Goal: Information Seeking & Learning: Find specific fact

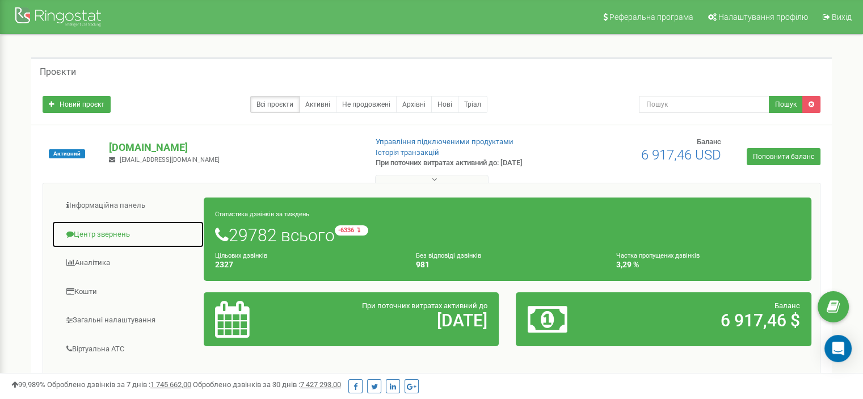
click at [122, 225] on link "Центр звернень" at bounding box center [128, 235] width 153 height 28
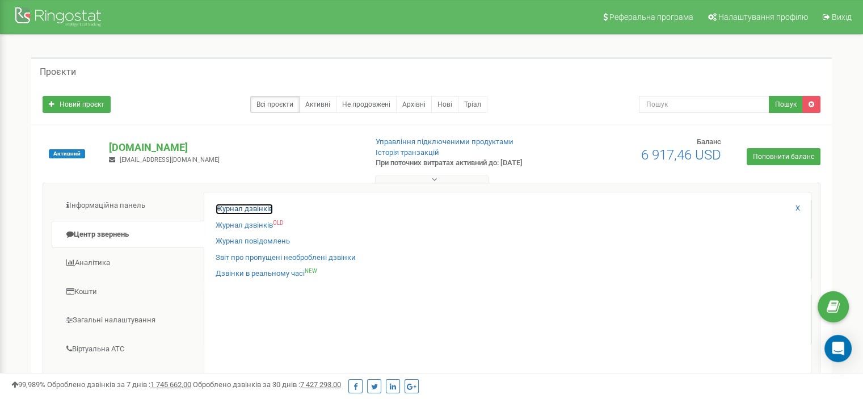
click at [248, 210] on link "Журнал дзвінків" at bounding box center [244, 209] width 57 height 11
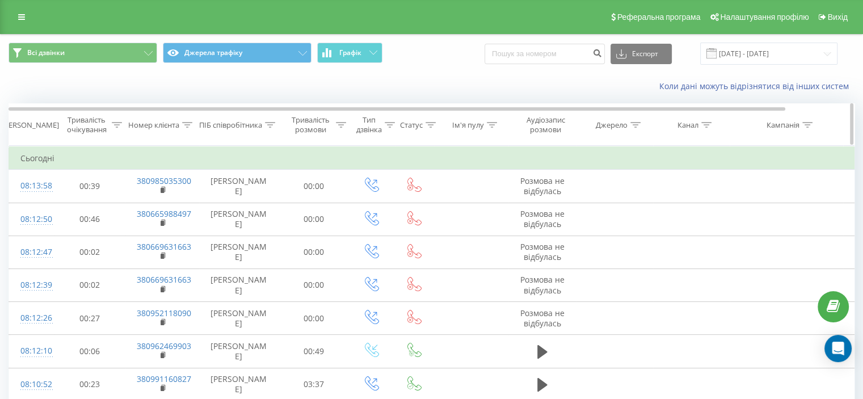
click at [189, 128] on div at bounding box center [187, 125] width 10 height 10
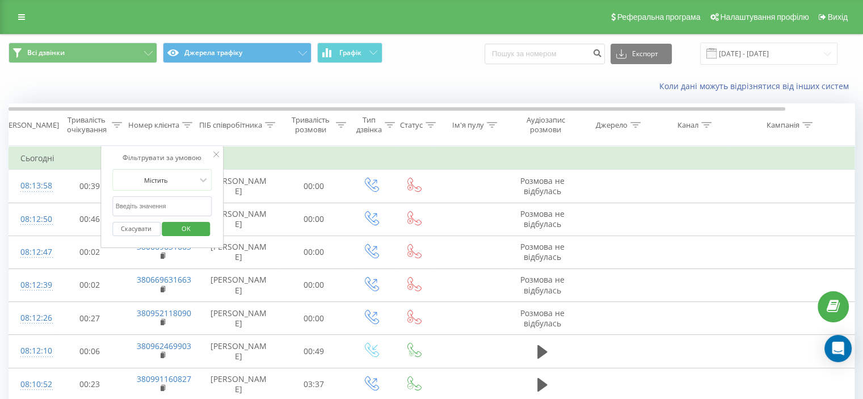
click at [153, 208] on input "text" at bounding box center [162, 206] width 100 height 20
paste input "380959162120"
click at [180, 225] on span "OK" at bounding box center [186, 229] width 32 height 18
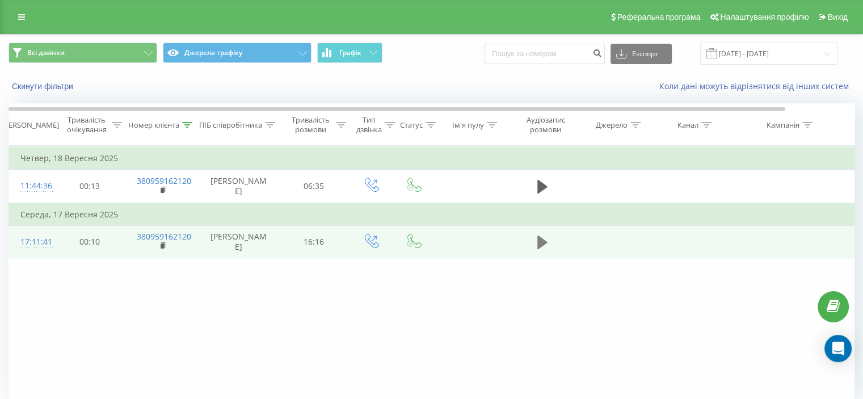
click at [538, 249] on icon at bounding box center [542, 242] width 10 height 14
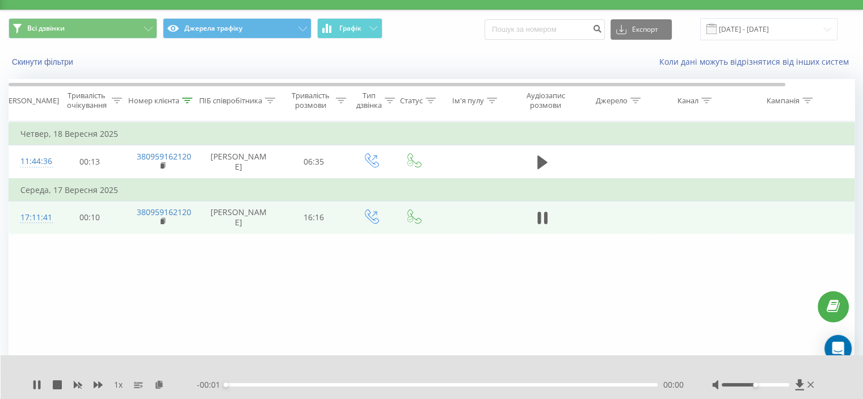
scroll to position [44, 0]
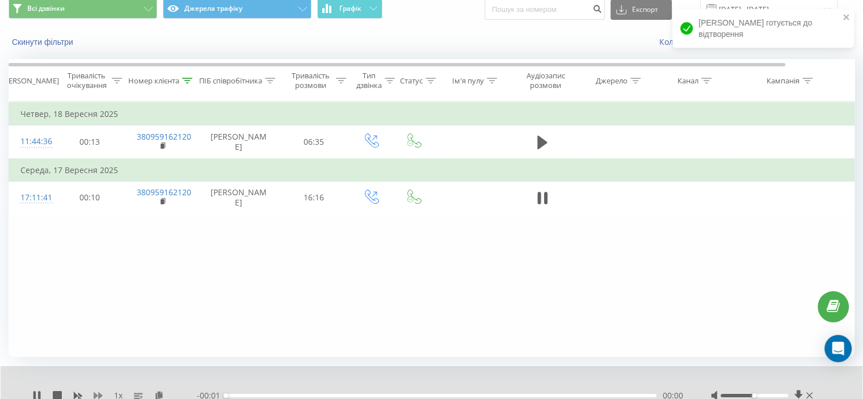
click at [96, 392] on icon at bounding box center [98, 395] width 9 height 9
drag, startPoint x: 96, startPoint y: 392, endPoint x: 105, endPoint y: 380, distance: 15.0
click at [97, 392] on icon at bounding box center [98, 395] width 9 height 9
click at [155, 394] on icon at bounding box center [159, 395] width 10 height 8
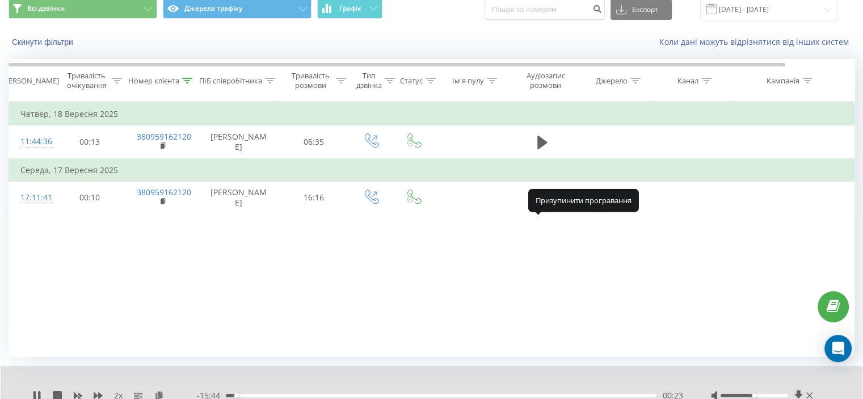
click at [543, 204] on icon at bounding box center [544, 198] width 3 height 12
click at [69, 285] on div "Фільтрувати за умовою Дорівнює Скасувати OK Фільтрувати за умовою Містить 38095…" at bounding box center [432, 229] width 846 height 255
click at [41, 397] on icon at bounding box center [36, 395] width 9 height 9
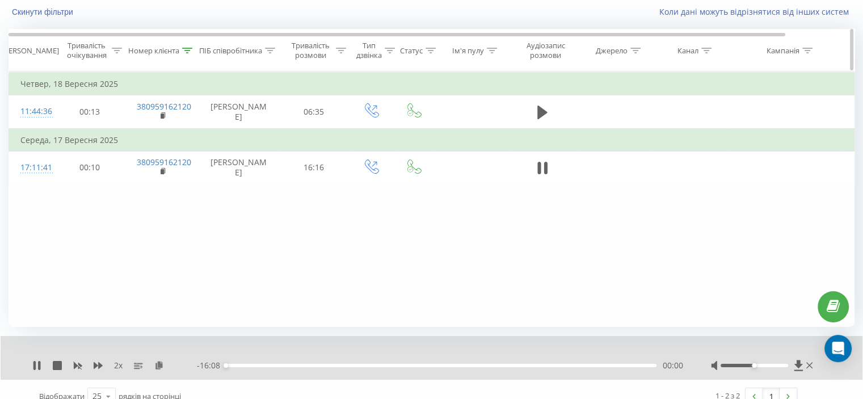
scroll to position [88, 0]
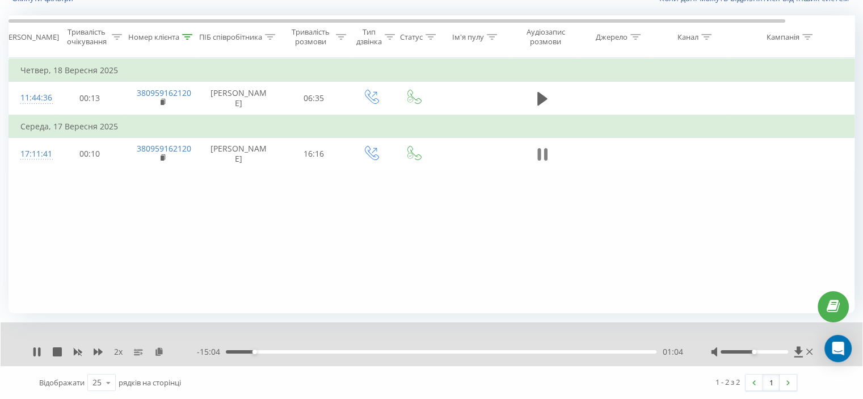
click at [545, 162] on icon at bounding box center [542, 154] width 10 height 16
click at [39, 354] on icon at bounding box center [36, 351] width 9 height 9
click at [98, 353] on icon at bounding box center [98, 351] width 9 height 9
click at [543, 162] on icon at bounding box center [542, 154] width 10 height 16
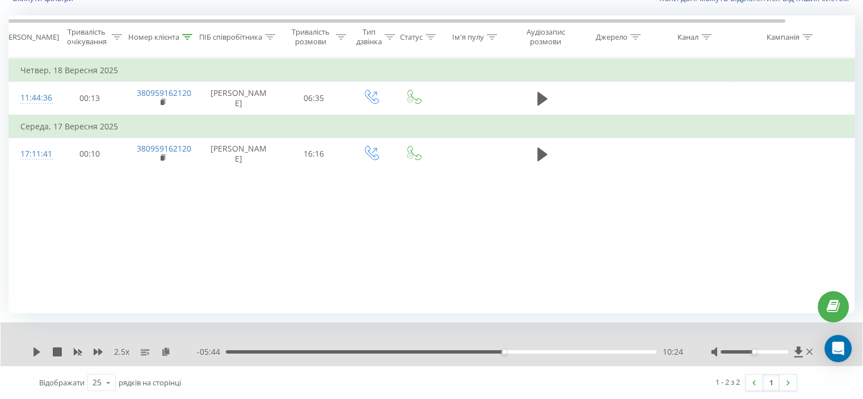
click at [487, 352] on div "10:24" at bounding box center [441, 351] width 431 height 3
click at [41, 353] on icon at bounding box center [36, 351] width 9 height 9
click at [507, 350] on div "10:31" at bounding box center [441, 351] width 431 height 3
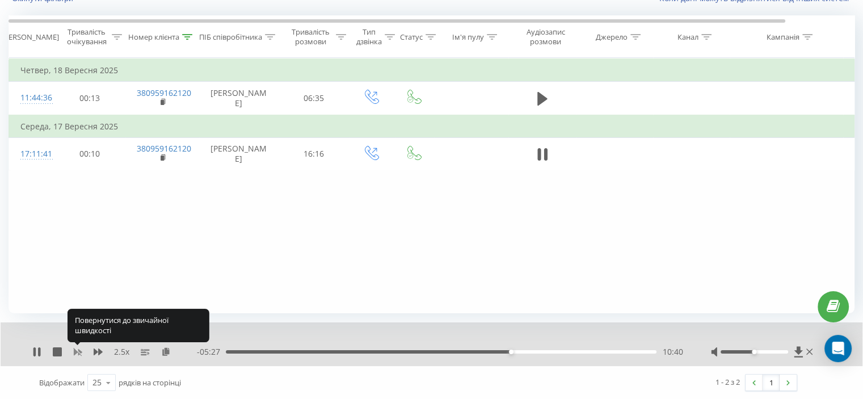
click at [79, 349] on icon at bounding box center [77, 351] width 9 height 9
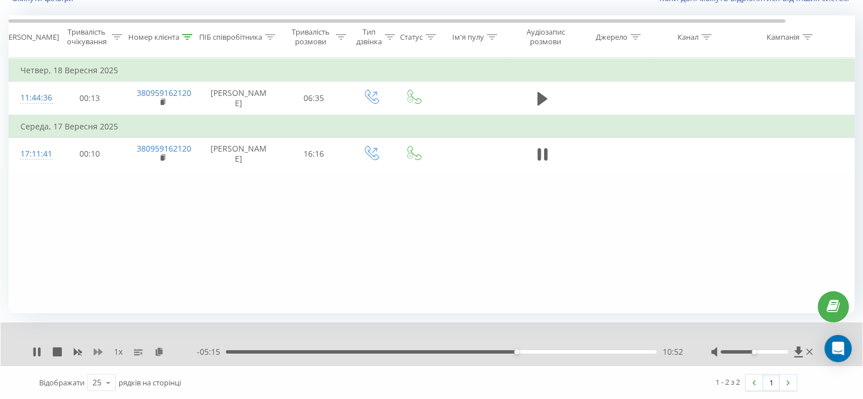
click at [98, 349] on icon at bounding box center [98, 351] width 9 height 9
click at [95, 353] on icon at bounding box center [98, 351] width 9 height 9
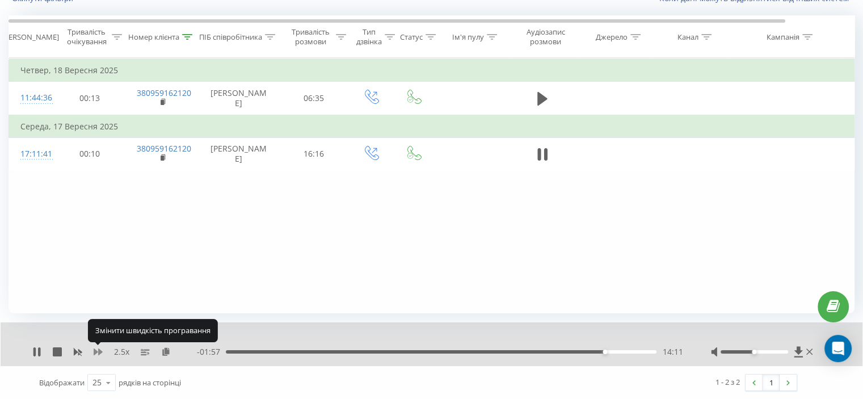
click at [95, 349] on icon at bounding box center [98, 351] width 9 height 9
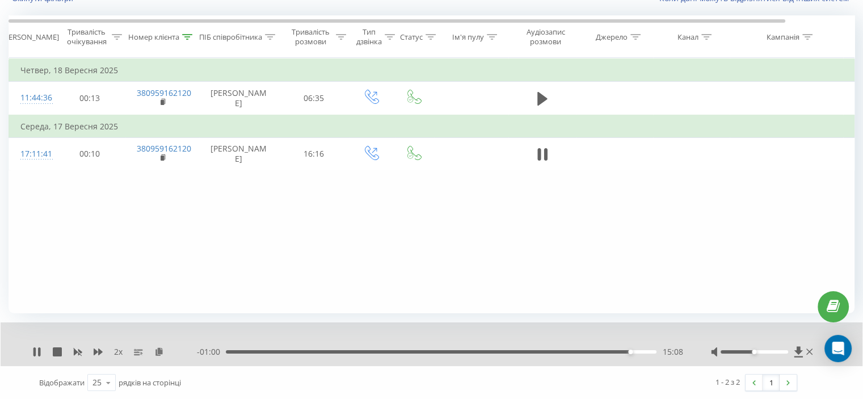
click at [596, 353] on div "15:08" at bounding box center [441, 351] width 431 height 3
click at [100, 353] on icon at bounding box center [98, 351] width 9 height 9
click at [593, 351] on div "15:06" at bounding box center [441, 351] width 431 height 3
click at [601, 351] on div "14:04" at bounding box center [441, 351] width 431 height 3
click at [115, 247] on div "Фільтрувати за умовою Дорівнює Скасувати OK Фільтрувати за умовою Містить 38095…" at bounding box center [432, 185] width 846 height 255
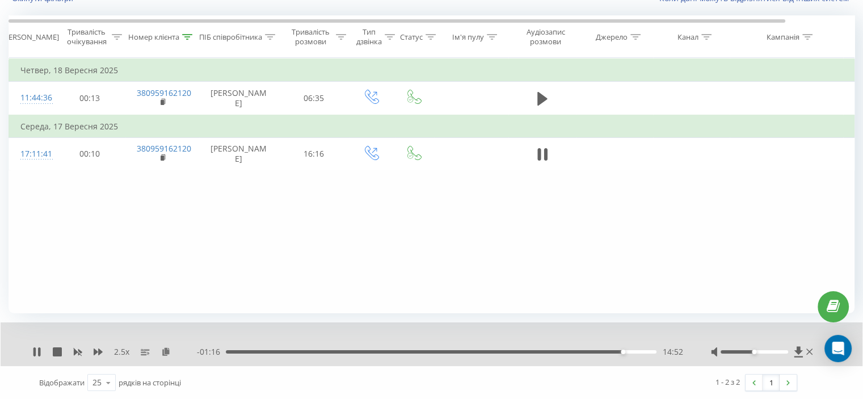
click at [104, 255] on div "Фільтрувати за умовою Дорівнює Скасувати OK Фільтрувати за умовою Містить 38095…" at bounding box center [432, 185] width 846 height 255
click at [98, 351] on icon at bounding box center [98, 351] width 9 height 7
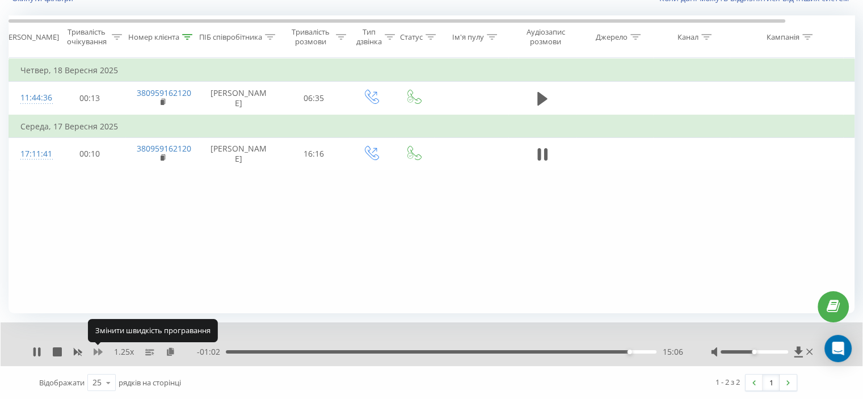
click at [98, 351] on icon at bounding box center [98, 351] width 9 height 7
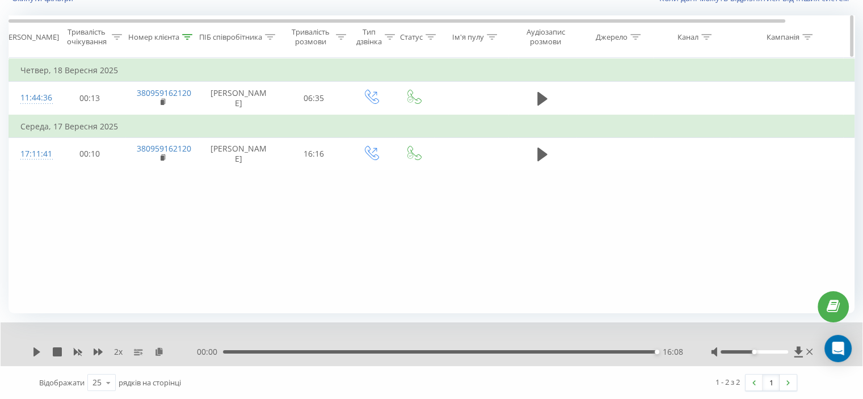
click at [192, 34] on icon at bounding box center [188, 37] width 10 height 6
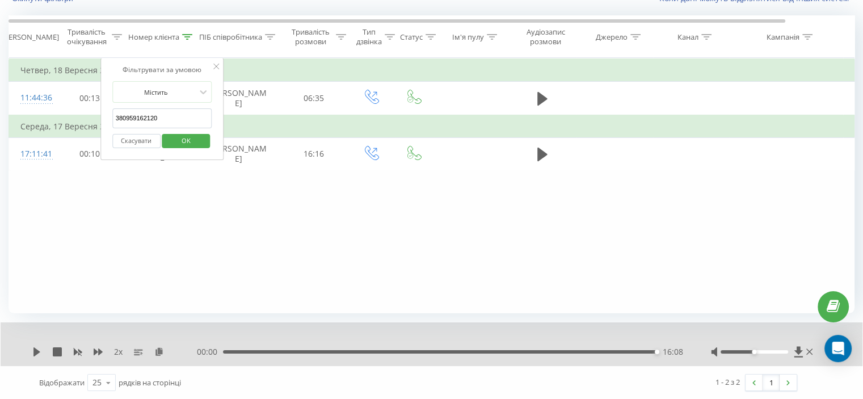
drag, startPoint x: 159, startPoint y: 116, endPoint x: 100, endPoint y: 128, distance: 59.7
click at [80, 120] on table "Фільтрувати за умовою Дорівнює Скасувати OK Фільтрувати за умовою Містить 38095…" at bounding box center [469, 114] width 920 height 113
paste input "506794491"
type input "380506794491"
click at [177, 129] on div "Скасувати OK" at bounding box center [162, 141] width 100 height 26
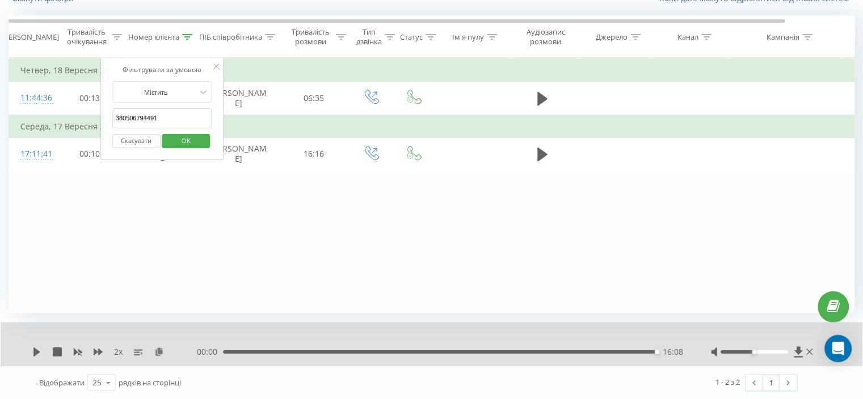
click at [177, 132] on span "OK" at bounding box center [186, 141] width 32 height 18
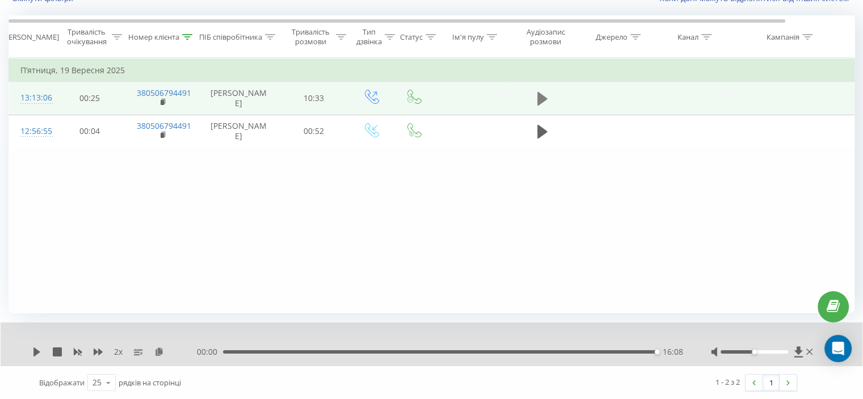
click at [545, 104] on icon at bounding box center [542, 99] width 10 height 16
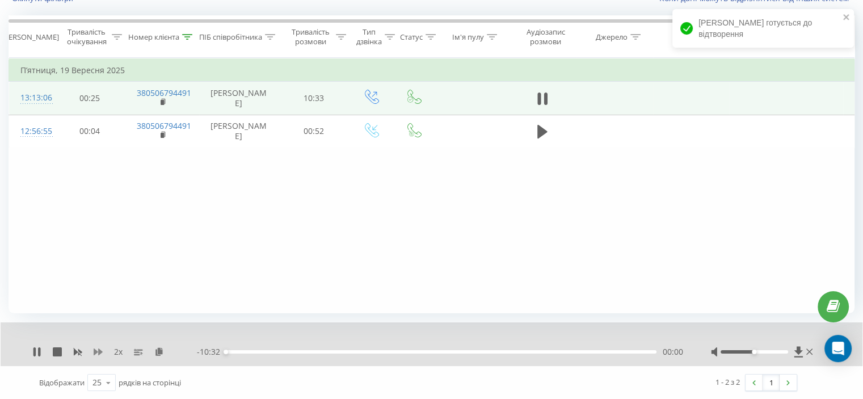
click at [99, 351] on icon at bounding box center [98, 351] width 9 height 7
click at [166, 348] on icon at bounding box center [166, 351] width 10 height 8
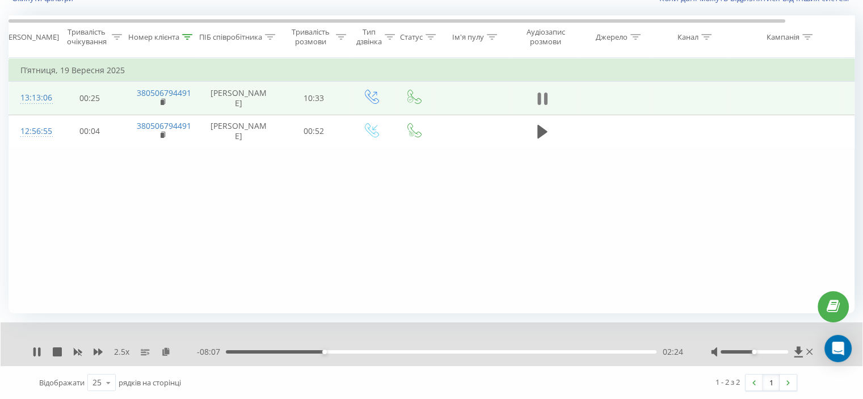
click at [544, 105] on icon at bounding box center [544, 98] width 3 height 12
click at [34, 356] on div "2.5 x" at bounding box center [114, 351] width 165 height 11
click at [34, 355] on icon at bounding box center [36, 351] width 7 height 9
click at [36, 352] on icon at bounding box center [36, 351] width 9 height 9
click at [36, 352] on icon at bounding box center [36, 351] width 7 height 9
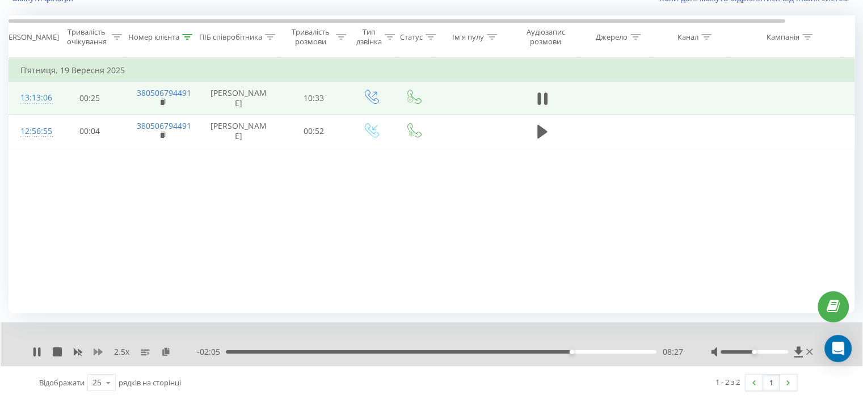
click at [98, 356] on icon at bounding box center [98, 351] width 9 height 9
click at [192, 39] on div "Номер клієнта" at bounding box center [162, 37] width 74 height 10
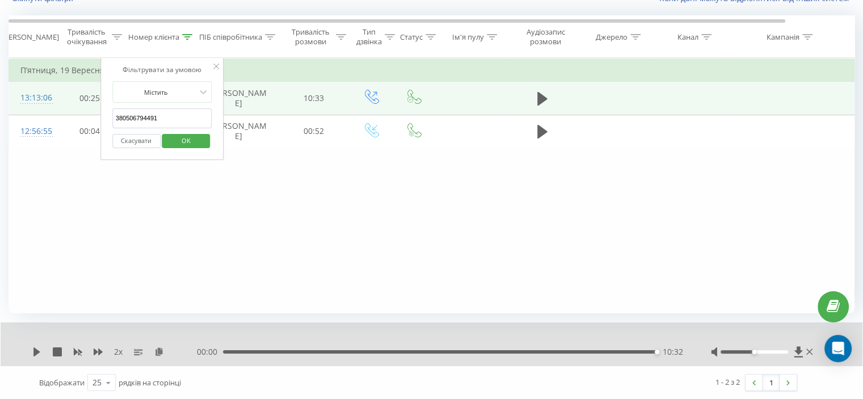
drag, startPoint x: 179, startPoint y: 117, endPoint x: 74, endPoint y: 129, distance: 105.6
click at [41, 118] on table "Фільтрувати за умовою Дорівнює Скасувати OK Фільтрувати за умовою Містить 38050…" at bounding box center [469, 103] width 920 height 90
paste input "975022210"
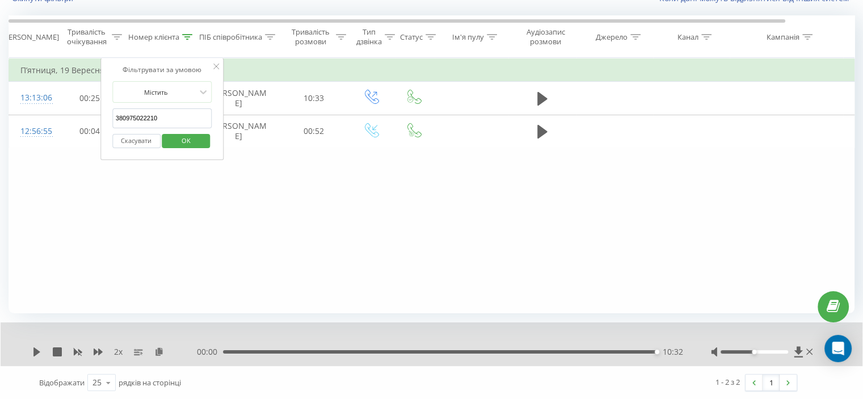
click at [174, 137] on span "OK" at bounding box center [186, 141] width 32 height 18
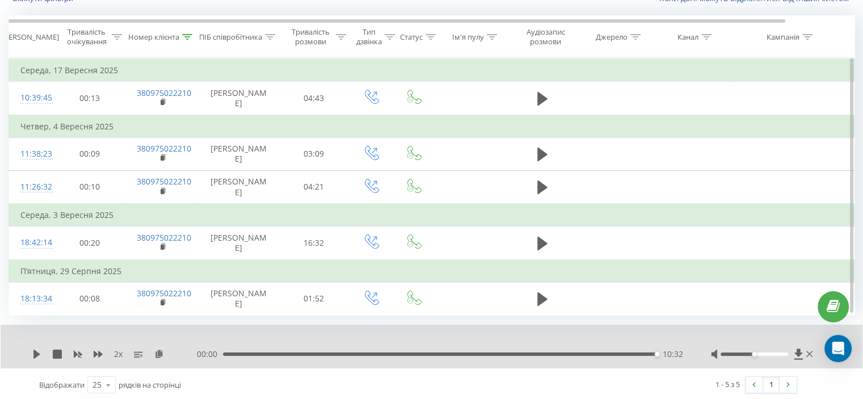
scroll to position [88, 0]
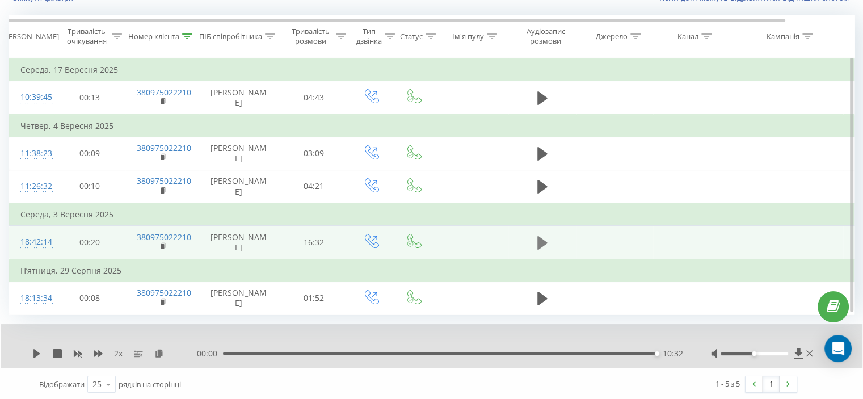
click at [542, 236] on icon at bounding box center [542, 243] width 10 height 16
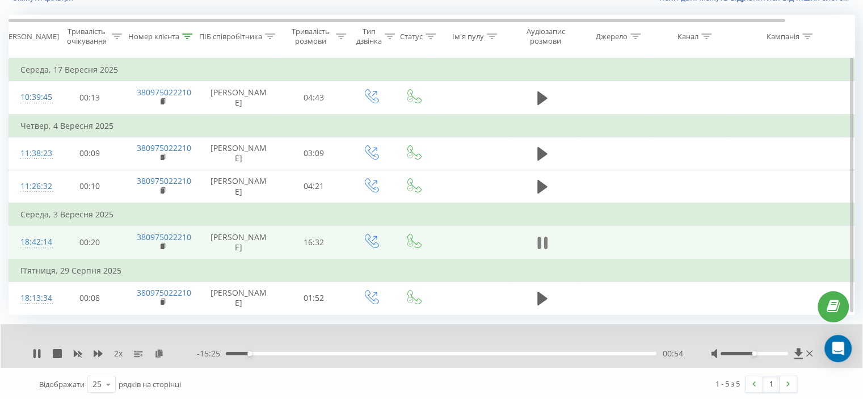
click at [545, 233] on td at bounding box center [542, 242] width 68 height 33
click at [545, 235] on icon at bounding box center [542, 243] width 10 height 16
click at [188, 38] on icon at bounding box center [188, 36] width 10 height 6
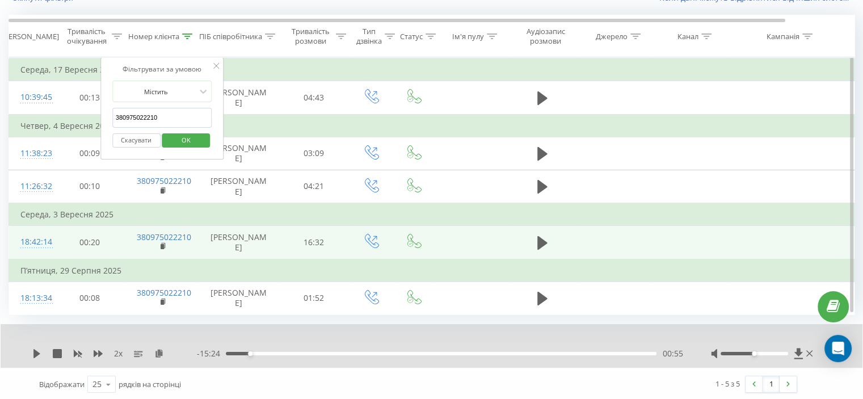
drag, startPoint x: 183, startPoint y: 113, endPoint x: 116, endPoint y: 146, distance: 74.8
click at [63, 133] on table "Фільтрувати за умовою Дорівнює Скасувати OK Фільтрувати за умовою Містить 38097…" at bounding box center [469, 186] width 920 height 258
paste input "82201684"
click at [191, 145] on span "OK" at bounding box center [186, 140] width 32 height 18
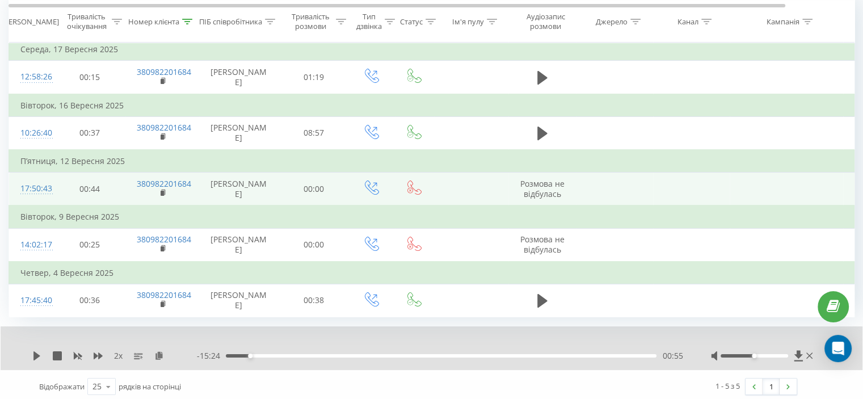
scroll to position [120, 0]
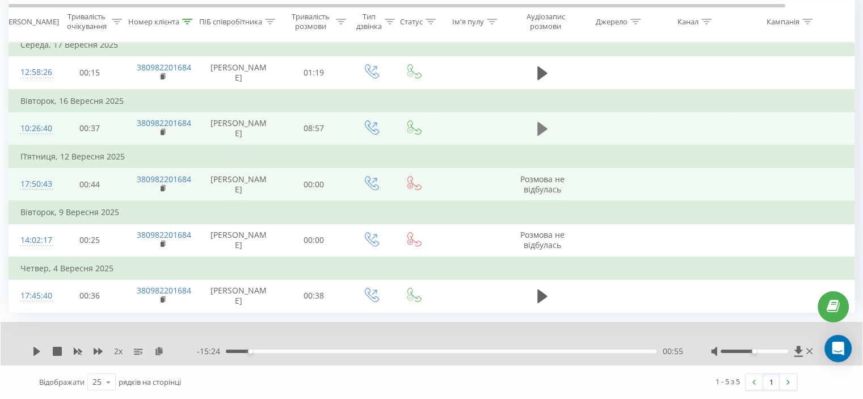
click at [543, 128] on icon at bounding box center [542, 129] width 10 height 16
click at [98, 353] on icon at bounding box center [98, 351] width 9 height 7
click at [39, 353] on icon at bounding box center [39, 351] width 2 height 9
click at [203, 385] on div "Відображати 25 10 25 50 100 рядків на сторінці" at bounding box center [224, 381] width 387 height 33
click at [191, 20] on icon at bounding box center [187, 21] width 10 height 6
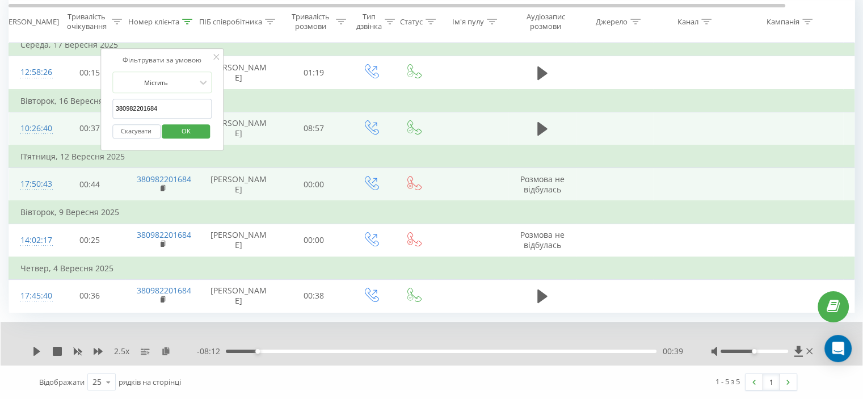
drag, startPoint x: 166, startPoint y: 99, endPoint x: 154, endPoint y: 132, distance: 34.8
click at [65, 117] on table "Фільтрувати за умовою Дорівнює Скасувати OK Фільтрувати за умовою Містить 38098…" at bounding box center [469, 172] width 920 height 280
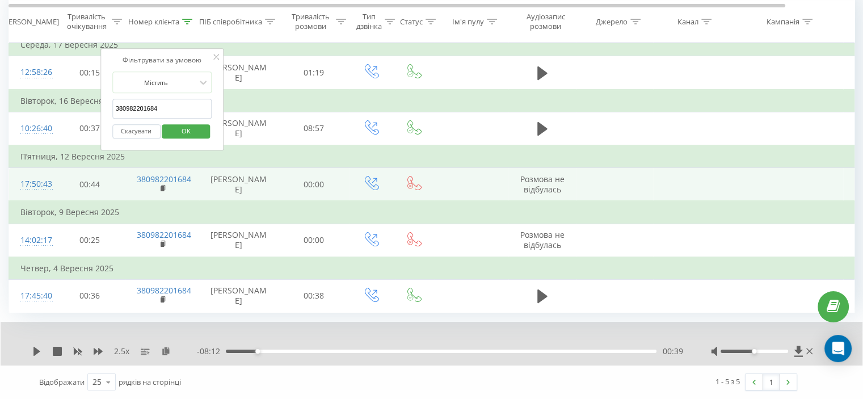
paste input "33406092"
click at [175, 124] on span "OK" at bounding box center [186, 131] width 32 height 18
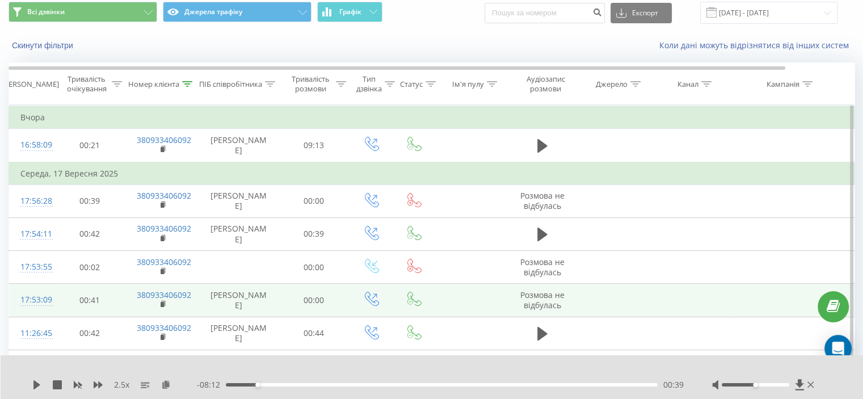
scroll to position [34, 0]
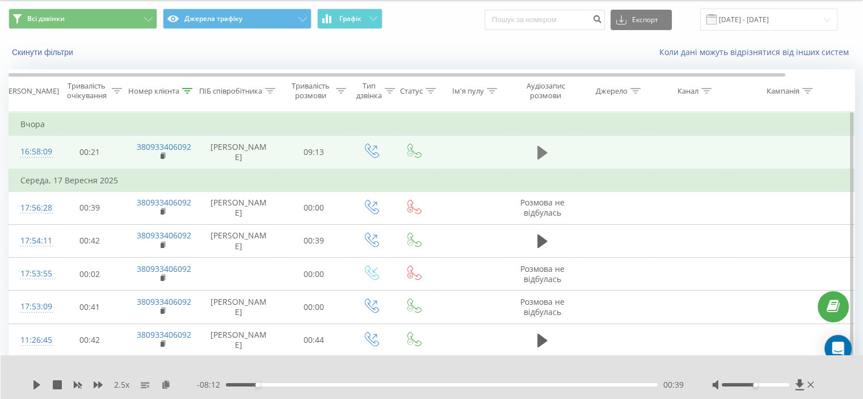
click at [541, 150] on icon at bounding box center [542, 153] width 10 height 14
click at [97, 382] on icon at bounding box center [98, 384] width 9 height 9
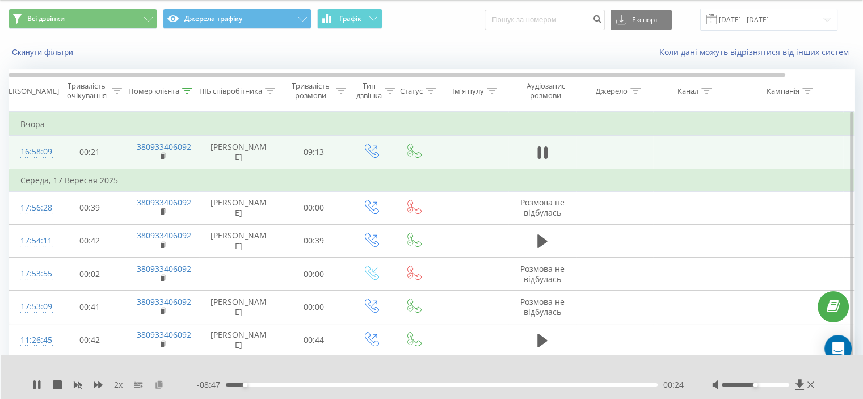
click at [159, 386] on icon at bounding box center [159, 384] width 10 height 8
drag, startPoint x: 234, startPoint y: 384, endPoint x: 138, endPoint y: 388, distance: 95.4
click at [149, 387] on div "2 x - 09:12 00:00 00:00" at bounding box center [424, 384] width 784 height 11
click at [97, 387] on icon at bounding box center [98, 384] width 9 height 9
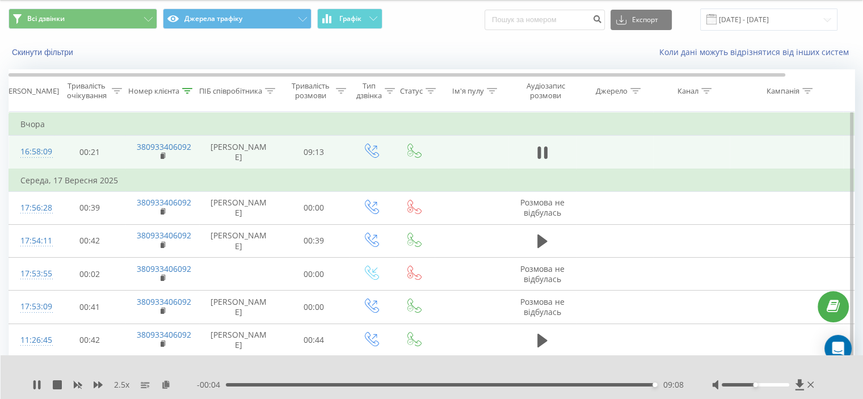
click at [647, 384] on div "09:08" at bounding box center [442, 384] width 432 height 3
click at [77, 383] on icon at bounding box center [77, 384] width 9 height 9
click at [95, 380] on icon at bounding box center [98, 384] width 9 height 9
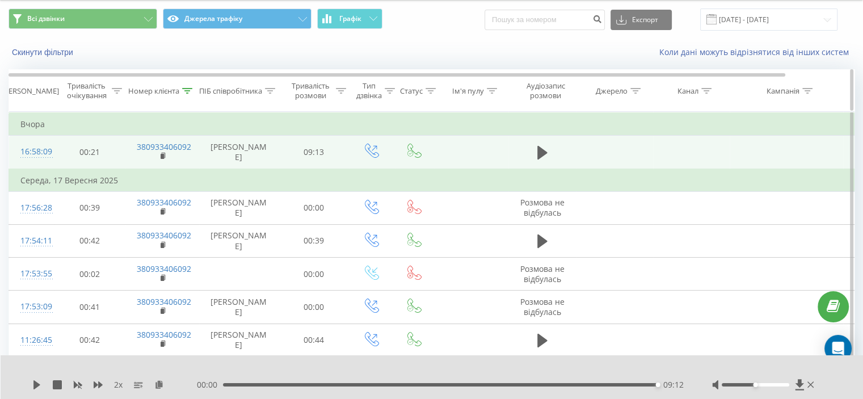
click at [187, 94] on div at bounding box center [187, 91] width 10 height 10
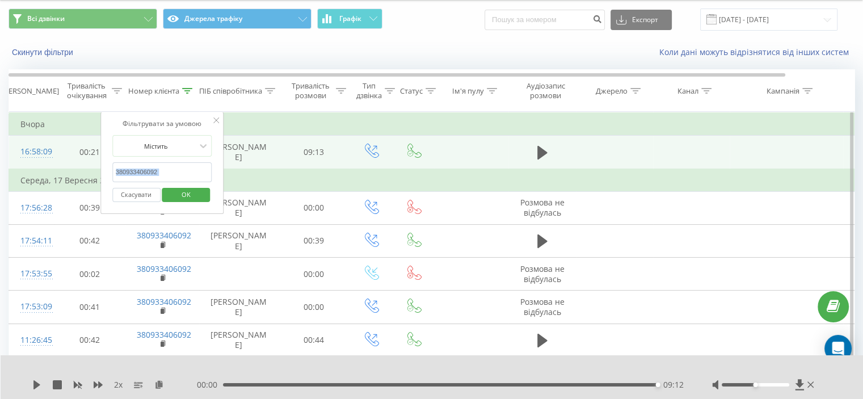
drag, startPoint x: 167, startPoint y: 182, endPoint x: 182, endPoint y: 174, distance: 16.8
click at [136, 179] on form "Містить 380933406092 Скасувати OK" at bounding box center [162, 171] width 100 height 73
drag, startPoint x: 172, startPoint y: 171, endPoint x: 138, endPoint y: 185, distance: 36.9
click at [77, 176] on table "Фільтрувати за умовою Дорівнює Скасувати OK Фільтрувати за умовою Містить 38093…" at bounding box center [469, 384] width 920 height 544
paste input "72147399"
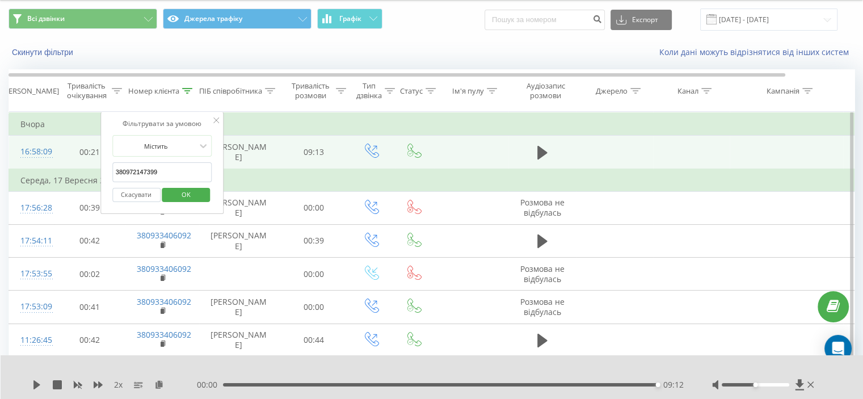
click at [173, 186] on span "OK" at bounding box center [186, 194] width 32 height 18
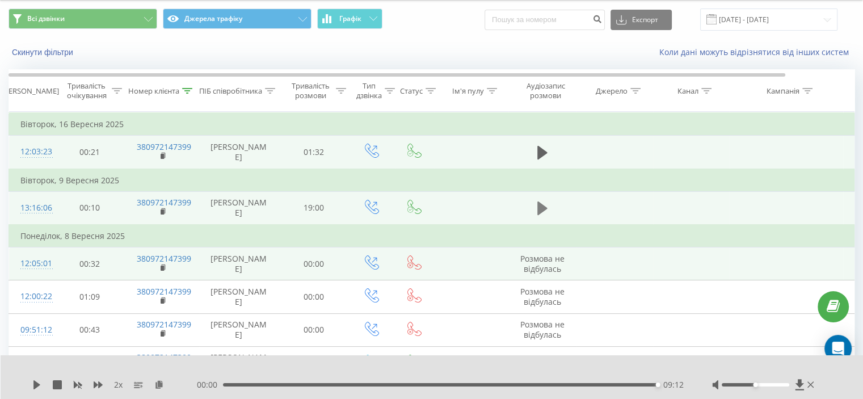
click at [534, 202] on button at bounding box center [542, 208] width 17 height 17
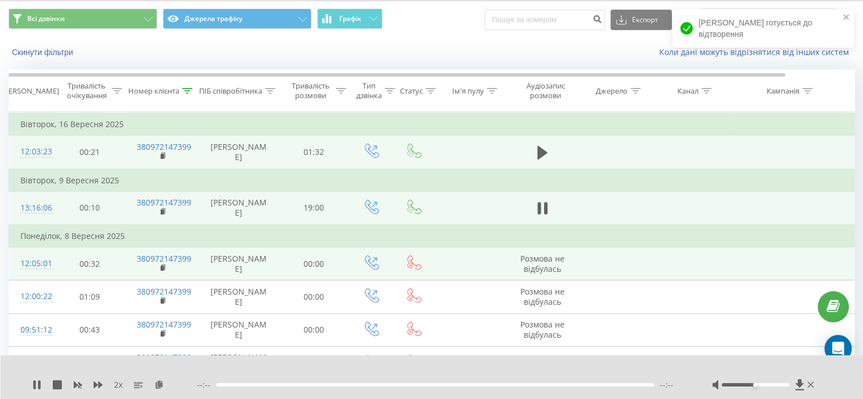
scroll to position [138, 0]
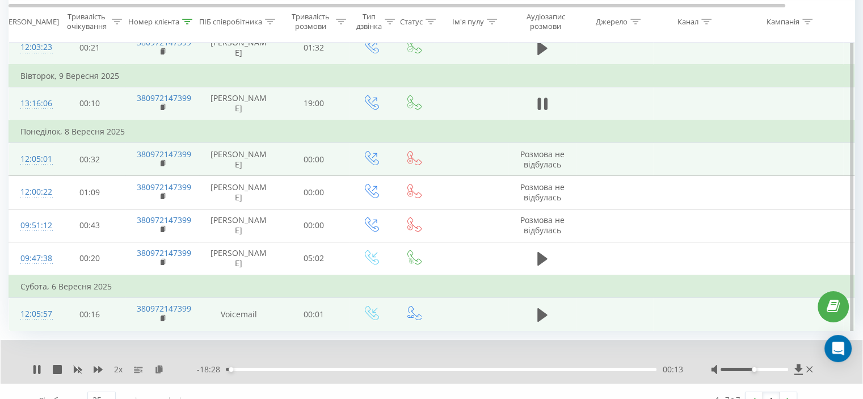
drag, startPoint x: 37, startPoint y: 394, endPoint x: 52, endPoint y: 331, distance: 64.7
click at [37, 374] on icon at bounding box center [36, 369] width 9 height 9
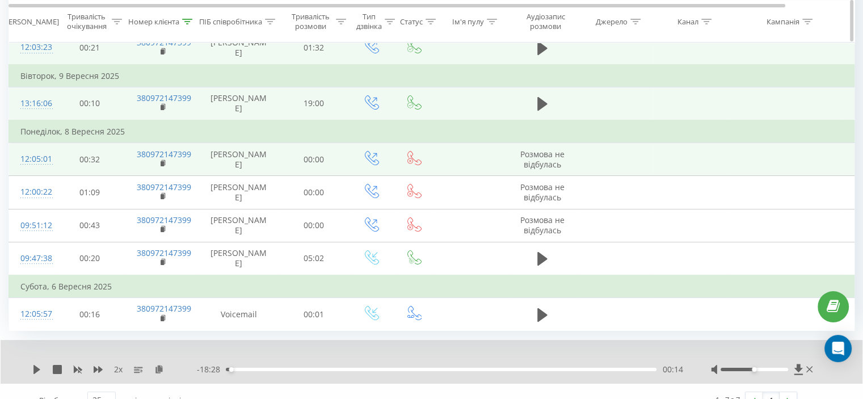
click at [185, 19] on icon at bounding box center [187, 21] width 10 height 6
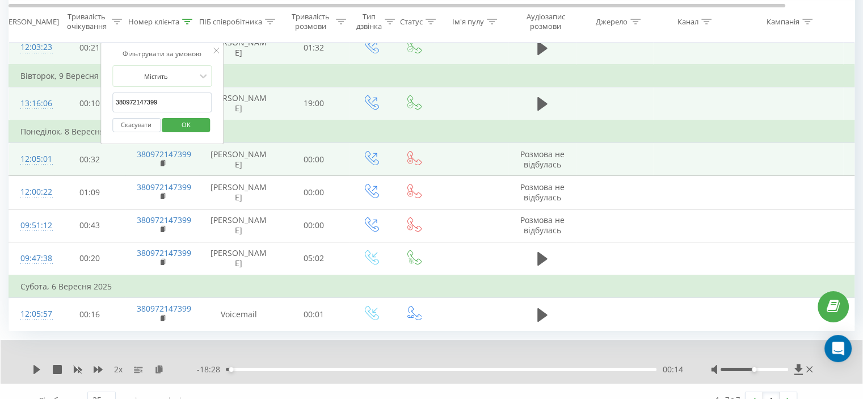
drag, startPoint x: 150, startPoint y: 100, endPoint x: 95, endPoint y: 103, distance: 54.5
click at [94, 102] on table "Фільтрувати за умовою Дорівнює Скасувати OK Фільтрувати за умовою Містить 38097…" at bounding box center [469, 168] width 920 height 323
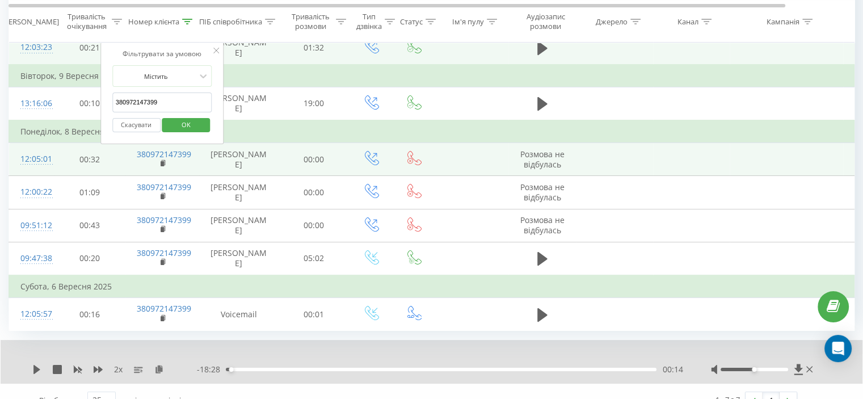
paste input "668143690"
click at [189, 121] on div "Скасувати OK" at bounding box center [162, 125] width 100 height 26
click at [186, 127] on span "OK" at bounding box center [186, 125] width 32 height 18
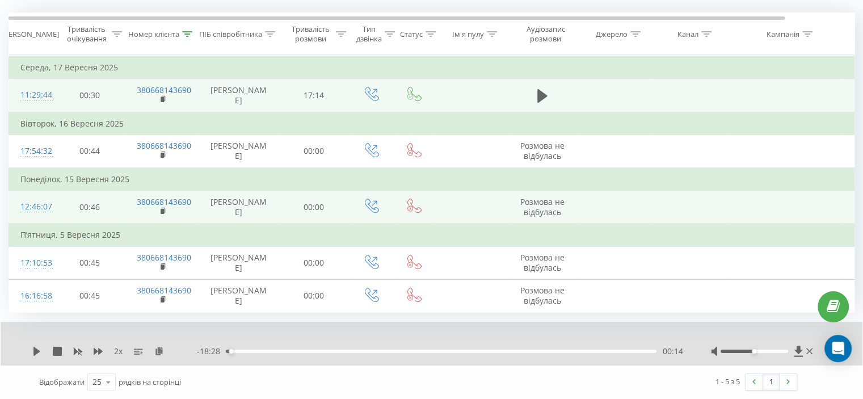
scroll to position [88, 0]
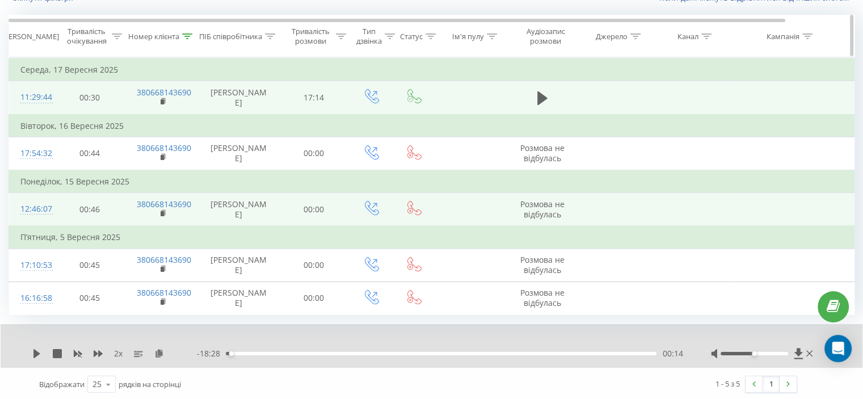
click at [192, 33] on icon at bounding box center [188, 36] width 10 height 6
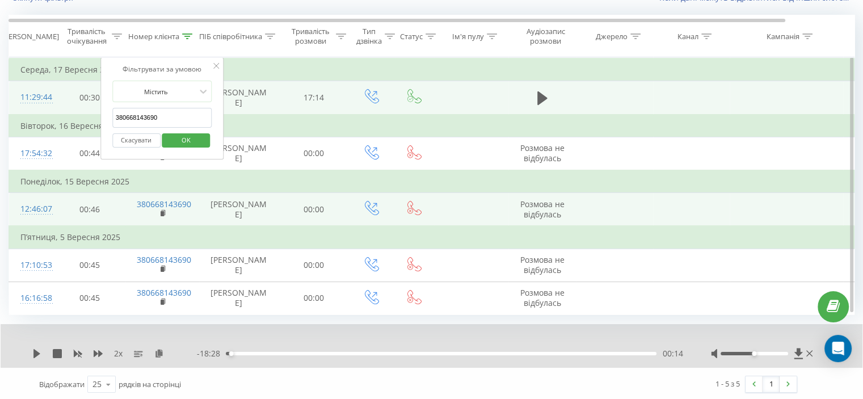
drag, startPoint x: 170, startPoint y: 120, endPoint x: 61, endPoint y: 126, distance: 109.1
click at [61, 124] on table "Фільтрувати за умовою Дорівнює Скасувати OK Фільтрувати за умовою Містить 38066…" at bounding box center [469, 186] width 920 height 258
click at [178, 136] on span "OK" at bounding box center [186, 140] width 32 height 18
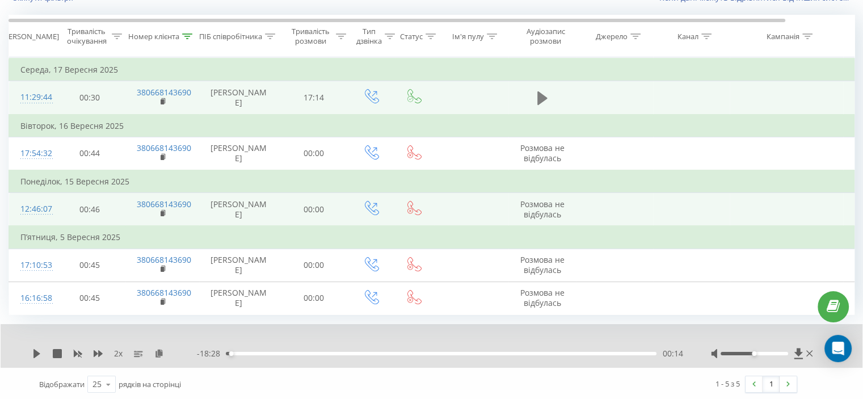
click at [545, 96] on icon at bounding box center [542, 98] width 10 height 14
click at [159, 346] on div "2 x - 16:56 00:15 00:15" at bounding box center [432, 346] width 862 height 44
click at [158, 349] on icon at bounding box center [159, 353] width 10 height 8
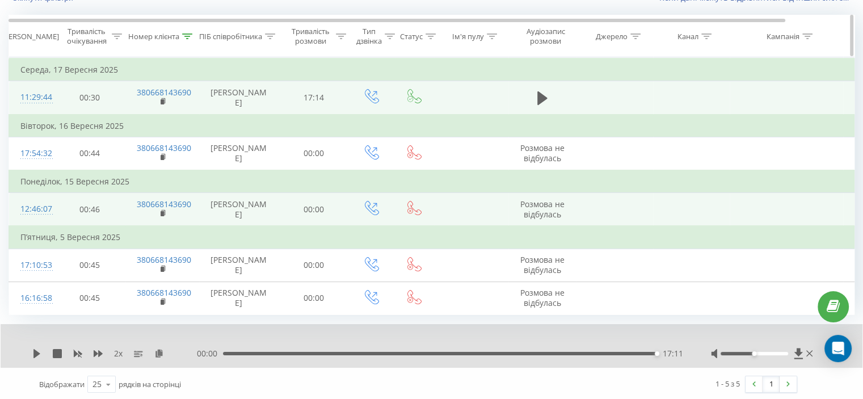
click at [190, 36] on icon at bounding box center [188, 36] width 10 height 6
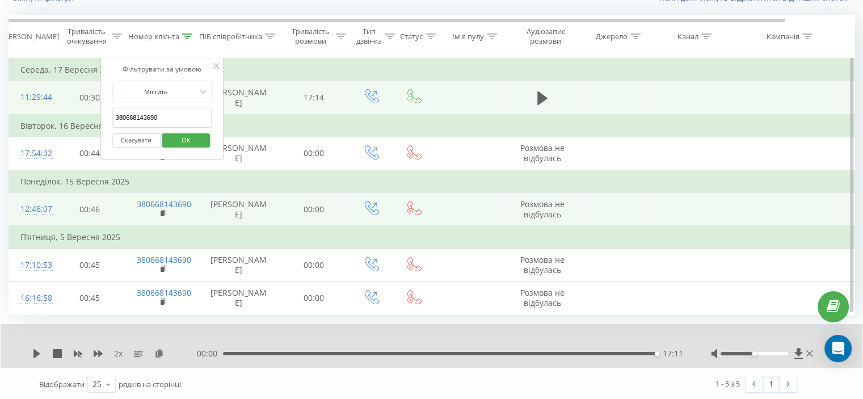
drag, startPoint x: 168, startPoint y: 119, endPoint x: 161, endPoint y: 136, distance: 18.5
click at [88, 129] on table "Фільтрувати за умовою Дорівнює Скасувати OK Фільтрувати за умовою Містить 38066…" at bounding box center [469, 186] width 920 height 258
paste input "37099086"
click at [189, 138] on span "OK" at bounding box center [186, 140] width 32 height 18
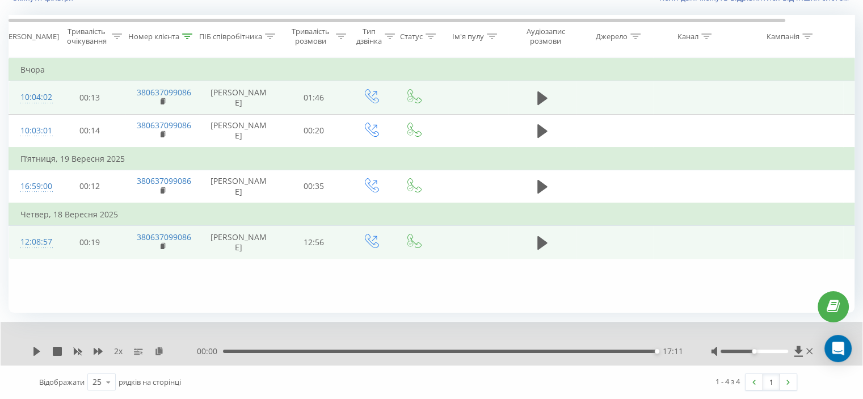
scroll to position [88, 0]
click at [542, 240] on icon at bounding box center [542, 244] width 10 height 14
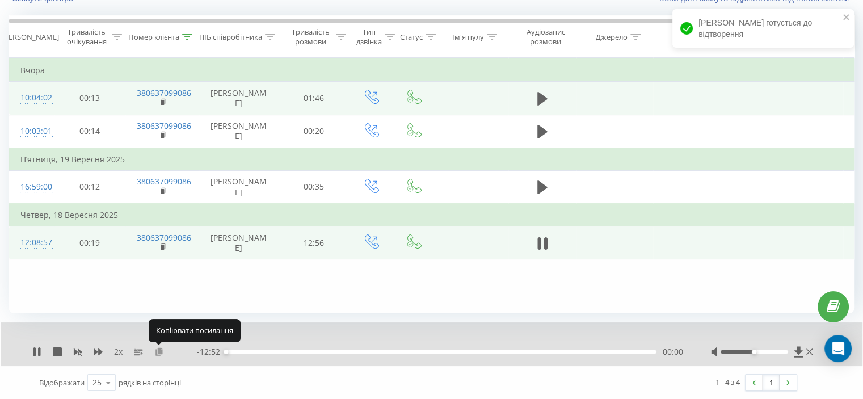
click at [157, 354] on icon at bounding box center [159, 351] width 10 height 8
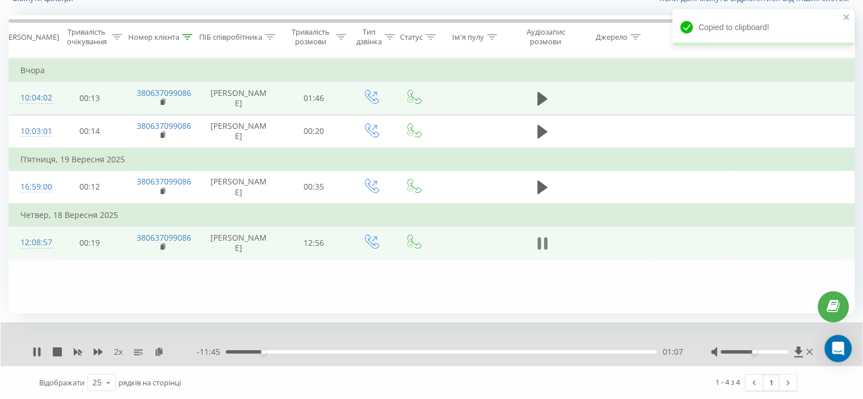
click at [549, 244] on button at bounding box center [542, 243] width 17 height 17
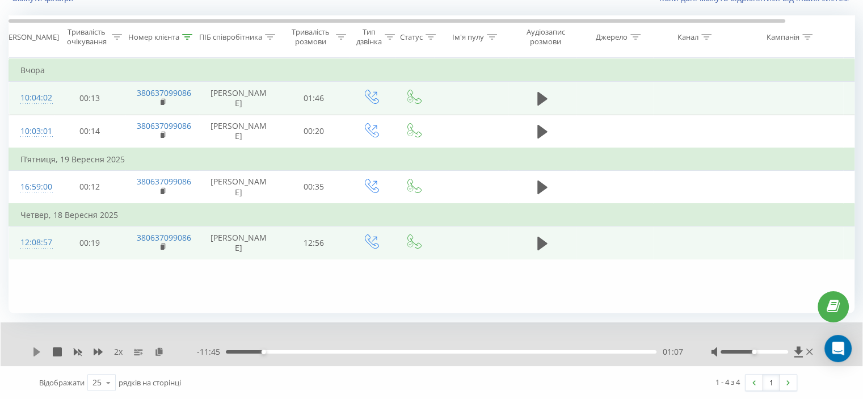
click at [35, 351] on icon at bounding box center [36, 351] width 7 height 9
click at [99, 349] on icon at bounding box center [98, 351] width 9 height 7
click at [99, 351] on icon at bounding box center [98, 351] width 9 height 7
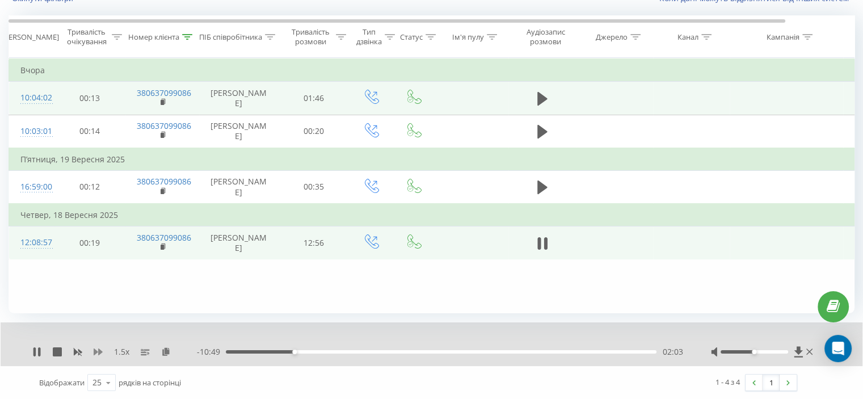
click at [99, 351] on icon at bounding box center [98, 351] width 9 height 7
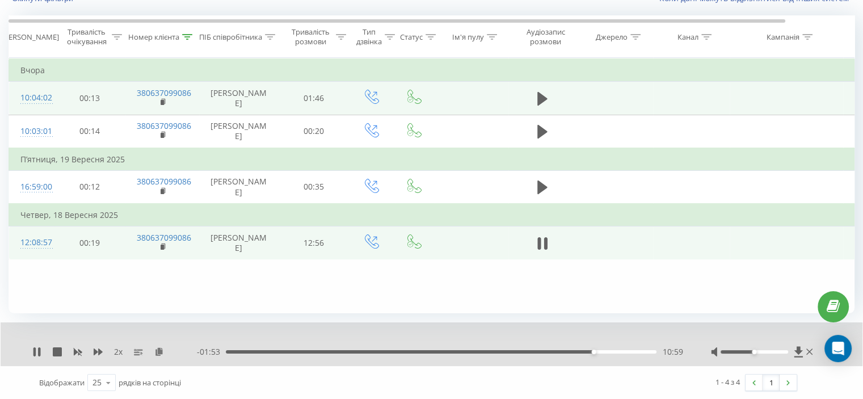
click at [580, 351] on div "10:59" at bounding box center [441, 351] width 431 height 3
click at [579, 351] on div "10:41" at bounding box center [441, 351] width 431 height 3
click at [574, 350] on div "10:25" at bounding box center [441, 351] width 431 height 3
click at [95, 351] on icon at bounding box center [98, 351] width 9 height 7
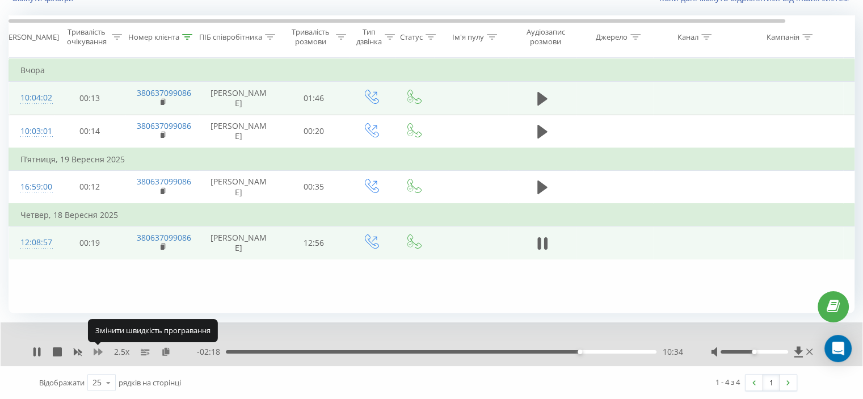
click at [95, 351] on icon at bounding box center [98, 351] width 9 height 7
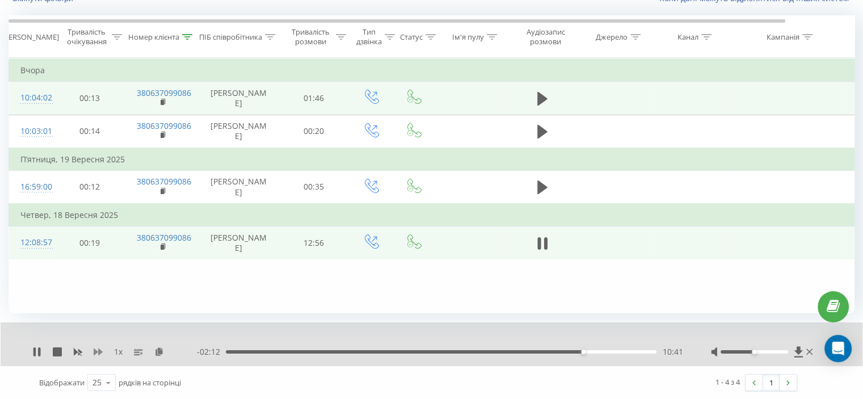
click at [98, 352] on icon at bounding box center [98, 351] width 9 height 9
click at [97, 352] on icon at bounding box center [98, 351] width 9 height 9
click at [100, 348] on icon at bounding box center [98, 351] width 9 height 9
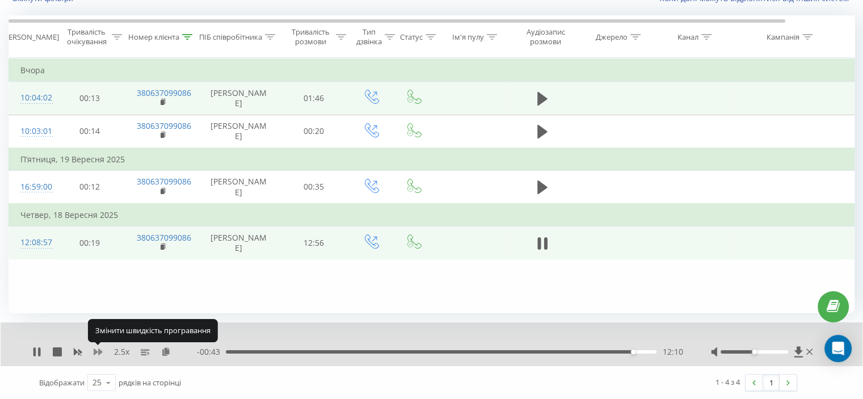
click at [98, 348] on icon at bounding box center [98, 351] width 9 height 9
drag, startPoint x: 98, startPoint y: 348, endPoint x: 100, endPoint y: 340, distance: 7.7
click at [98, 349] on icon at bounding box center [98, 351] width 9 height 9
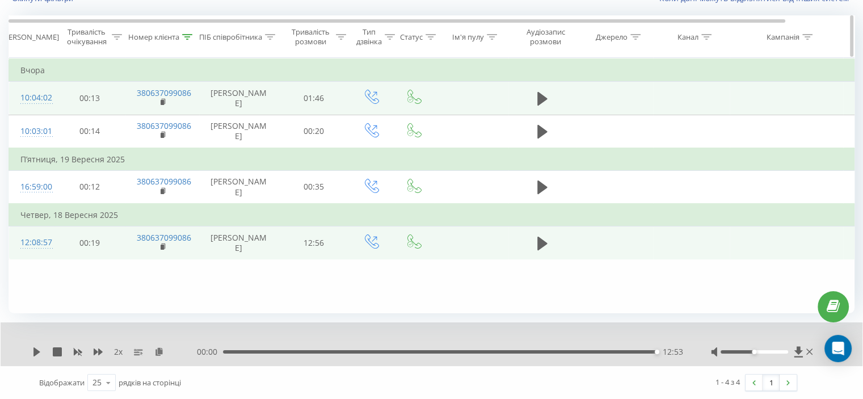
click at [184, 34] on icon at bounding box center [187, 37] width 10 height 6
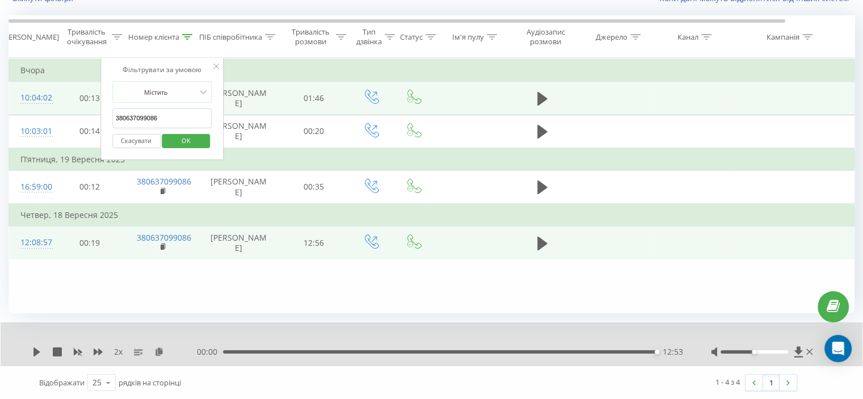
drag, startPoint x: 175, startPoint y: 121, endPoint x: 150, endPoint y: 151, distance: 39.1
click at [65, 135] on table "Фільтрувати за умовою Дорівнює Скасувати OK Фільтрувати за умовою Містить 38063…" at bounding box center [469, 158] width 920 height 201
paste input "930417054"
drag, startPoint x: 195, startPoint y: 136, endPoint x: 120, endPoint y: 0, distance: 155.4
click at [192, 137] on span "OK" at bounding box center [186, 141] width 32 height 18
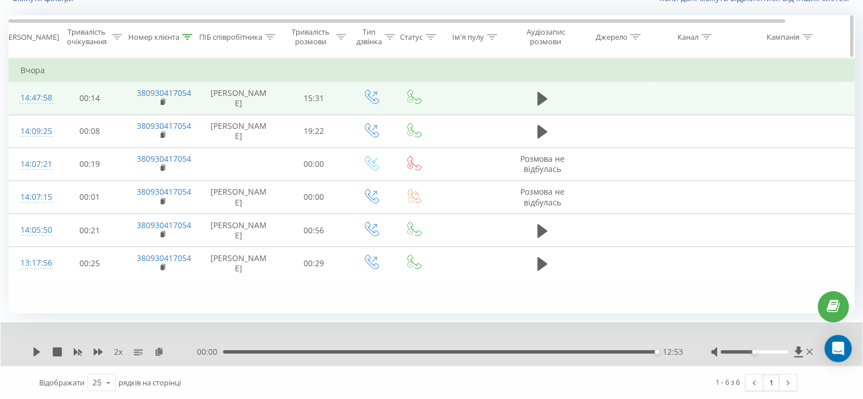
click at [199, 32] on div "ПІБ співробітника" at bounding box center [230, 37] width 63 height 10
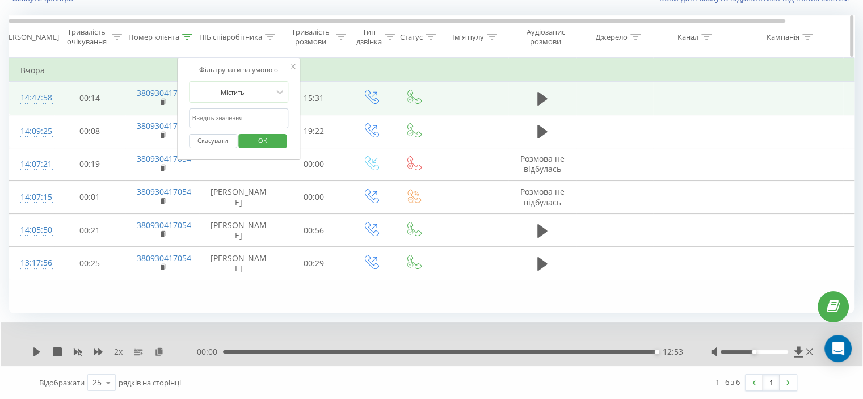
click at [191, 32] on div at bounding box center [187, 37] width 10 height 10
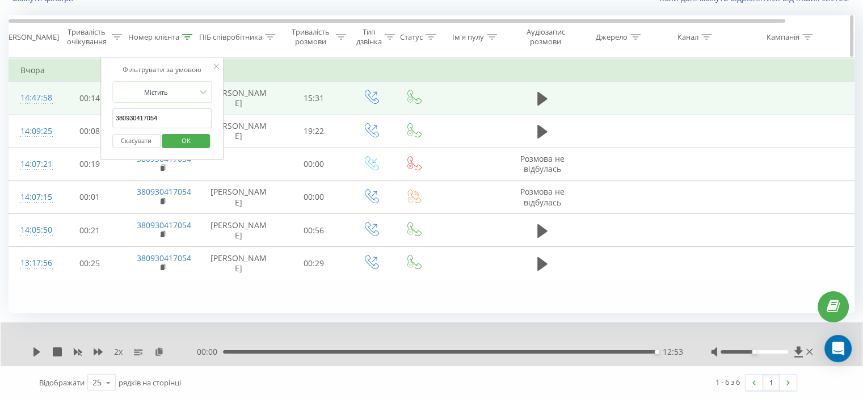
click at [190, 34] on icon at bounding box center [187, 37] width 10 height 6
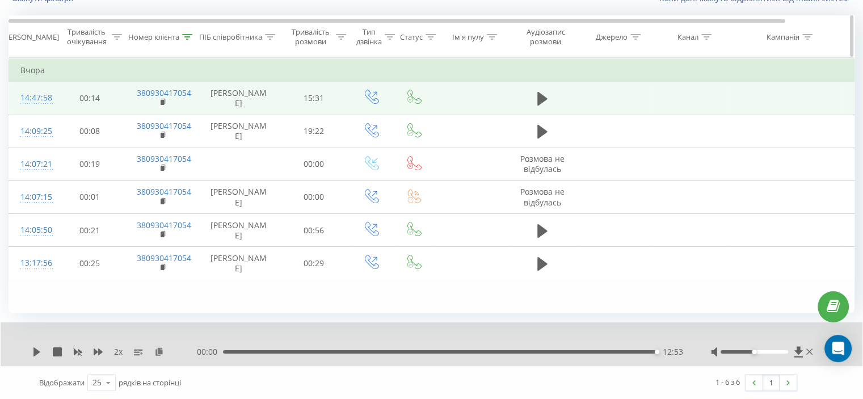
click at [191, 39] on div at bounding box center [187, 37] width 10 height 10
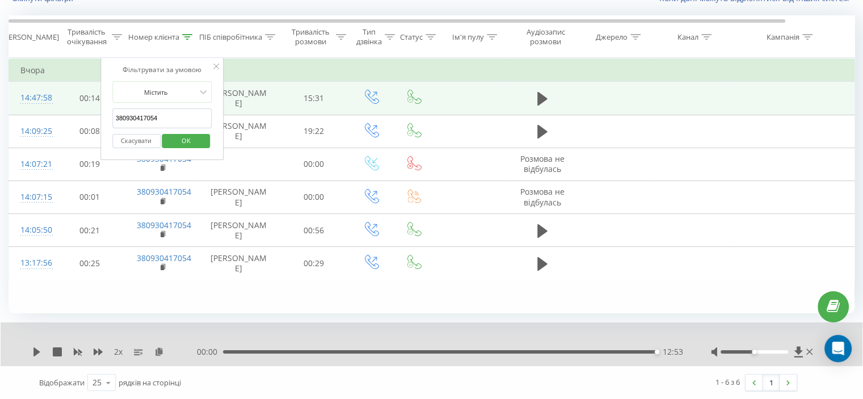
drag, startPoint x: 172, startPoint y: 115, endPoint x: 128, endPoint y: 121, distance: 45.2
click at [84, 117] on table "Фільтрувати за умовою Дорівнює Скасувати OK Фільтрувати за умовою Містить 38093…" at bounding box center [469, 169] width 920 height 222
paste input "50302646"
click at [179, 140] on span "OK" at bounding box center [186, 141] width 32 height 18
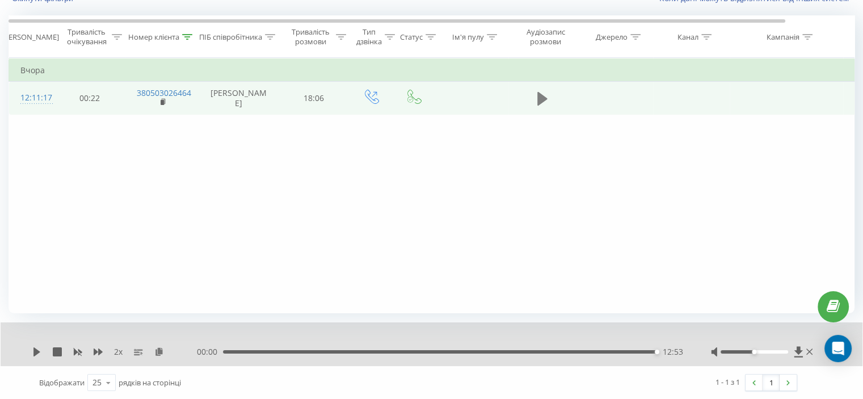
click at [538, 102] on icon at bounding box center [542, 99] width 10 height 14
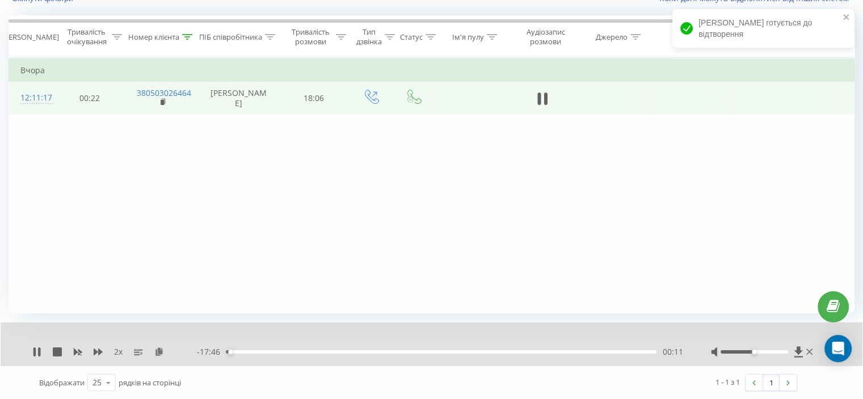
drag, startPoint x: 81, startPoint y: 174, endPoint x: 104, endPoint y: 188, distance: 27.1
click at [81, 174] on div "Фільтрувати за умовою Дорівнює Скасувати OK Фільтрувати за умовою Містить 38050…" at bounding box center [432, 185] width 846 height 255
click at [158, 352] on icon at bounding box center [159, 351] width 10 height 8
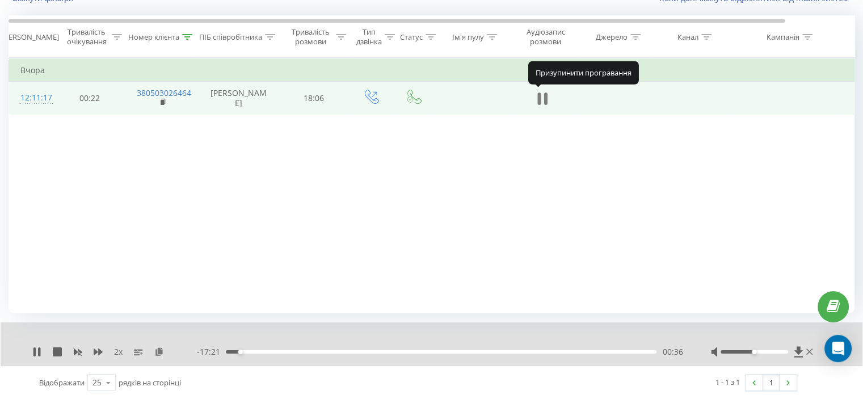
click at [538, 97] on icon at bounding box center [538, 98] width 3 height 12
click at [34, 353] on icon at bounding box center [36, 351] width 7 height 9
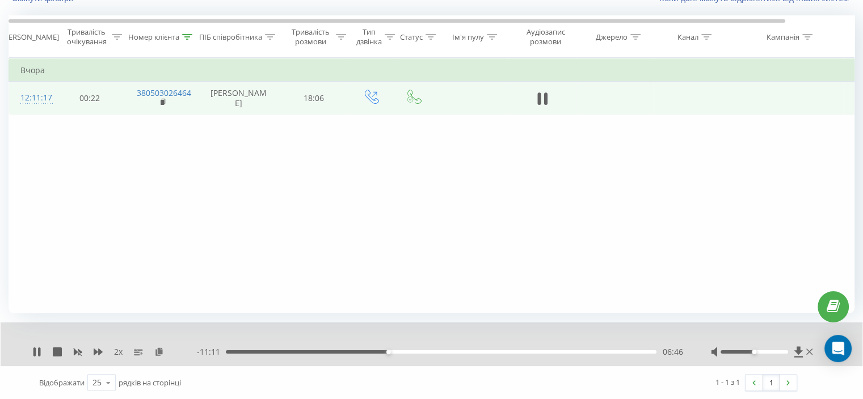
click at [99, 356] on div "2 x" at bounding box center [114, 351] width 165 height 11
click at [98, 353] on icon at bounding box center [98, 351] width 9 height 9
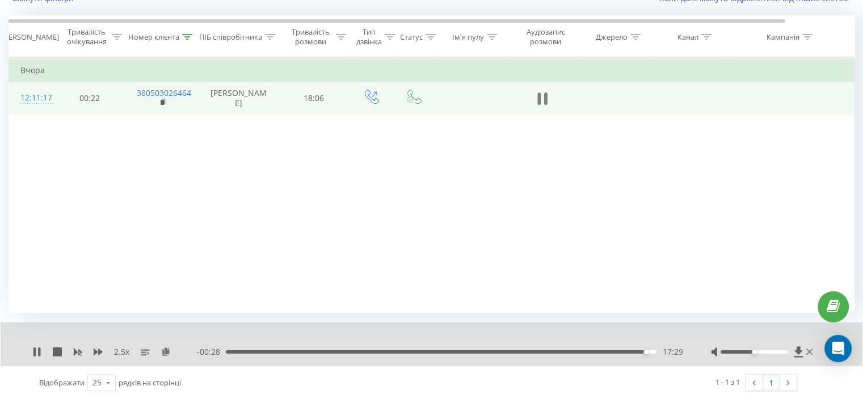
click at [538, 93] on icon at bounding box center [538, 98] width 3 height 12
click at [37, 347] on icon at bounding box center [36, 351] width 9 height 9
click at [195, 33] on div "Номер клієнта" at bounding box center [162, 37] width 74 height 10
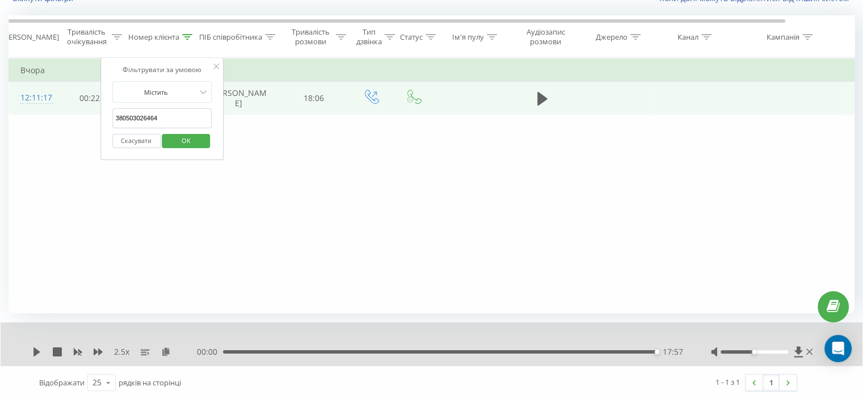
drag, startPoint x: 154, startPoint y: 119, endPoint x: 102, endPoint y: 125, distance: 51.9
click at [96, 118] on div "Фільтрувати за умовою Дорівнює Скасувати OK Фільтрувати за умовою Містить 38050…" at bounding box center [432, 185] width 846 height 255
paste input "677546212"
click at [182, 145] on span "OK" at bounding box center [186, 141] width 32 height 18
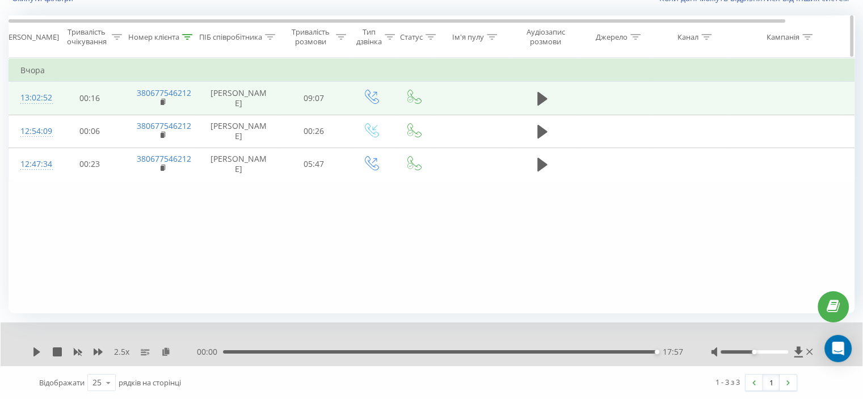
drag, startPoint x: 184, startPoint y: 35, endPoint x: 182, endPoint y: 56, distance: 20.6
click at [185, 35] on icon at bounding box center [187, 37] width 10 height 6
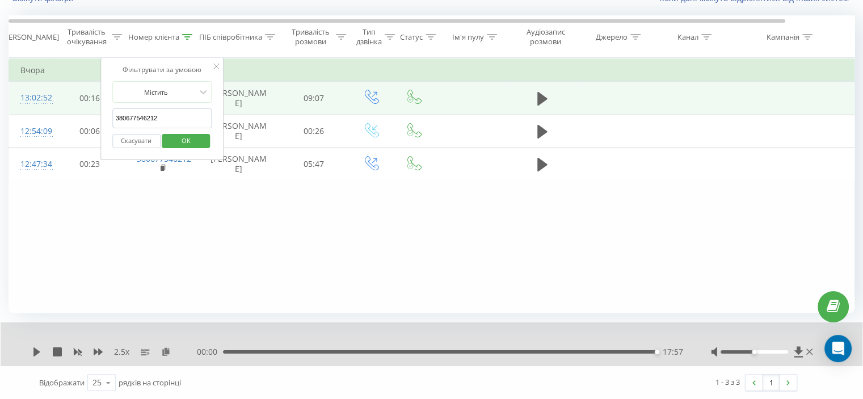
drag, startPoint x: 172, startPoint y: 116, endPoint x: 123, endPoint y: 133, distance: 52.0
click at [90, 127] on table "Фільтрувати за умовою Дорівнює Скасувати OK Фільтрувати за умовою Містить 38067…" at bounding box center [469, 119] width 920 height 123
paste input "93340609"
click at [182, 138] on span "OK" at bounding box center [186, 141] width 32 height 18
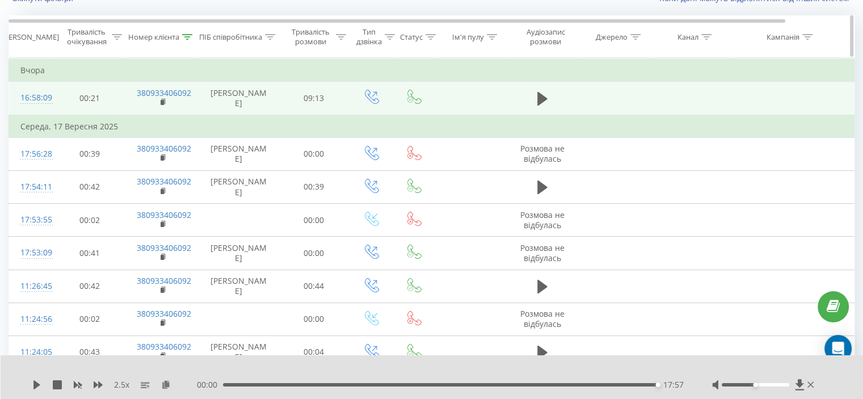
click at [190, 39] on div at bounding box center [187, 37] width 10 height 10
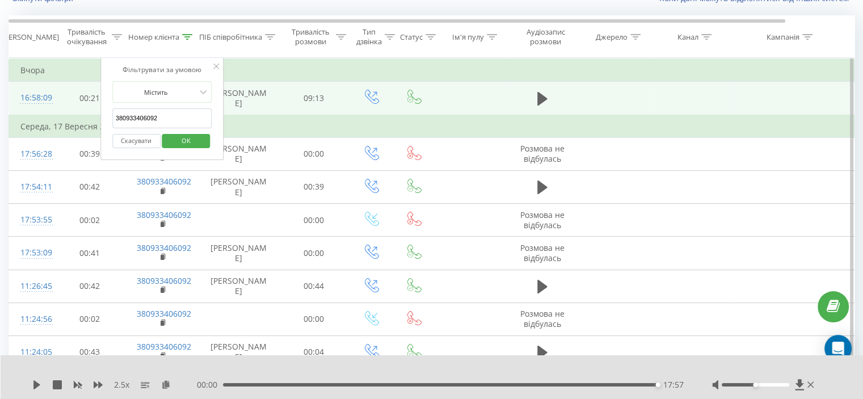
drag, startPoint x: 162, startPoint y: 120, endPoint x: 111, endPoint y: 134, distance: 52.3
click at [108, 132] on div "Фільтрувати за умовою Містить 380933406092 Скасувати OK" at bounding box center [162, 109] width 124 height 102
paste input "67754621"
click at [184, 139] on span "OK" at bounding box center [186, 141] width 32 height 18
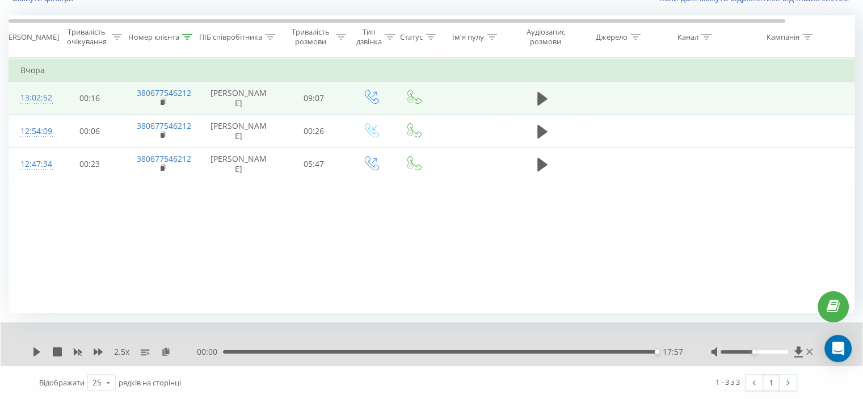
scroll to position [44, 0]
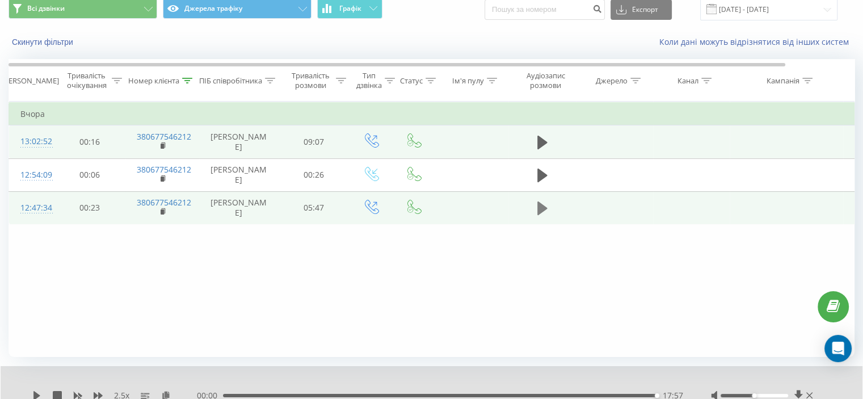
click at [537, 217] on button at bounding box center [542, 208] width 17 height 17
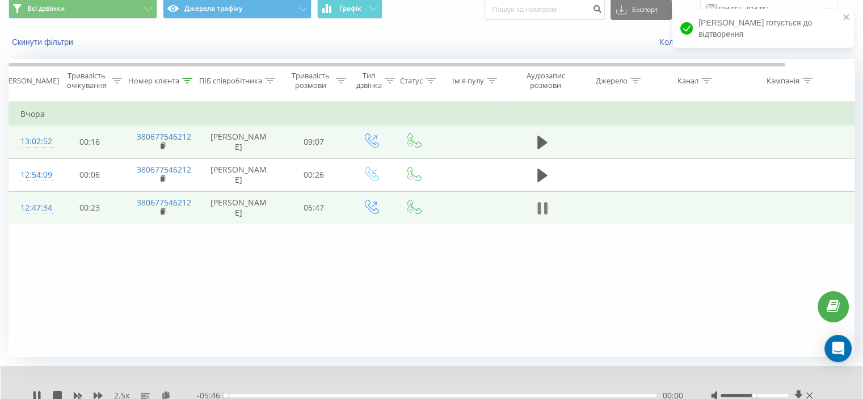
click at [540, 214] on icon at bounding box center [538, 208] width 3 height 12
click at [188, 78] on icon at bounding box center [188, 81] width 10 height 6
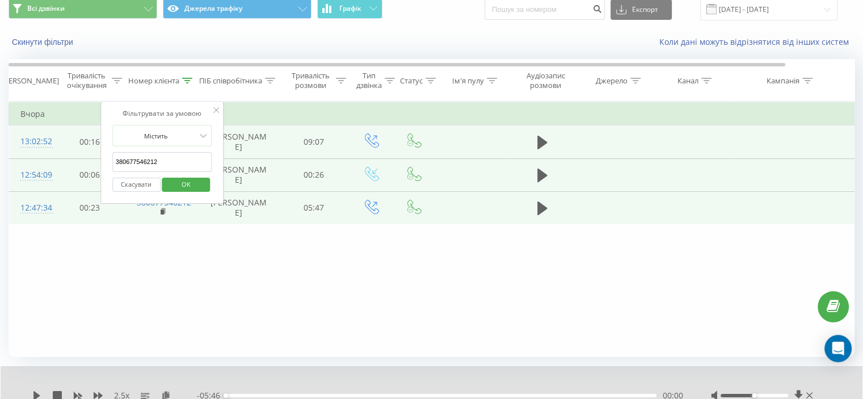
drag, startPoint x: 170, startPoint y: 158, endPoint x: 99, endPoint y: 181, distance: 75.2
click at [91, 179] on table "Фільтрувати за умовою Дорівнює Скасувати OK Фільтрувати за умовою Містить 38067…" at bounding box center [469, 163] width 920 height 123
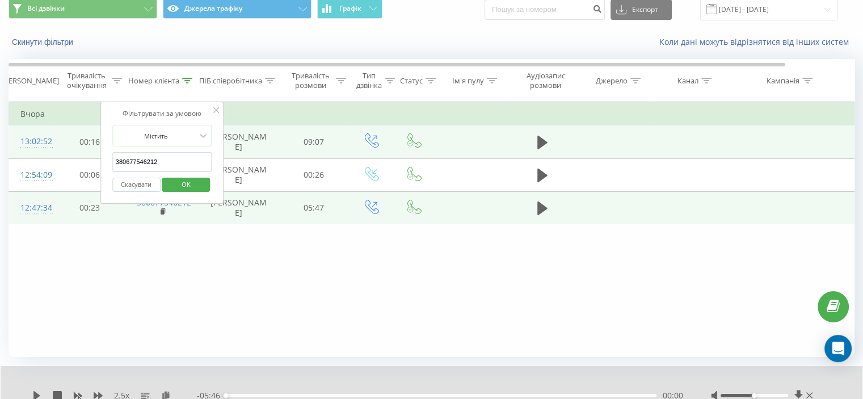
paste input "502762401"
click at [183, 184] on span "OK" at bounding box center [186, 184] width 32 height 18
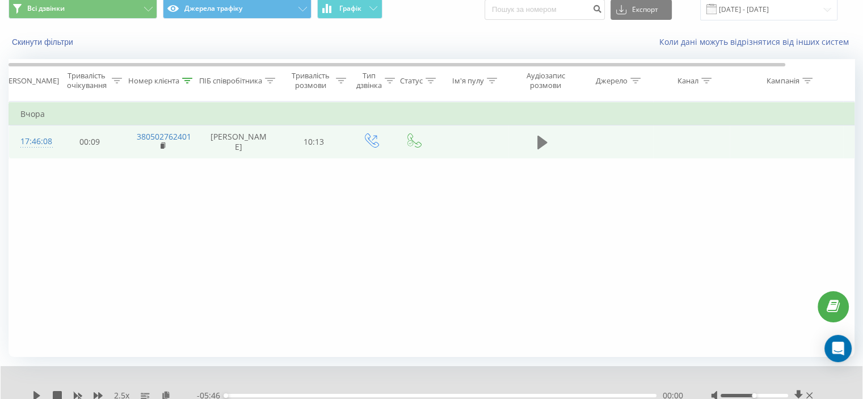
click at [546, 138] on td at bounding box center [542, 141] width 68 height 33
click at [545, 138] on icon at bounding box center [542, 142] width 10 height 16
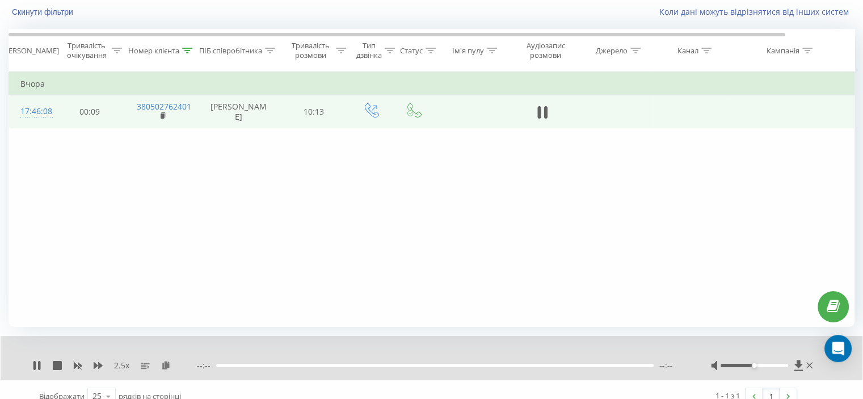
scroll to position [88, 0]
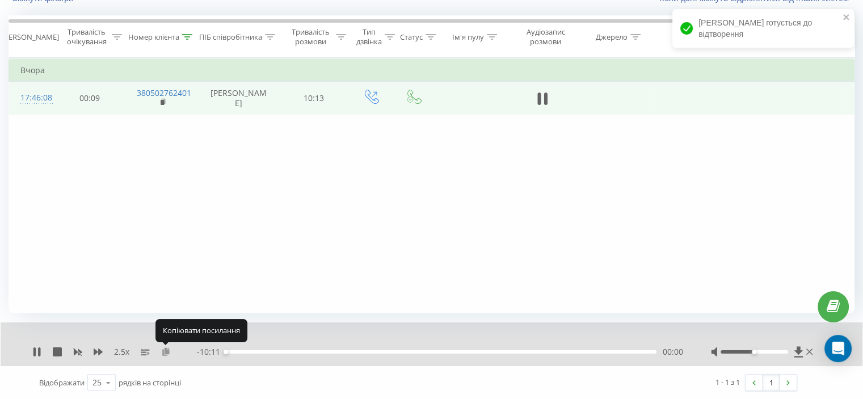
click at [167, 351] on icon at bounding box center [166, 351] width 10 height 8
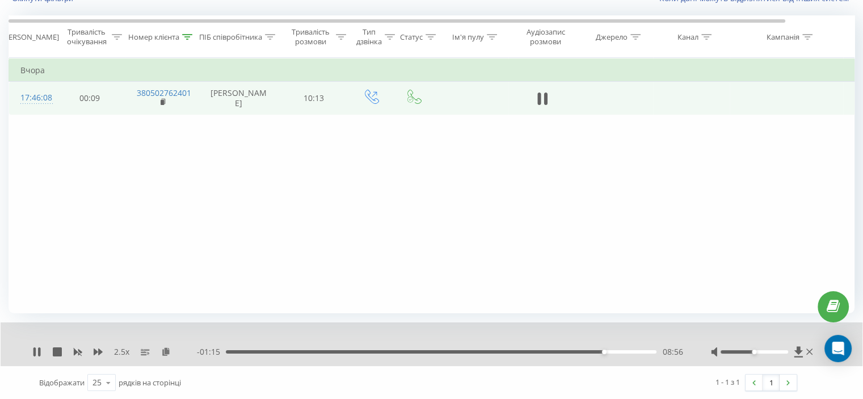
drag, startPoint x: 120, startPoint y: 201, endPoint x: 144, endPoint y: 183, distance: 29.5
click at [120, 201] on div "Фільтрувати за умовою Дорівнює Скасувати OK Фільтрувати за умовою Містить 38050…" at bounding box center [432, 185] width 846 height 255
click at [592, 352] on div "09:08" at bounding box center [441, 351] width 431 height 3
click at [581, 351] on div "08:49" at bounding box center [441, 351] width 431 height 3
click at [103, 348] on div "2.5 x" at bounding box center [114, 351] width 165 height 11
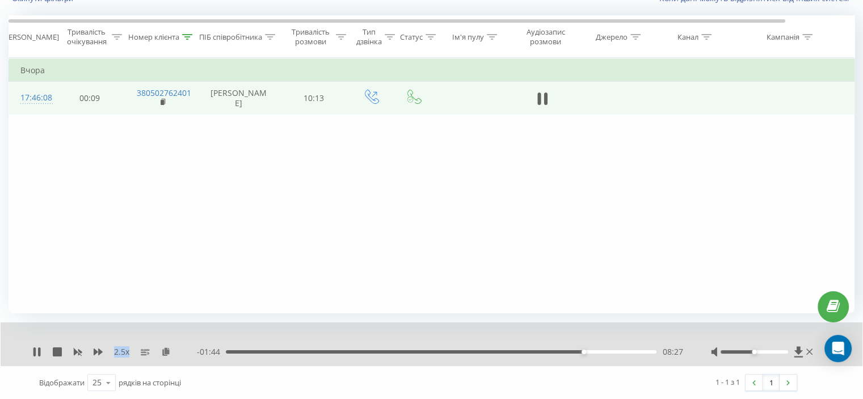
click at [103, 348] on div "2.5 x" at bounding box center [114, 351] width 165 height 11
click at [99, 348] on icon at bounding box center [98, 351] width 9 height 9
click at [98, 348] on icon at bounding box center [98, 351] width 9 height 7
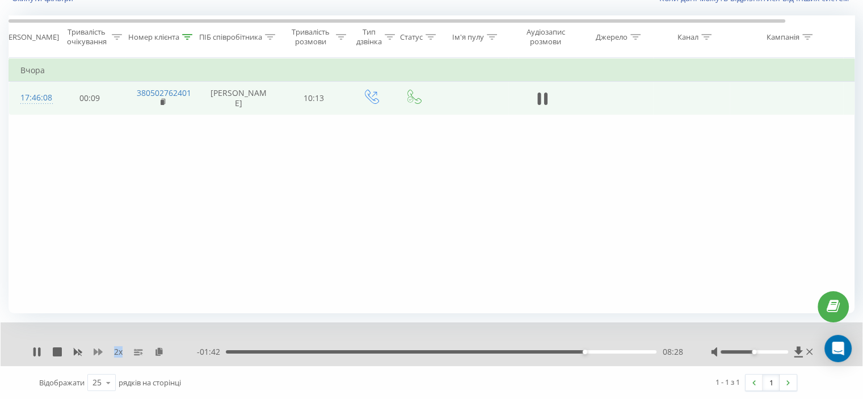
click at [98, 348] on icon at bounding box center [98, 351] width 9 height 7
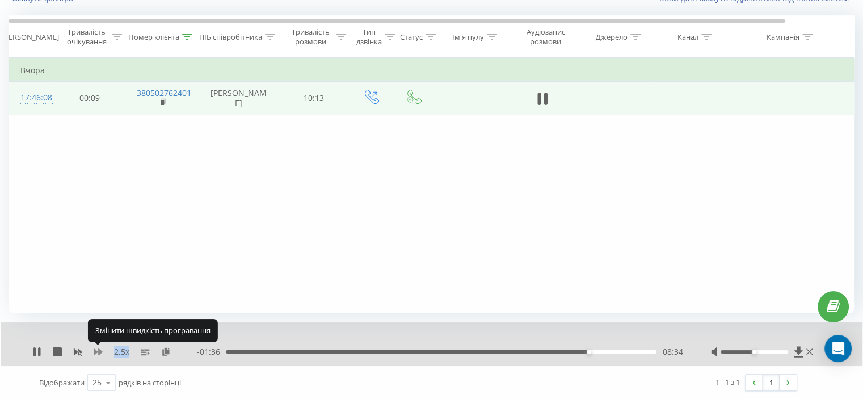
click at [98, 348] on icon at bounding box center [98, 351] width 9 height 7
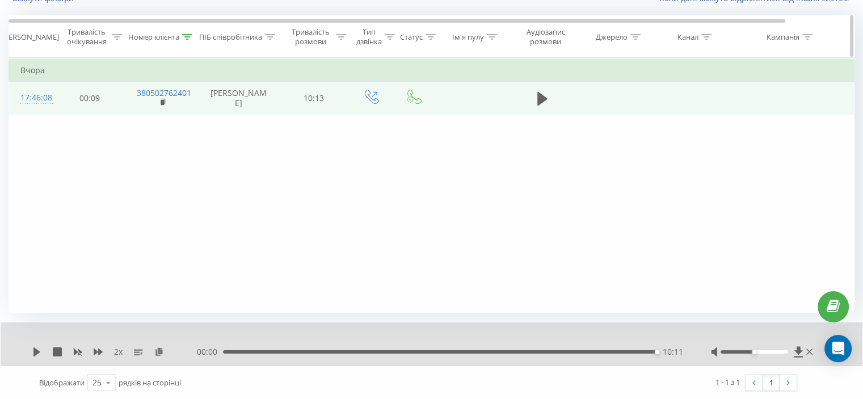
click at [191, 36] on div at bounding box center [187, 37] width 10 height 10
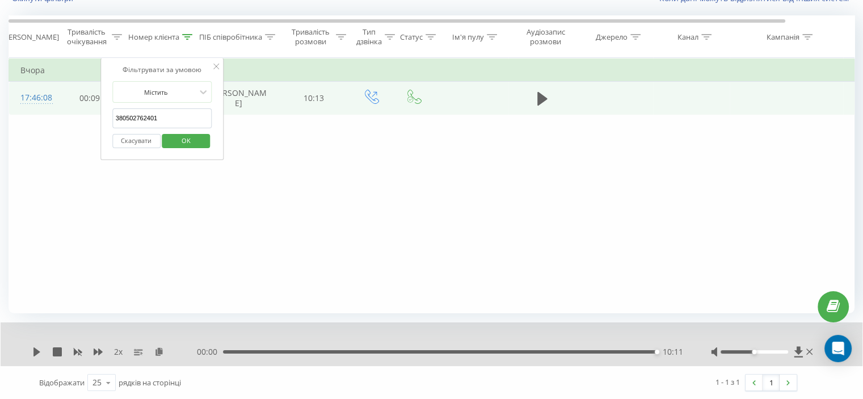
drag, startPoint x: 166, startPoint y: 111, endPoint x: 85, endPoint y: 136, distance: 85.4
click at [77, 131] on div "Фільтрувати за умовою Дорівнює Скасувати OK Фільтрувати за умовою Містить 38050…" at bounding box center [432, 185] width 846 height 255
paste input "636707330"
click at [190, 149] on div "Скасувати OK" at bounding box center [162, 141] width 100 height 26
click at [184, 141] on span "OK" at bounding box center [186, 141] width 32 height 18
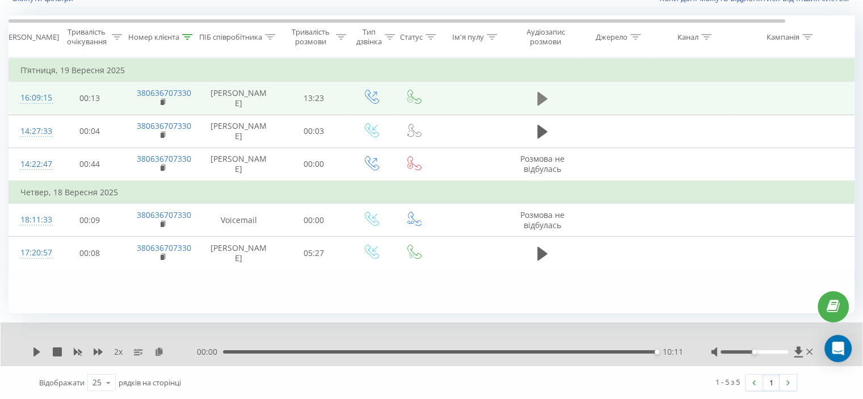
click at [542, 98] on icon at bounding box center [542, 99] width 10 height 14
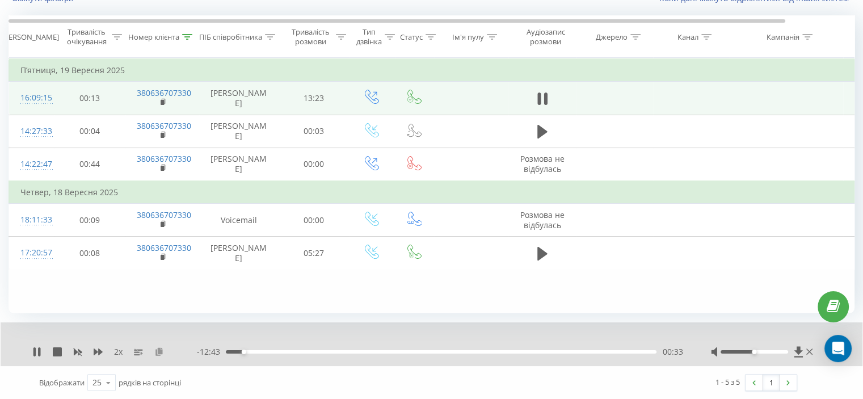
click at [158, 352] on icon at bounding box center [159, 351] width 10 height 8
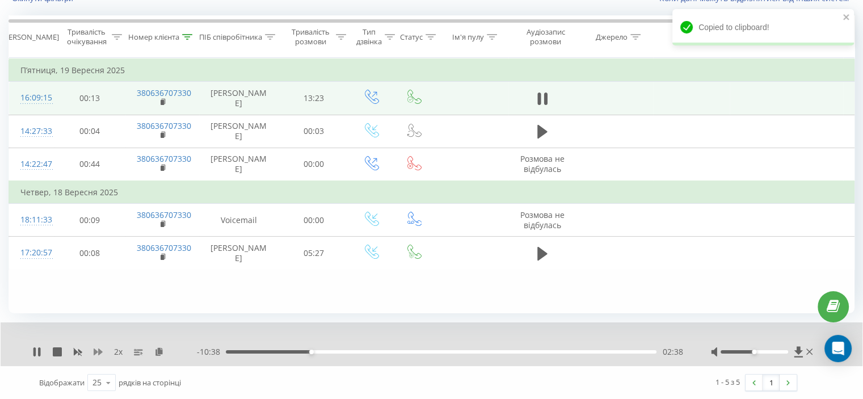
click at [97, 350] on icon at bounding box center [98, 351] width 9 height 9
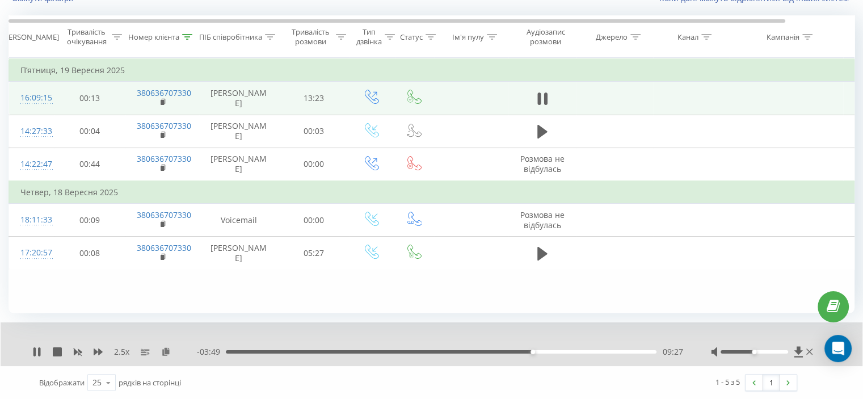
click at [149, 276] on div "Фільтрувати за умовою Дорівнює Скасувати OK Фільтрувати за умовою Містить 38063…" at bounding box center [432, 185] width 846 height 255
click at [591, 350] on div "13:16" at bounding box center [439, 351] width 433 height 3
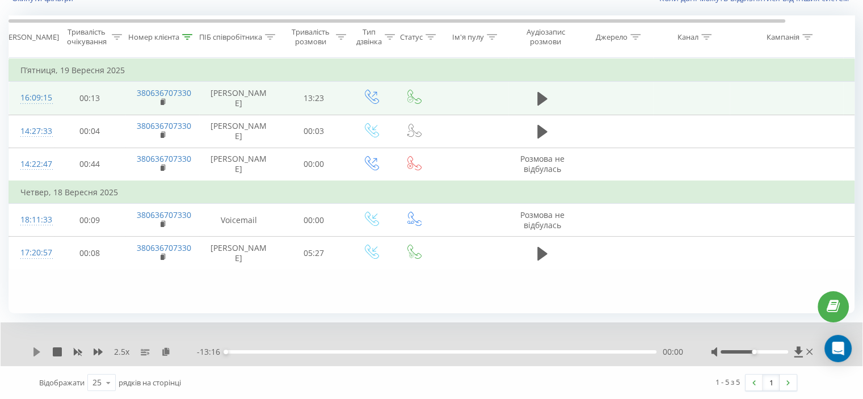
click at [35, 351] on icon at bounding box center [36, 351] width 9 height 9
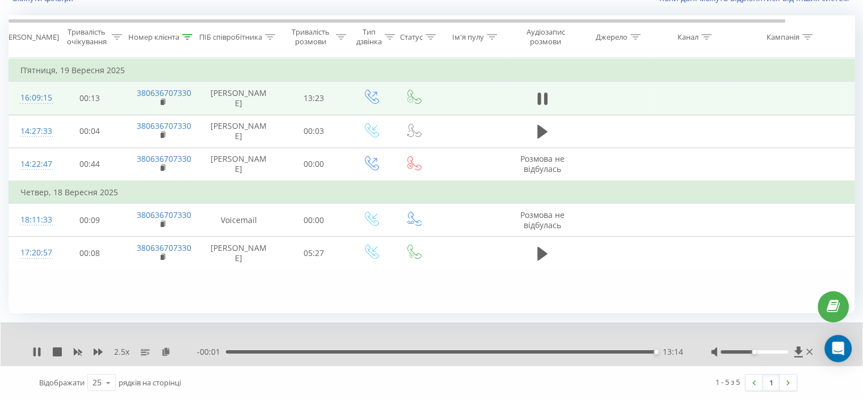
click at [649, 349] on div "- 00:01 13:14 13:14" at bounding box center [440, 351] width 486 height 11
click at [648, 351] on div "13:15" at bounding box center [441, 351] width 431 height 3
click at [77, 355] on icon at bounding box center [77, 351] width 9 height 9
click at [649, 351] on div "13:04" at bounding box center [650, 351] width 5 height 5
click at [95, 352] on icon at bounding box center [98, 351] width 9 height 7
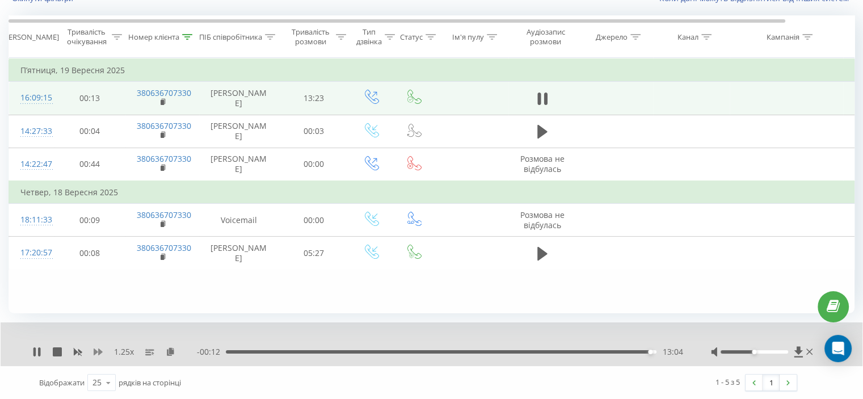
click at [95, 352] on icon at bounding box center [98, 351] width 9 height 7
click at [186, 38] on icon at bounding box center [187, 37] width 10 height 6
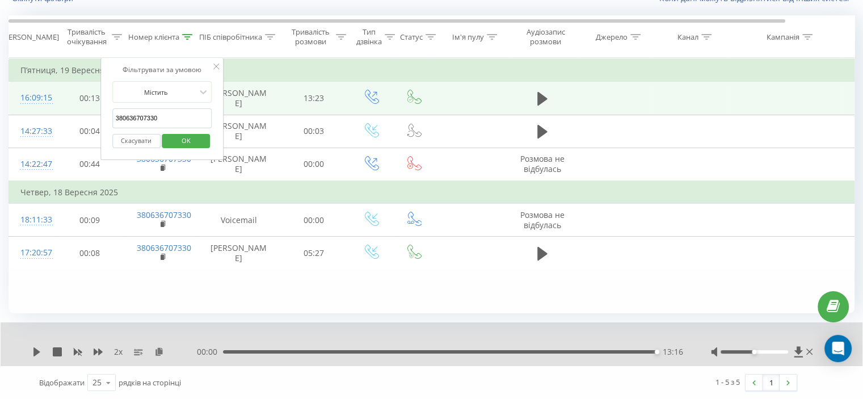
drag, startPoint x: 164, startPoint y: 119, endPoint x: 144, endPoint y: 134, distance: 24.7
click at [65, 122] on table "Фільтрувати за умовою Дорівнює Скасувати OK Фільтрувати за умовою Містить 38063…" at bounding box center [469, 164] width 920 height 212
paste input "72571275"
click at [175, 139] on span "OK" at bounding box center [186, 141] width 32 height 18
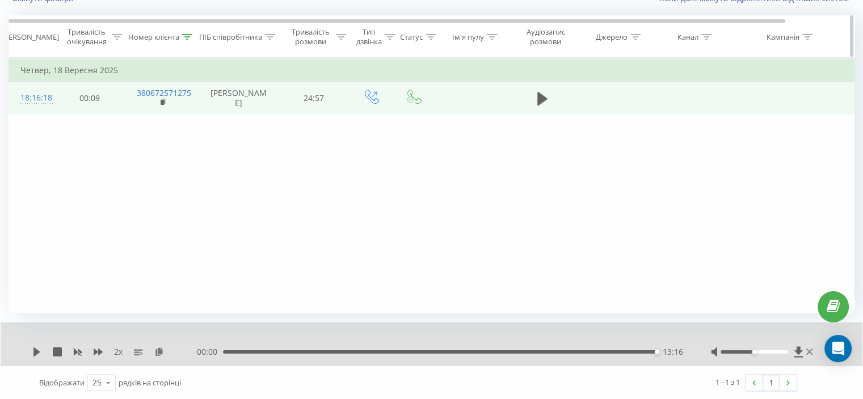
click at [189, 36] on icon at bounding box center [188, 37] width 10 height 6
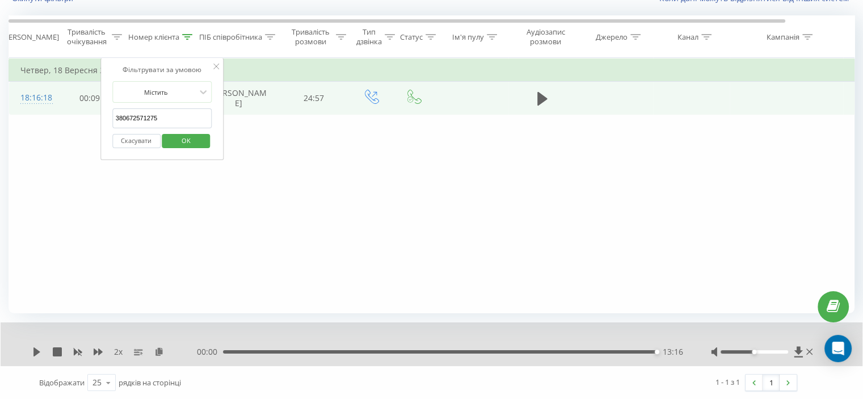
drag, startPoint x: 175, startPoint y: 113, endPoint x: 83, endPoint y: 133, distance: 94.1
click at [68, 125] on div "Фільтрувати за умовою Дорівнює Скасувати OK Фільтрувати за умовою Містить 38067…" at bounding box center [432, 185] width 846 height 255
paste input "973862078"
click at [189, 138] on span "OK" at bounding box center [186, 141] width 32 height 18
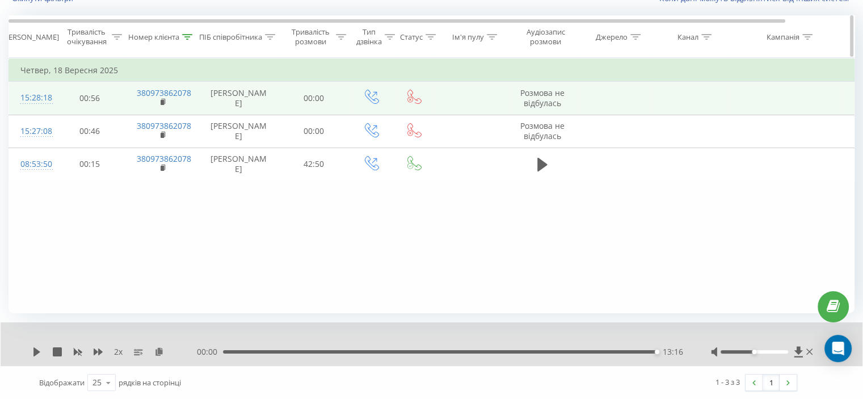
click at [192, 34] on icon at bounding box center [188, 37] width 10 height 6
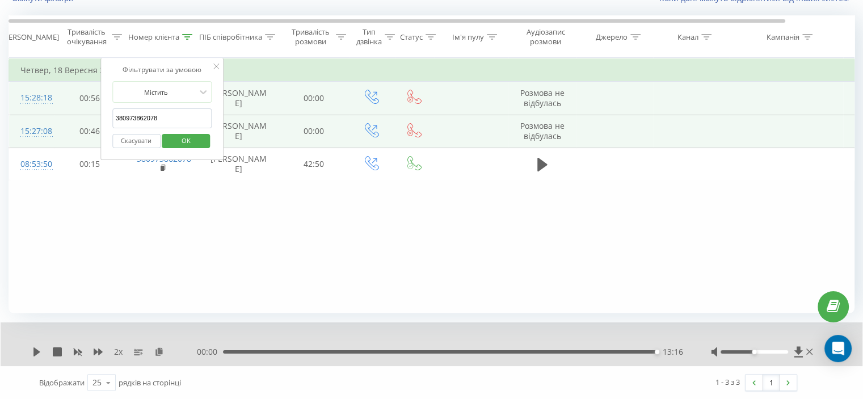
drag, startPoint x: 172, startPoint y: 112, endPoint x: 69, endPoint y: 127, distance: 104.4
click at [69, 126] on table "Фільтрувати за умовою Дорівнює Скасувати OK Фільтрувати за умовою Містить 38097…" at bounding box center [469, 119] width 920 height 123
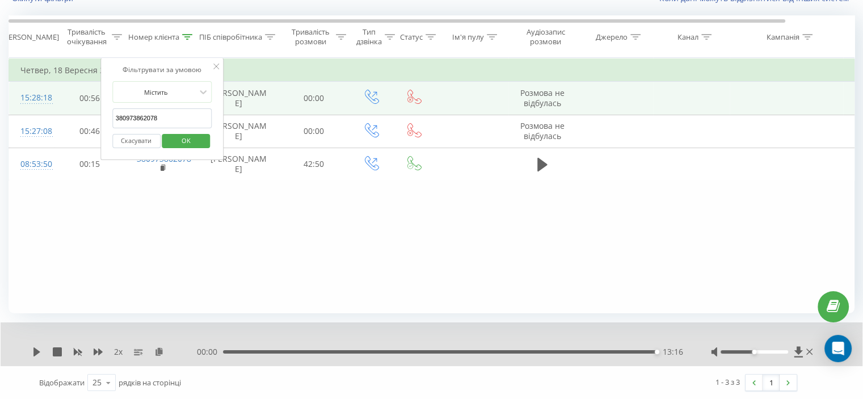
paste input "30417054"
click at [189, 140] on span "OK" at bounding box center [186, 141] width 32 height 18
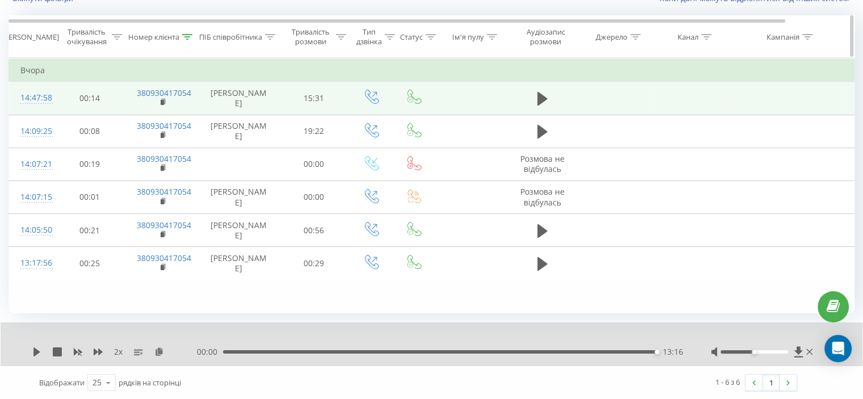
click at [180, 37] on div "Номер клієнта" at bounding box center [160, 37] width 64 height 10
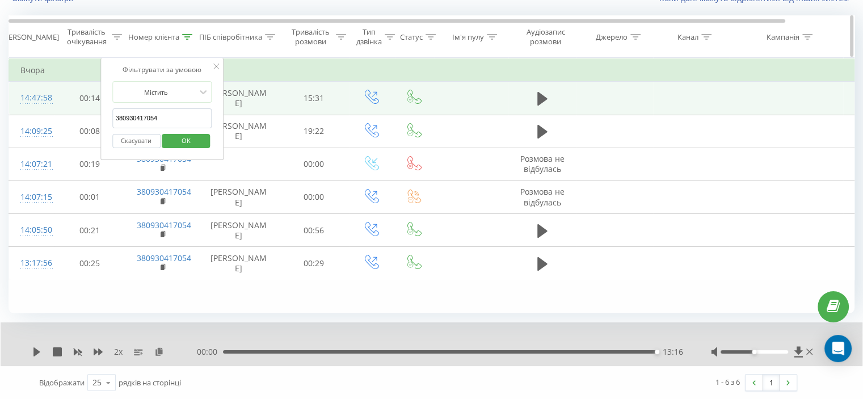
click at [187, 41] on div at bounding box center [187, 37] width 10 height 10
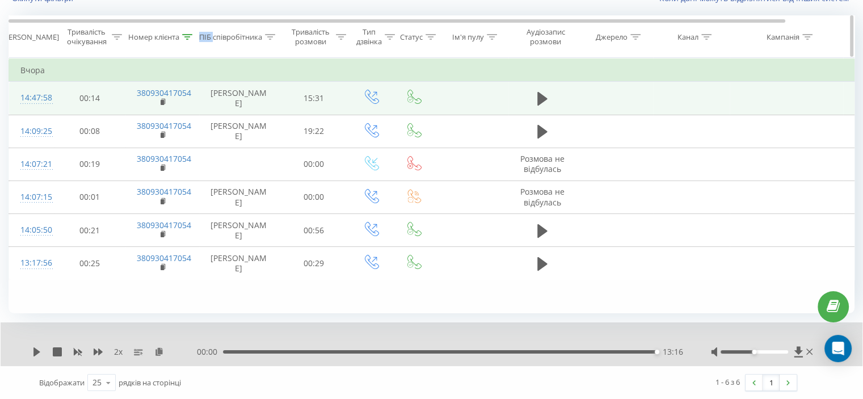
click at [187, 41] on div at bounding box center [187, 37] width 10 height 10
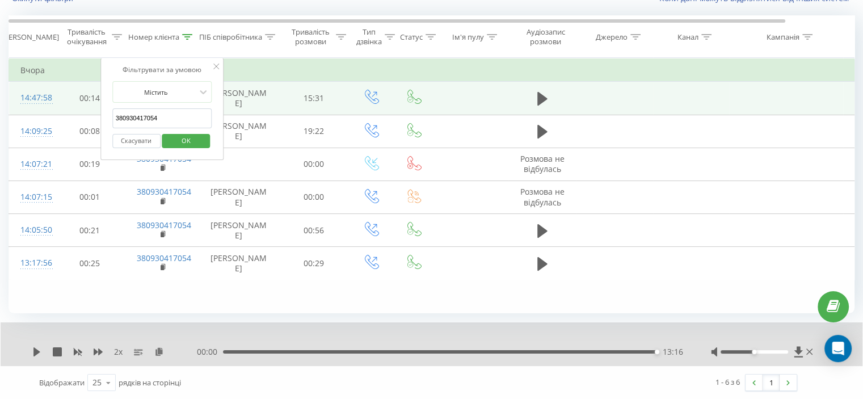
drag, startPoint x: 167, startPoint y: 120, endPoint x: 133, endPoint y: 149, distance: 44.7
click at [75, 131] on table "Фільтрувати за умовою Дорівнює Скасувати OK Фільтрувати за умовою Містить 38093…" at bounding box center [469, 169] width 920 height 222
paste input "73862078"
click at [171, 138] on span "OK" at bounding box center [186, 141] width 32 height 18
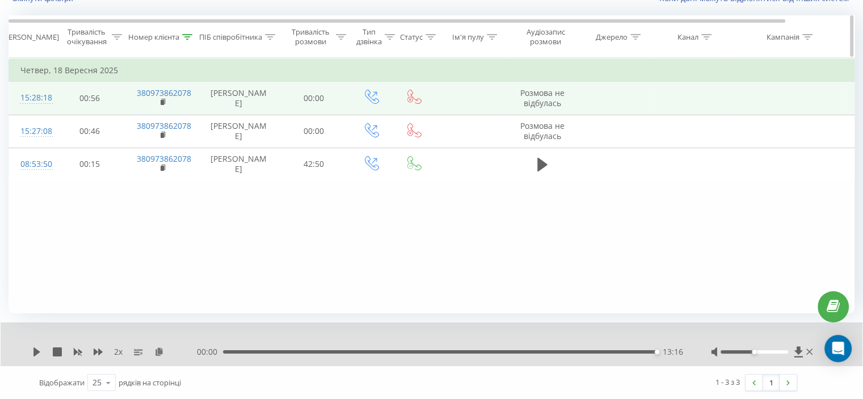
click at [192, 40] on div at bounding box center [187, 37] width 10 height 10
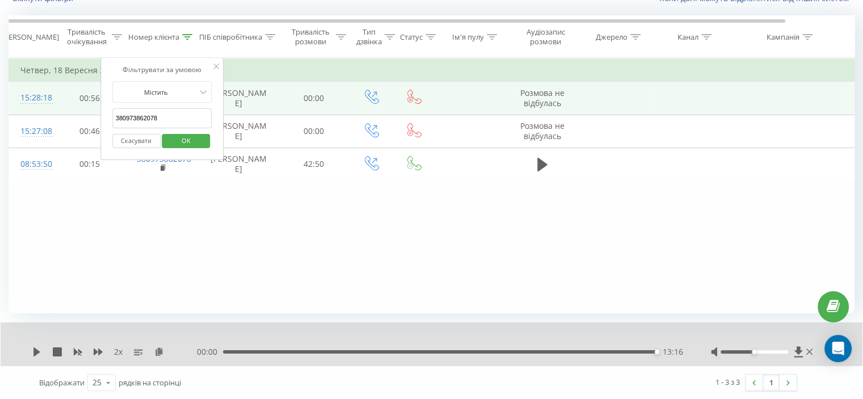
drag, startPoint x: 138, startPoint y: 122, endPoint x: 102, endPoint y: 144, distance: 43.0
click at [82, 136] on table "Фільтрувати за умовою Дорівнює Скасувати OK Фільтрувати за умовою Містить 38097…" at bounding box center [469, 119] width 920 height 123
paste input "672571275"
type input "380672571275"
click at [186, 140] on span "OK" at bounding box center [186, 141] width 32 height 18
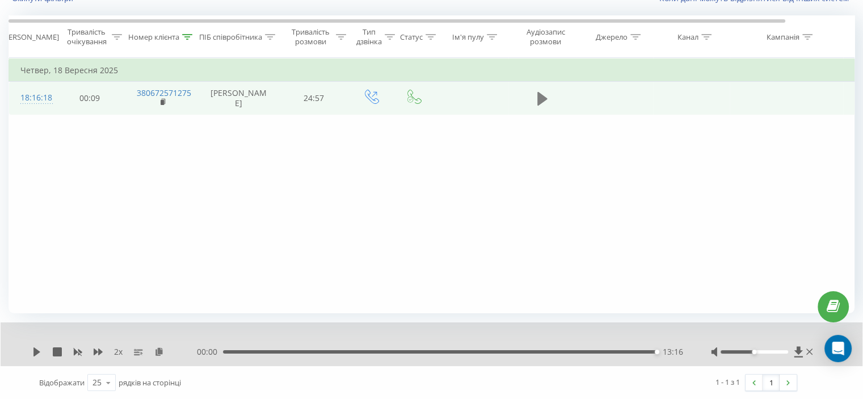
click at [545, 92] on icon at bounding box center [542, 99] width 10 height 16
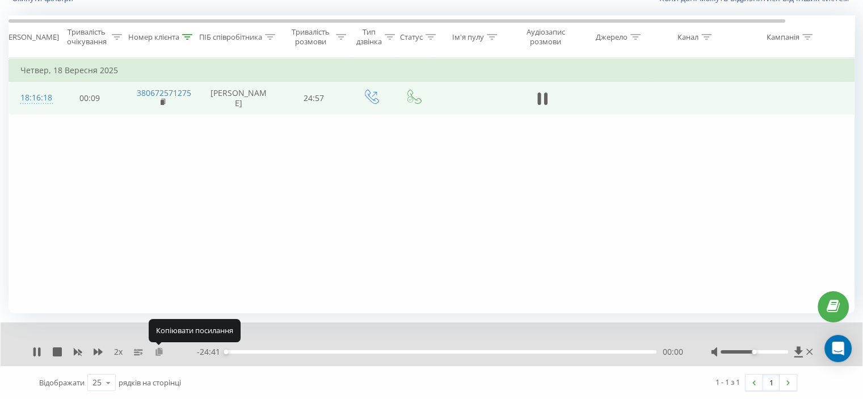
click at [154, 348] on icon at bounding box center [159, 351] width 10 height 8
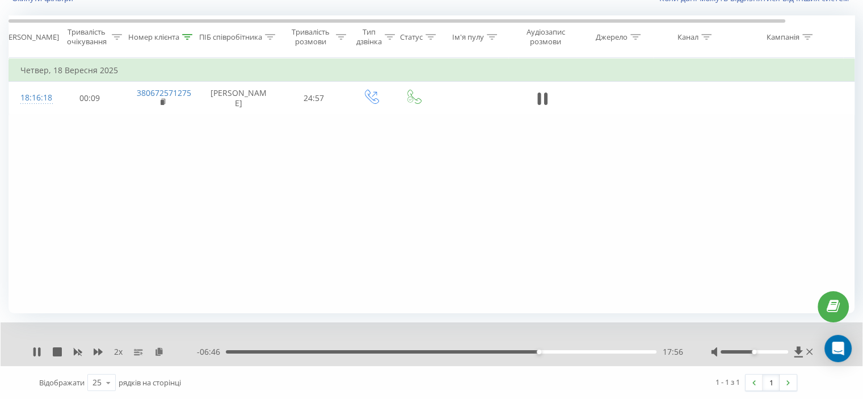
click at [120, 183] on div "Фільтрувати за умовою Дорівнює Скасувати OK Фільтрувати за умовою Містить 38067…" at bounding box center [432, 185] width 846 height 255
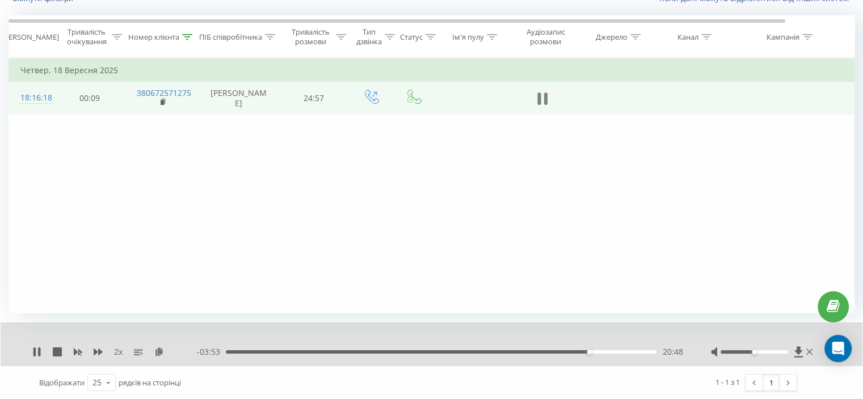
click at [545, 93] on icon at bounding box center [544, 98] width 3 height 12
click at [39, 352] on icon at bounding box center [36, 351] width 7 height 9
click at [540, 91] on icon at bounding box center [542, 99] width 10 height 16
click at [40, 352] on icon at bounding box center [36, 351] width 9 height 9
click at [191, 40] on div at bounding box center [187, 37] width 10 height 10
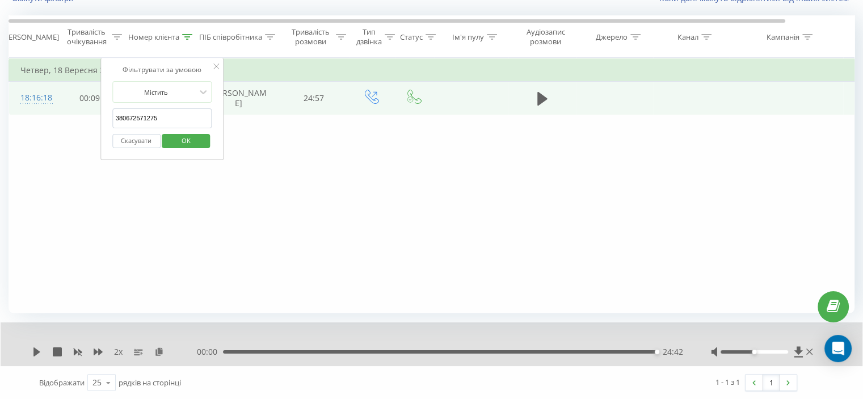
drag, startPoint x: 166, startPoint y: 121, endPoint x: 103, endPoint y: 132, distance: 64.0
click at [103, 129] on div "Фільтрувати за умовою Містить 380672571275 Скасувати OK" at bounding box center [162, 109] width 124 height 102
paste input "82347907"
click at [196, 144] on span "OK" at bounding box center [186, 141] width 32 height 18
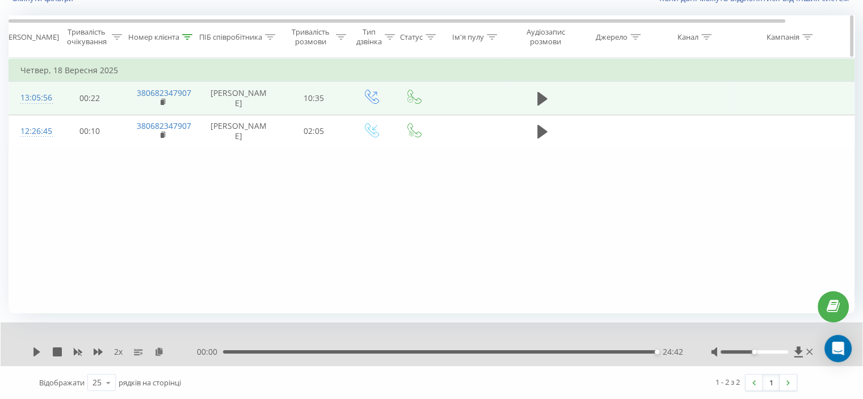
drag, startPoint x: 191, startPoint y: 44, endPoint x: 188, endPoint y: 38, distance: 6.3
click at [188, 39] on th "Номер клієнта" at bounding box center [162, 37] width 74 height 42
click at [188, 38] on icon at bounding box center [188, 37] width 10 height 6
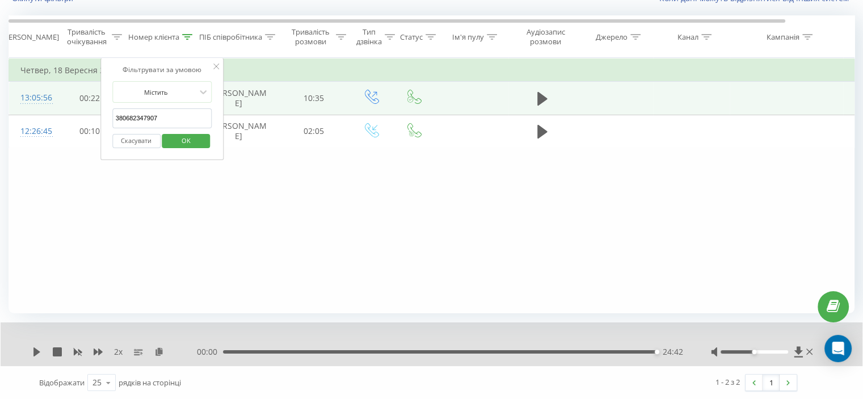
drag, startPoint x: 179, startPoint y: 120, endPoint x: 105, endPoint y: 137, distance: 75.8
click at [106, 136] on div "Фільтрувати за умовою Містить 380682347907 Скасувати OK" at bounding box center [162, 109] width 124 height 102
paste input "77546212"
click at [192, 140] on span "OK" at bounding box center [186, 141] width 32 height 18
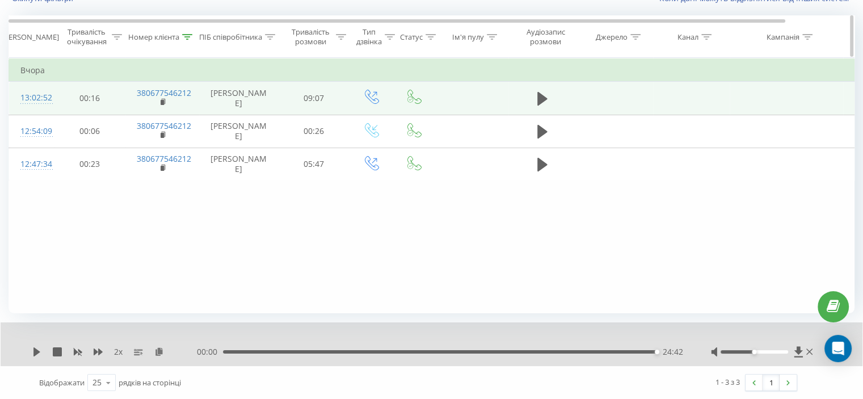
click at [185, 37] on icon at bounding box center [187, 37] width 10 height 6
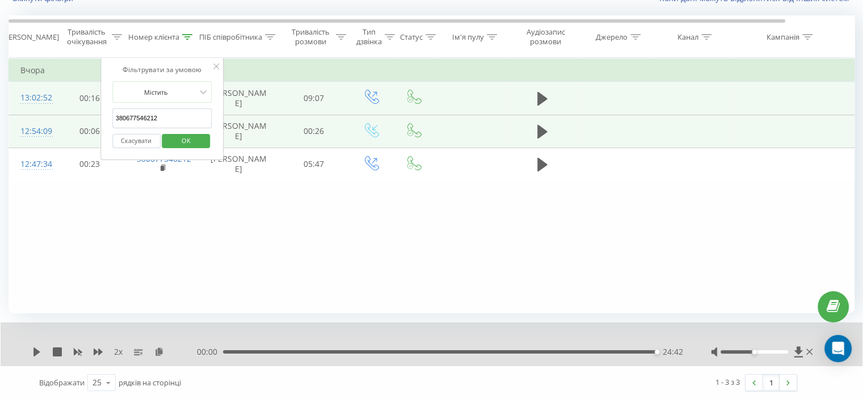
drag, startPoint x: 175, startPoint y: 113, endPoint x: 88, endPoint y: 140, distance: 90.8
click at [79, 136] on table "Фільтрувати за умовою Дорівнює Скасувати OK Фільтрувати за умовою Містить 38067…" at bounding box center [469, 119] width 920 height 123
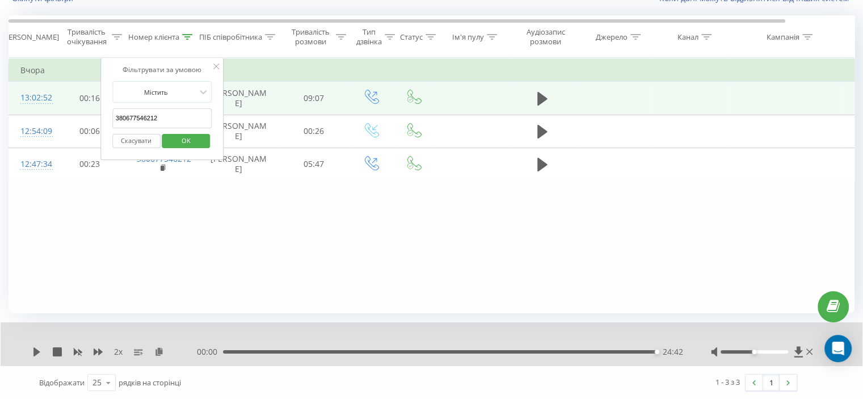
paste input "980554220"
click at [167, 142] on button "OK" at bounding box center [186, 141] width 48 height 14
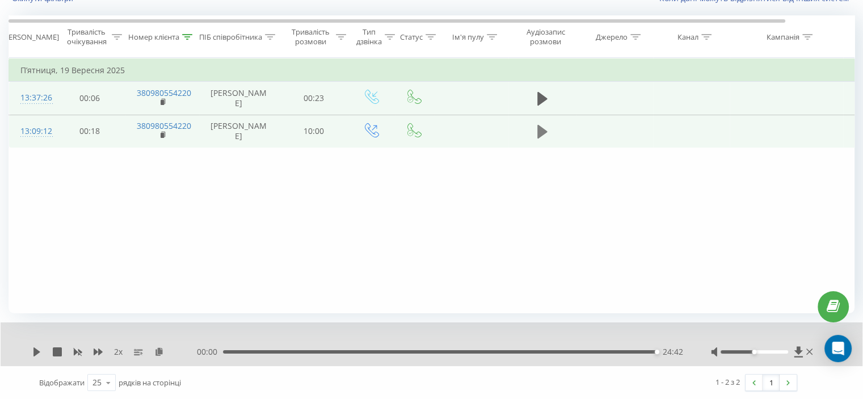
click at [543, 140] on icon at bounding box center [542, 132] width 10 height 16
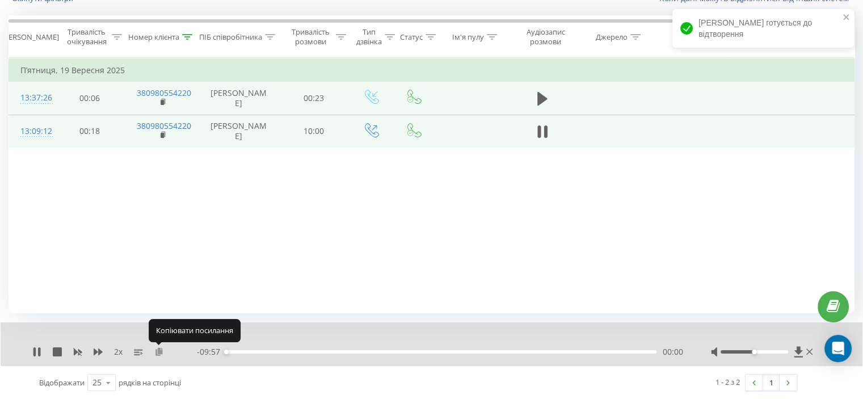
click at [163, 353] on icon at bounding box center [159, 351] width 10 height 8
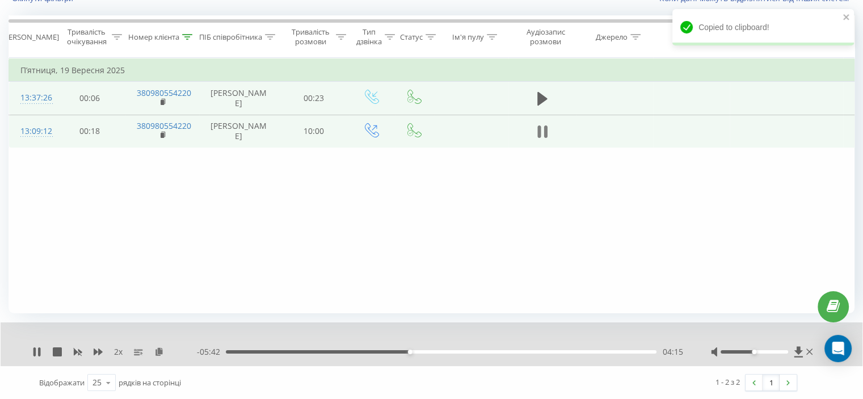
click at [544, 138] on icon at bounding box center [544, 131] width 3 height 12
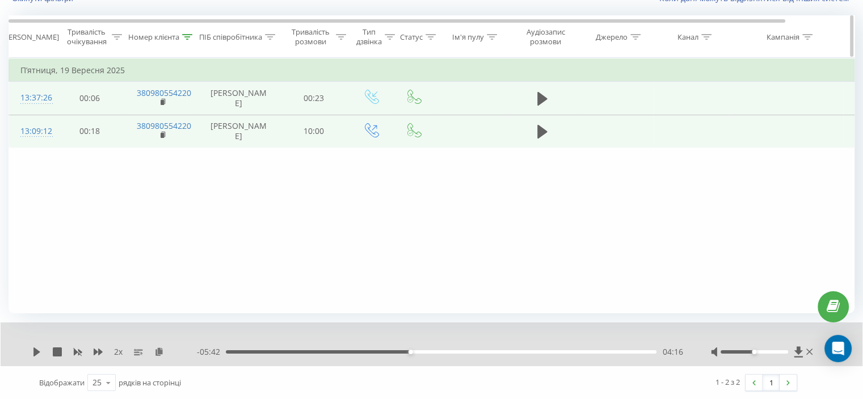
click at [189, 36] on icon at bounding box center [188, 37] width 10 height 6
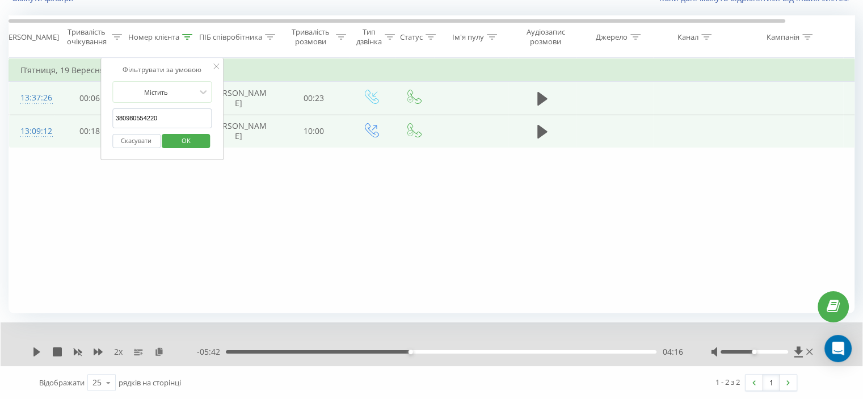
drag, startPoint x: 163, startPoint y: 125, endPoint x: 167, endPoint y: 144, distance: 19.7
click at [75, 131] on table "Фільтрувати за умовою Дорівнює Скасувати OK Фільтрувати за умовою Містить 38098…" at bounding box center [469, 103] width 920 height 90
paste input "674091019"
click at [179, 144] on span "OK" at bounding box center [186, 141] width 32 height 18
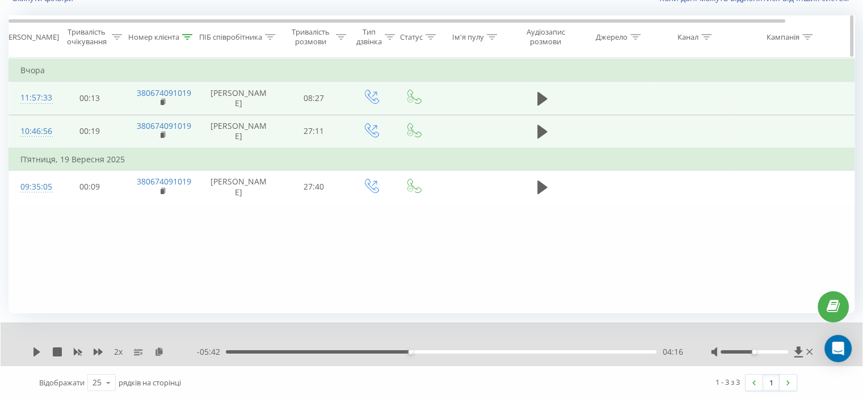
click at [185, 37] on icon at bounding box center [187, 37] width 10 height 6
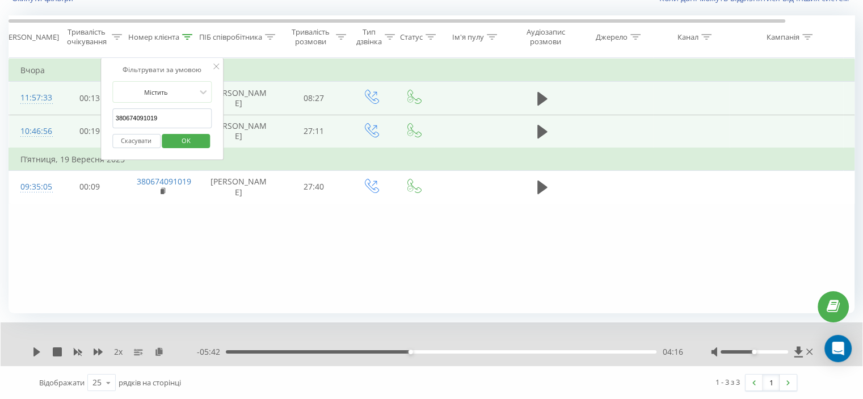
drag, startPoint x: 166, startPoint y: 124, endPoint x: 128, endPoint y: 137, distance: 40.4
click at [91, 130] on table "Фільтрувати за умовою Дорівнює Скасувати OK Фільтрувати за умовою Містить 38067…" at bounding box center [469, 131] width 920 height 146
paste input "84220578"
click at [170, 132] on span "OK" at bounding box center [186, 141] width 32 height 18
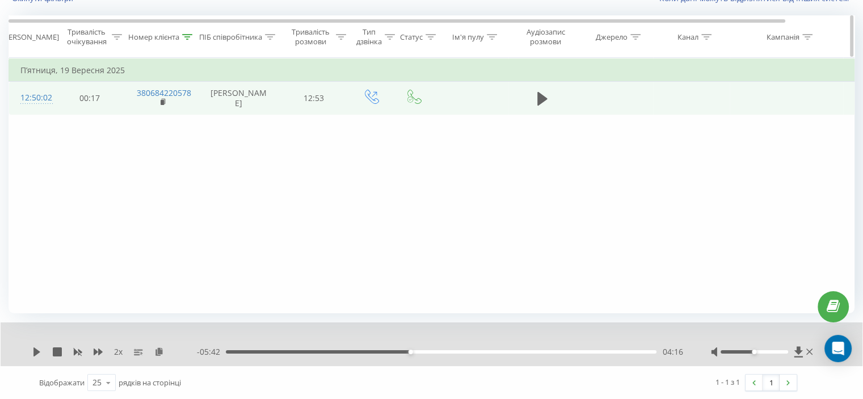
click at [186, 34] on icon at bounding box center [188, 37] width 10 height 6
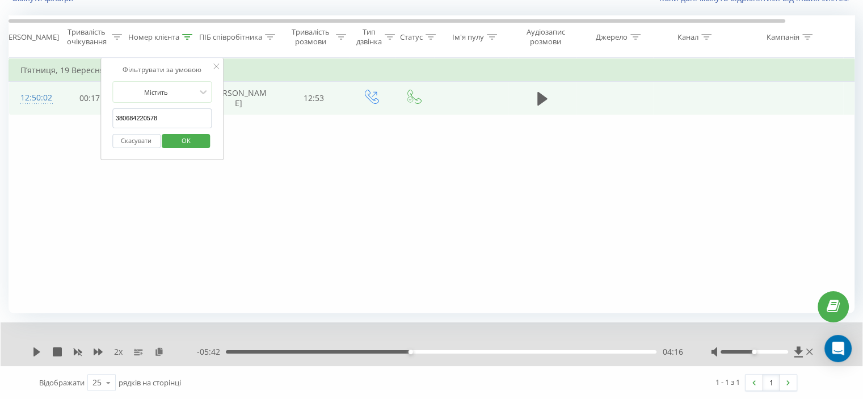
drag, startPoint x: 159, startPoint y: 121, endPoint x: 100, endPoint y: 130, distance: 59.7
click at [91, 128] on div "Фільтрувати за умовою Дорівнює Скасувати OK Фільтрувати за умовою Містить 38068…" at bounding box center [432, 185] width 846 height 255
paste input "975368891"
type input "380975368891"
click at [187, 133] on span "OK" at bounding box center [186, 141] width 32 height 18
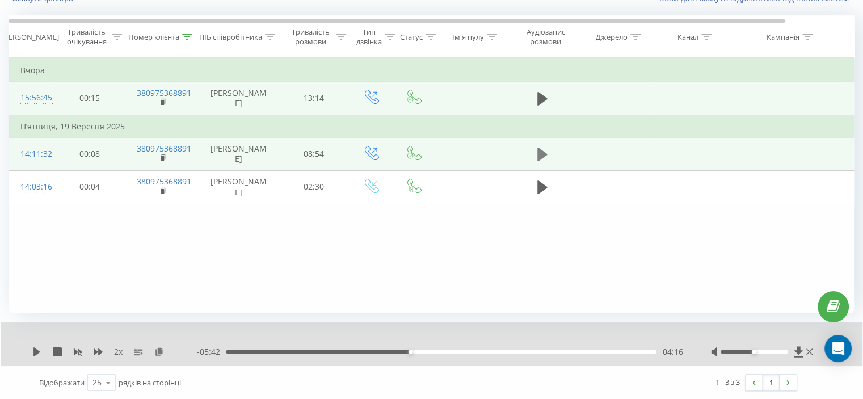
click at [549, 155] on button at bounding box center [542, 154] width 17 height 17
click at [163, 353] on icon at bounding box center [159, 351] width 10 height 8
click at [73, 247] on div "Фільтрувати за умовою Дорівнює Скасувати OK Фільтрувати за умовою Містить 38097…" at bounding box center [432, 185] width 846 height 255
click at [99, 354] on icon at bounding box center [98, 351] width 9 height 7
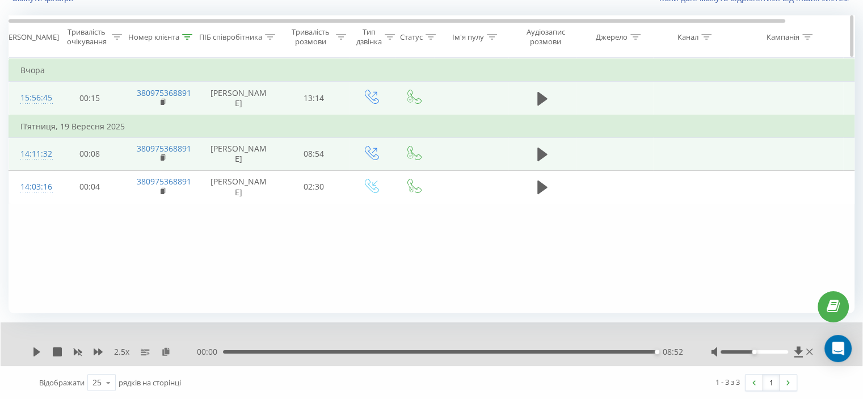
click at [188, 39] on div at bounding box center [187, 37] width 10 height 10
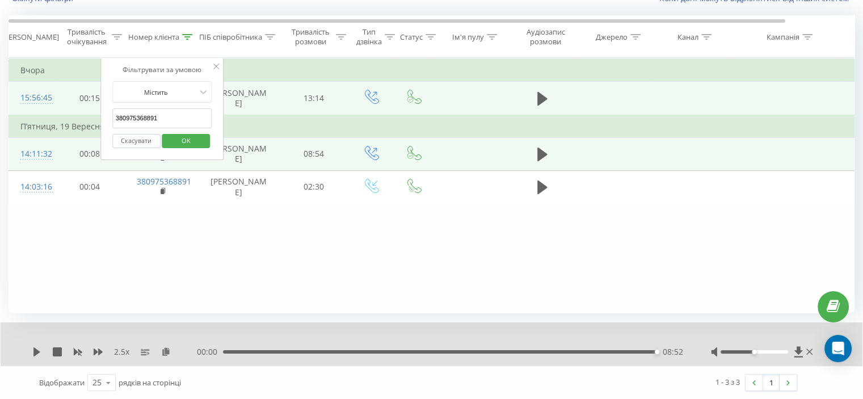
drag, startPoint x: 136, startPoint y: 122, endPoint x: 79, endPoint y: 146, distance: 61.5
click at [57, 133] on table "Фільтрувати за умовою Дорівнює Скасувати OK Фільтрувати за умовою Містить 38097…" at bounding box center [469, 131] width 920 height 146
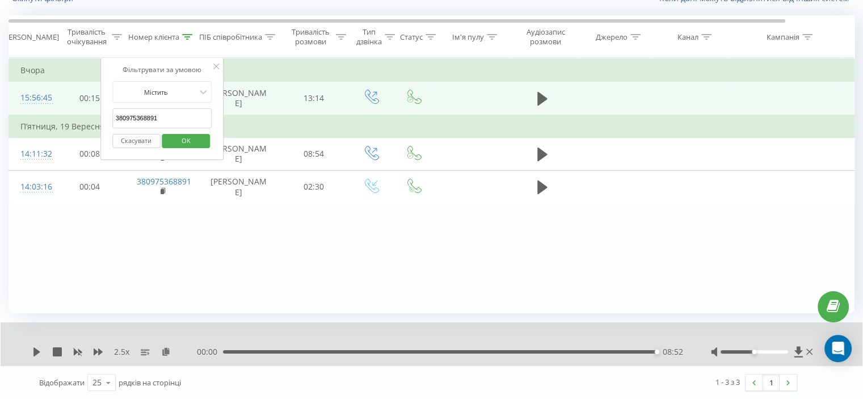
paste input "04506"
drag, startPoint x: 199, startPoint y: 144, endPoint x: 189, endPoint y: 141, distance: 10.1
click at [195, 144] on span "OK" at bounding box center [186, 141] width 32 height 18
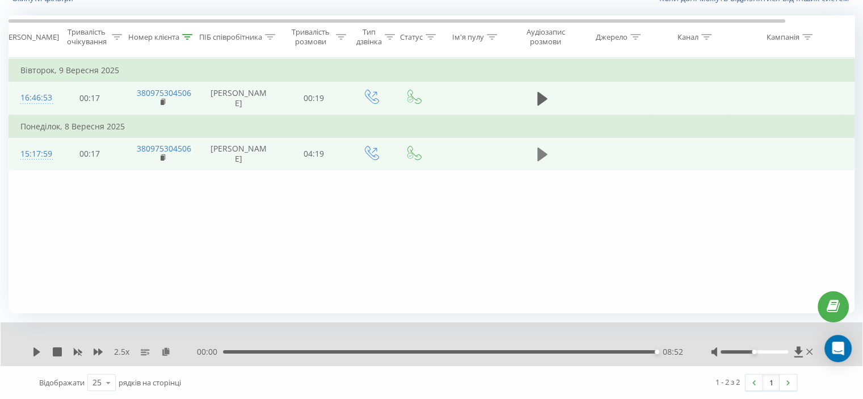
click at [547, 146] on button at bounding box center [542, 154] width 17 height 17
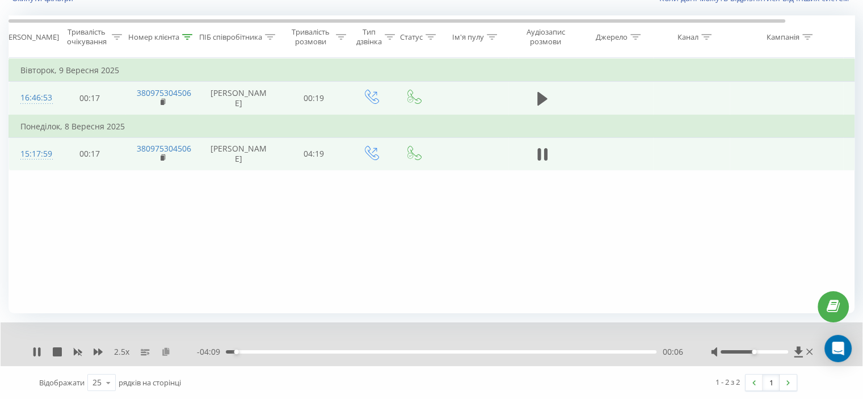
click at [167, 353] on icon at bounding box center [166, 351] width 10 height 8
click at [98, 348] on icon at bounding box center [98, 351] width 9 height 7
click at [98, 348] on icon at bounding box center [98, 351] width 9 height 9
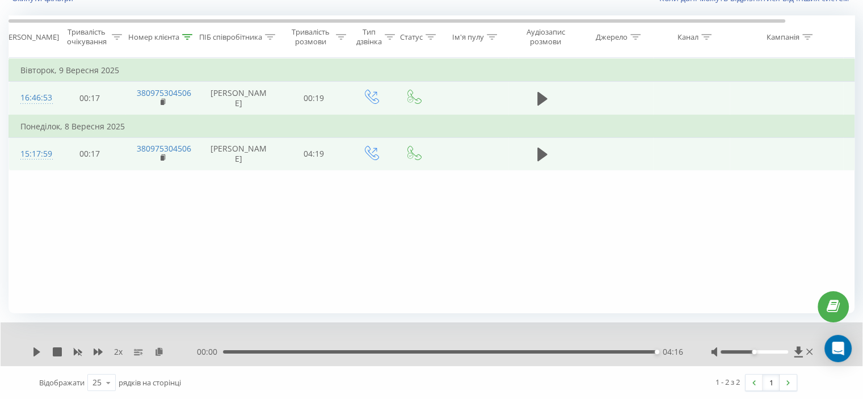
click at [458, 349] on div "00:00 04:16 04:16" at bounding box center [440, 351] width 486 height 11
click at [458, 350] on div "04:16" at bounding box center [439, 351] width 433 height 3
click at [458, 351] on div "02:19" at bounding box center [460, 351] width 5 height 5
click at [34, 349] on icon at bounding box center [36, 351] width 7 height 9
click at [95, 349] on icon at bounding box center [98, 351] width 9 height 7
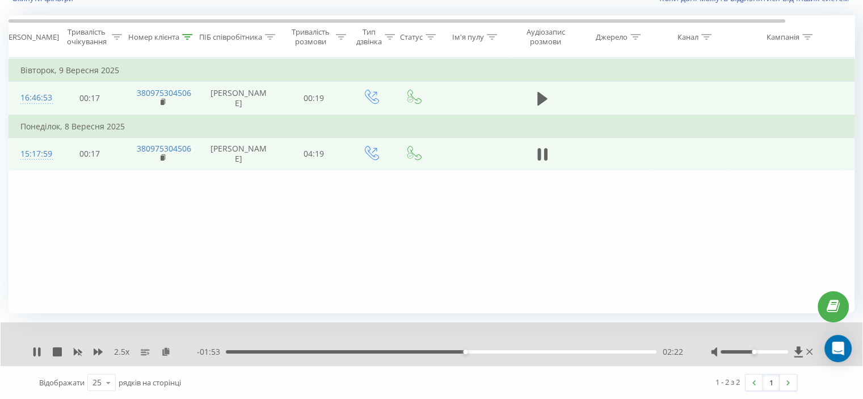
click at [529, 355] on div "- 01:53 02:22 02:22" at bounding box center [440, 351] width 486 height 11
click at [529, 353] on div "- 01:53 02:22 02:22" at bounding box center [440, 351] width 486 height 11
click at [530, 353] on div "- 01:52 02:23 02:23" at bounding box center [440, 351] width 486 height 11
click at [530, 352] on div "03:01" at bounding box center [441, 351] width 431 height 3
click at [558, 351] on div "03:03" at bounding box center [441, 351] width 431 height 3
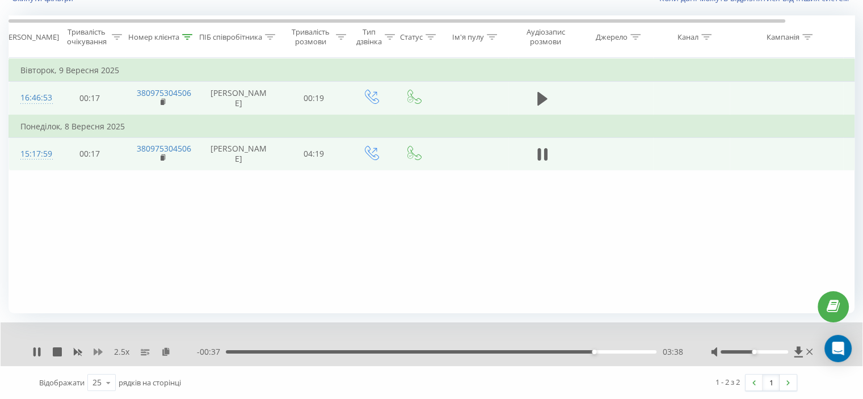
click at [99, 349] on icon at bounding box center [98, 351] width 9 height 7
click at [98, 349] on icon at bounding box center [98, 351] width 9 height 7
click at [626, 350] on div "03:57" at bounding box center [441, 351] width 431 height 3
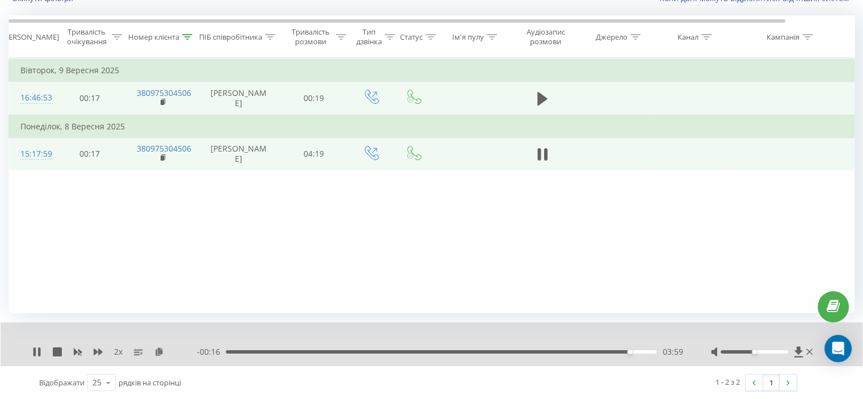
click at [604, 350] on div "03:59" at bounding box center [441, 351] width 431 height 3
click at [588, 350] on div "03:35" at bounding box center [441, 351] width 431 height 3
click at [315, 350] on div "04:16" at bounding box center [439, 351] width 433 height 3
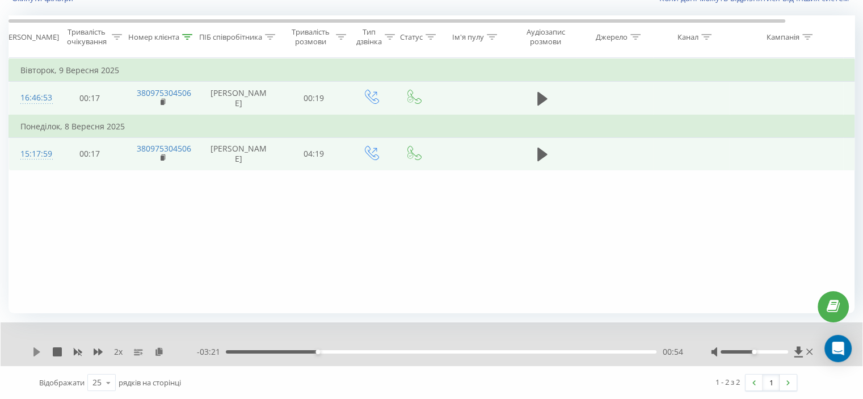
click at [36, 353] on icon at bounding box center [36, 351] width 7 height 9
click at [98, 350] on icon at bounding box center [98, 351] width 9 height 7
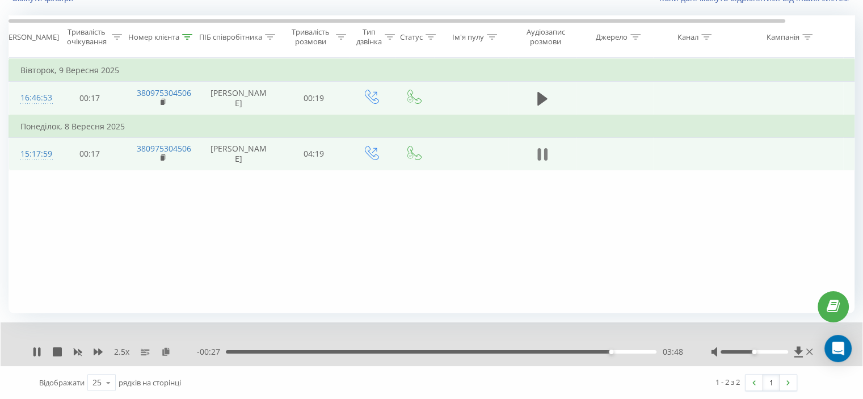
click at [544, 156] on icon at bounding box center [544, 154] width 3 height 12
click at [33, 351] on icon at bounding box center [36, 351] width 7 height 9
click at [188, 37] on div "Номер клієнта" at bounding box center [162, 37] width 74 height 10
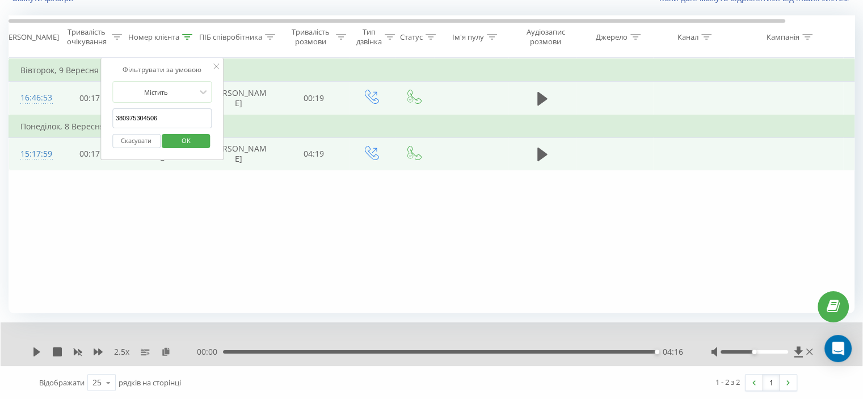
drag, startPoint x: 83, startPoint y: 119, endPoint x: 72, endPoint y: 120, distance: 11.4
click at [72, 120] on table "Фільтрувати за умовою Дорівнює Скасувати OK Фільтрувати за умовою Містить 38097…" at bounding box center [469, 114] width 920 height 113
paste input "6916564"
drag, startPoint x: 197, startPoint y: 142, endPoint x: 188, endPoint y: 140, distance: 8.7
click at [193, 142] on span "OK" at bounding box center [186, 141] width 32 height 18
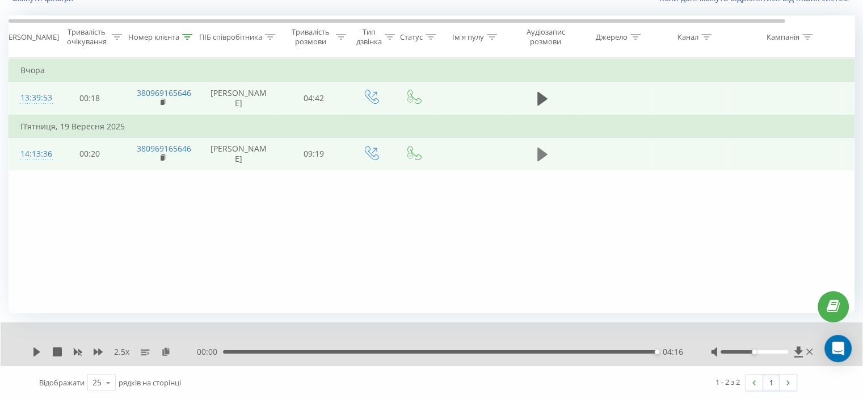
click at [540, 147] on icon at bounding box center [542, 154] width 10 height 16
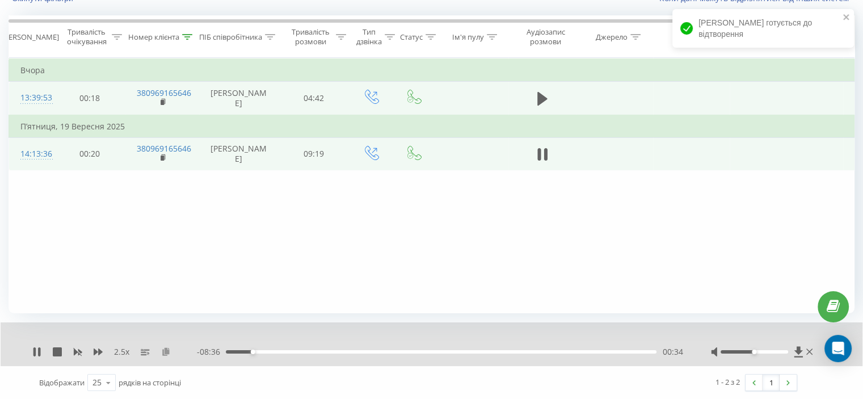
click at [161, 349] on icon at bounding box center [166, 351] width 10 height 8
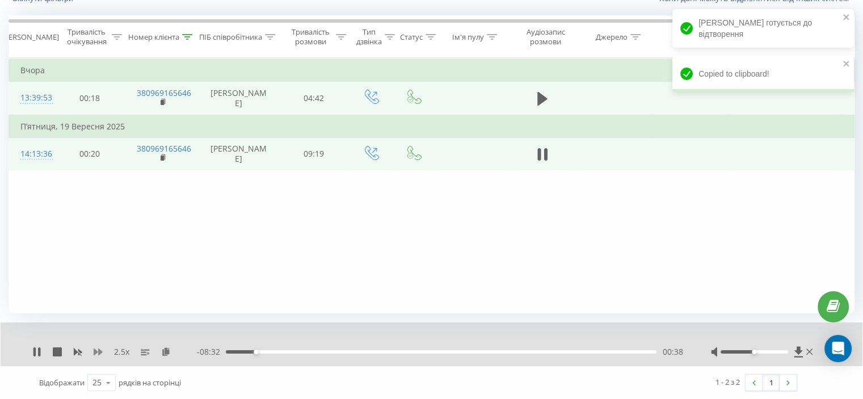
click at [98, 355] on icon at bounding box center [98, 351] width 9 height 9
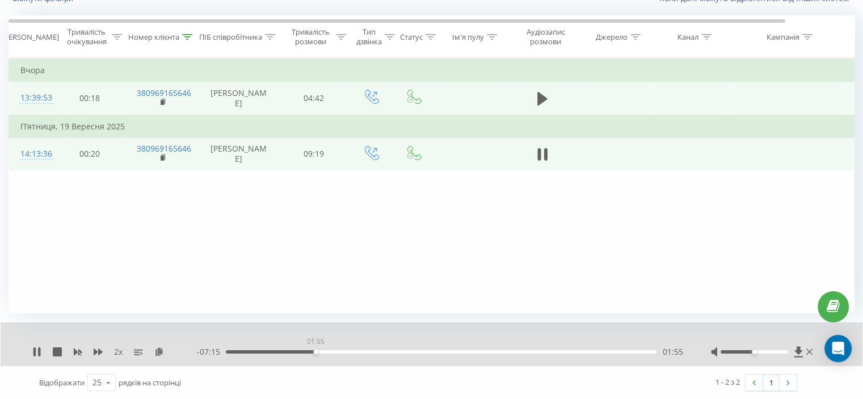
click at [315, 351] on div "01:55" at bounding box center [441, 351] width 431 height 3
click at [129, 215] on div "Фільтрувати за умовою Дорівнює Скасувати OK Фільтрувати за умовою Містить 38096…" at bounding box center [432, 185] width 846 height 255
click at [546, 153] on icon at bounding box center [544, 154] width 3 height 12
click at [191, 36] on icon at bounding box center [187, 37] width 10 height 6
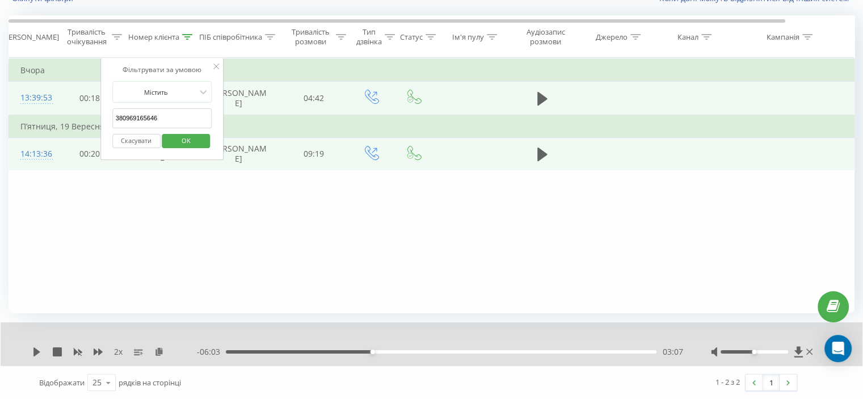
drag, startPoint x: 172, startPoint y: 111, endPoint x: 85, endPoint y: 134, distance: 90.4
click at [50, 122] on table "Фільтрувати за умовою Дорівнює Скасувати OK Фільтрувати за умовою Містить 38096…" at bounding box center [469, 114] width 920 height 113
paste input "660897338"
drag, startPoint x: 179, startPoint y: 143, endPoint x: 123, endPoint y: 81, distance: 83.5
click at [179, 143] on span "OK" at bounding box center [186, 141] width 32 height 18
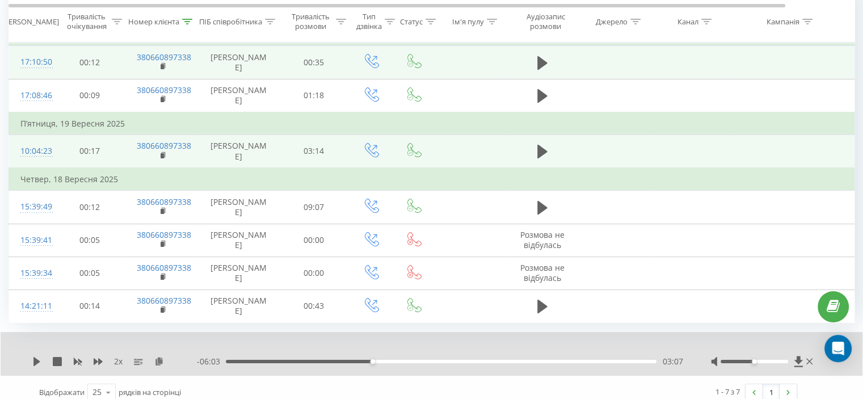
scroll to position [132, 0]
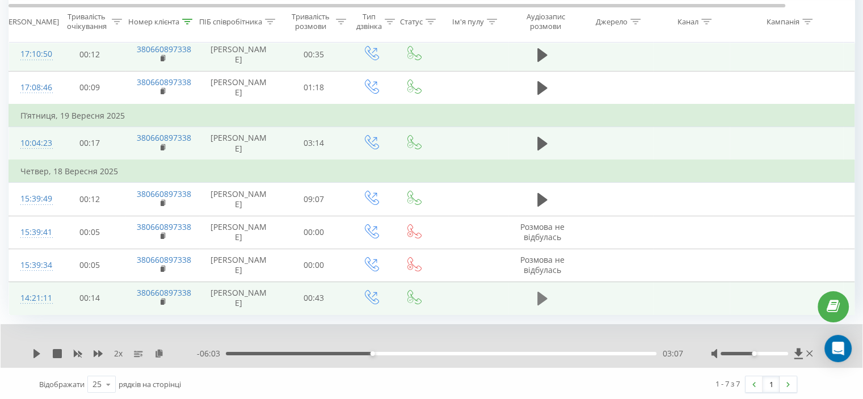
click at [543, 299] on icon at bounding box center [542, 299] width 10 height 14
click at [160, 352] on icon at bounding box center [159, 353] width 10 height 8
click at [545, 301] on icon at bounding box center [544, 298] width 3 height 12
click at [187, 19] on icon at bounding box center [188, 21] width 10 height 6
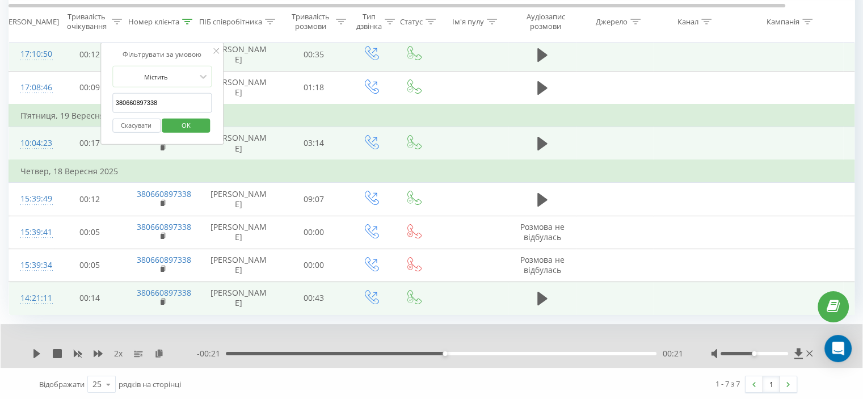
drag, startPoint x: 171, startPoint y: 92, endPoint x: 118, endPoint y: 127, distance: 63.3
click at [28, 108] on table "Фільтрувати за умовою Дорівнює Скасувати OK Фільтрувати за умовою Містить 38066…" at bounding box center [469, 164] width 920 height 301
paste input "983725485"
click at [181, 121] on span "OK" at bounding box center [186, 125] width 32 height 18
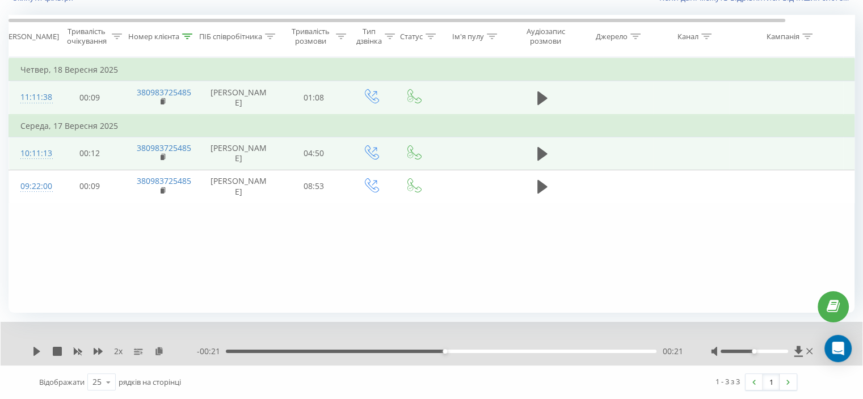
scroll to position [88, 0]
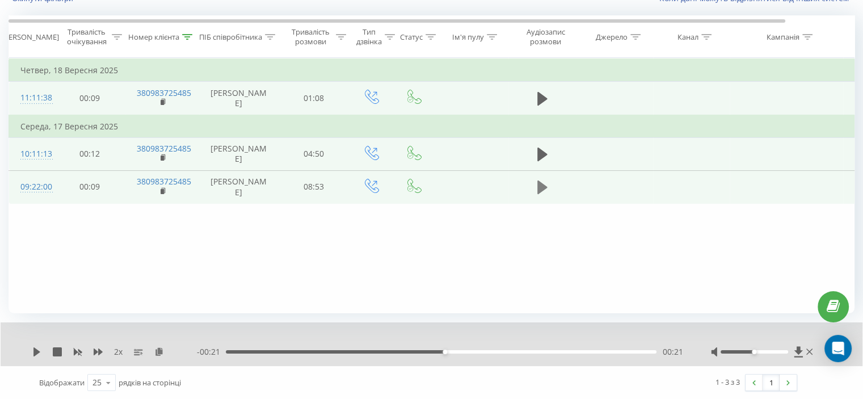
click at [541, 185] on icon at bounding box center [542, 187] width 10 height 14
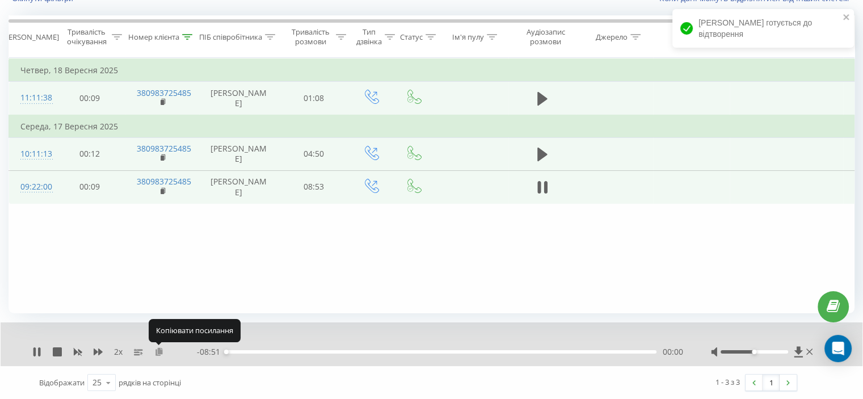
click at [157, 349] on icon at bounding box center [159, 351] width 10 height 8
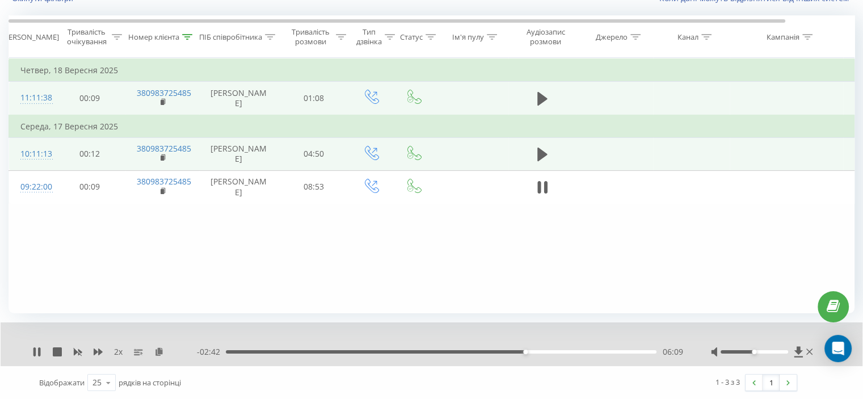
drag, startPoint x: 542, startPoint y: 179, endPoint x: 533, endPoint y: 233, distance: 54.6
click at [542, 179] on icon at bounding box center [542, 187] width 10 height 16
click at [137, 237] on div "Фільтрувати за умовою Дорівнює Скасувати OK Фільтрувати за умовою Містить 38098…" at bounding box center [432, 185] width 846 height 255
drag, startPoint x: 39, startPoint y: 347, endPoint x: 43, endPoint y: 338, distance: 9.9
click at [39, 347] on icon at bounding box center [36, 351] width 9 height 9
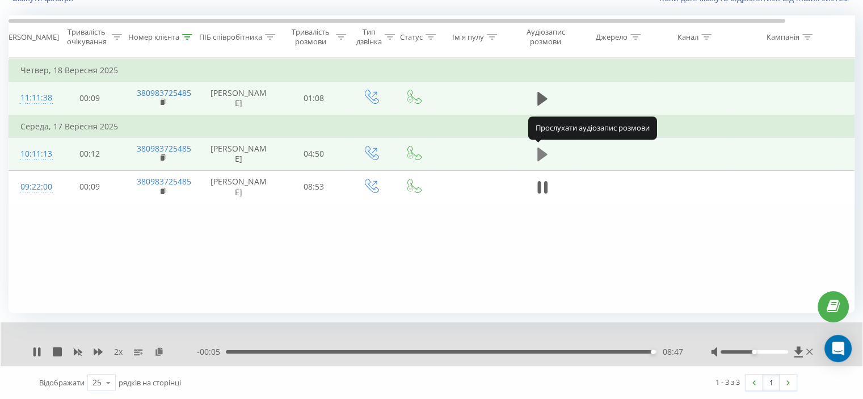
click at [543, 149] on icon at bounding box center [542, 154] width 10 height 16
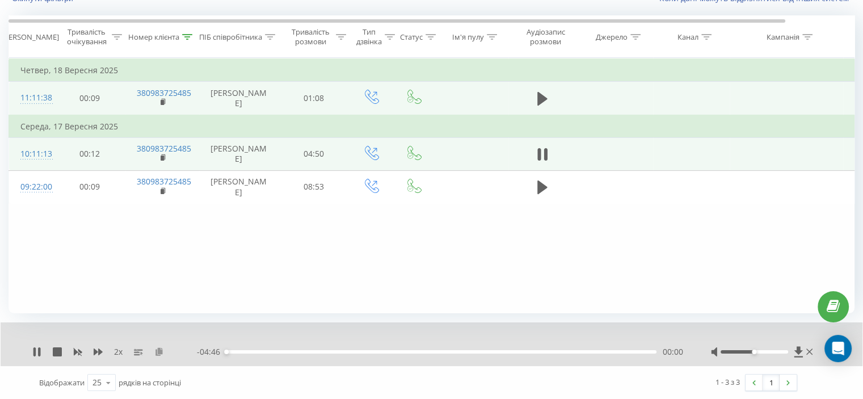
click at [161, 348] on icon at bounding box center [159, 351] width 10 height 8
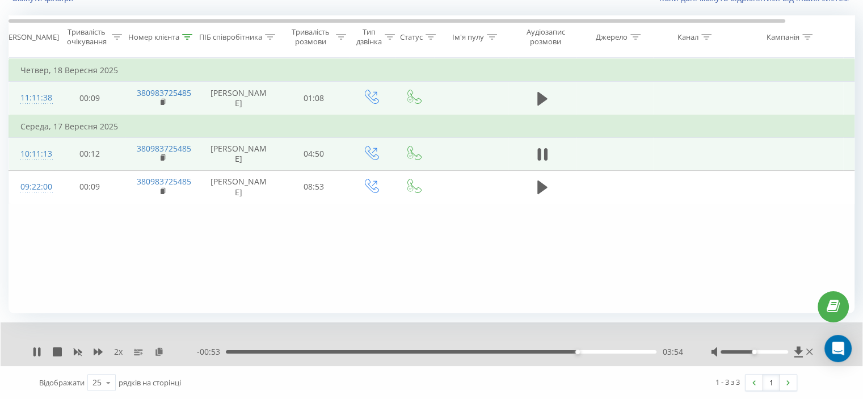
click at [100, 253] on div "Фільтрувати за умовою Дорівнює Скасувати OK Фільтрувати за умовою Містить 38098…" at bounding box center [432, 185] width 846 height 255
click at [135, 244] on div "Фільтрувати за умовою Дорівнює Скасувати OK Фільтрувати за умовою Містить 38098…" at bounding box center [432, 185] width 846 height 255
click at [191, 35] on icon at bounding box center [187, 37] width 10 height 6
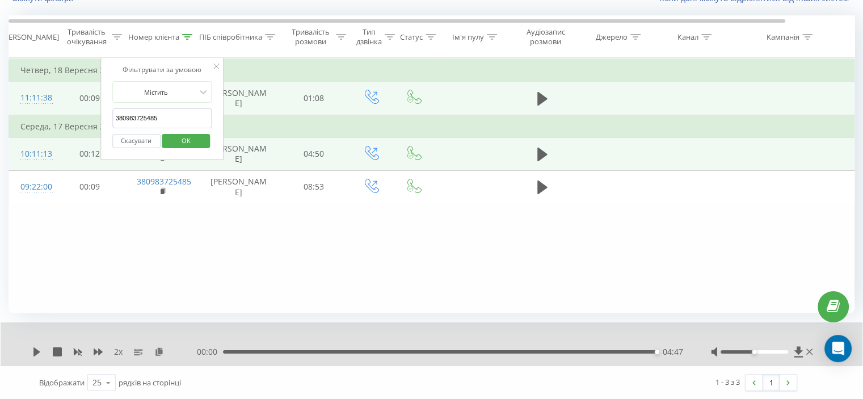
drag, startPoint x: 182, startPoint y: 117, endPoint x: 134, endPoint y: 140, distance: 52.5
click at [70, 128] on table "Фільтрувати за умовою Дорівнює Скасувати OK Фільтрувати за умовою Містить 38098…" at bounding box center [469, 131] width 920 height 146
paste input "93405609"
click at [179, 142] on span "OK" at bounding box center [186, 141] width 32 height 18
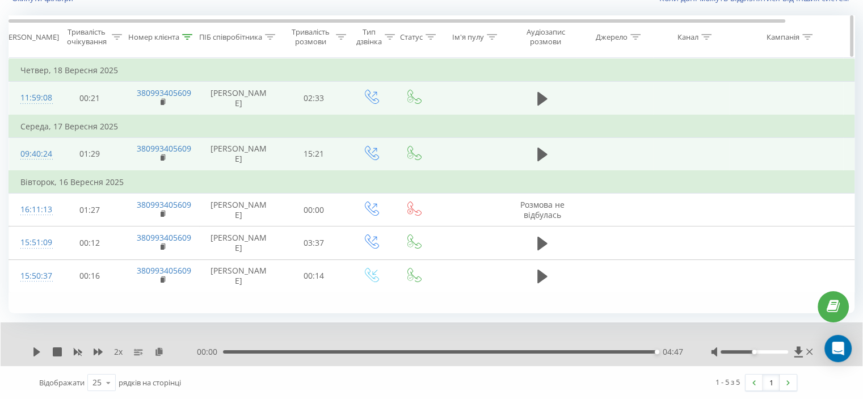
click at [183, 35] on icon at bounding box center [187, 37] width 10 height 6
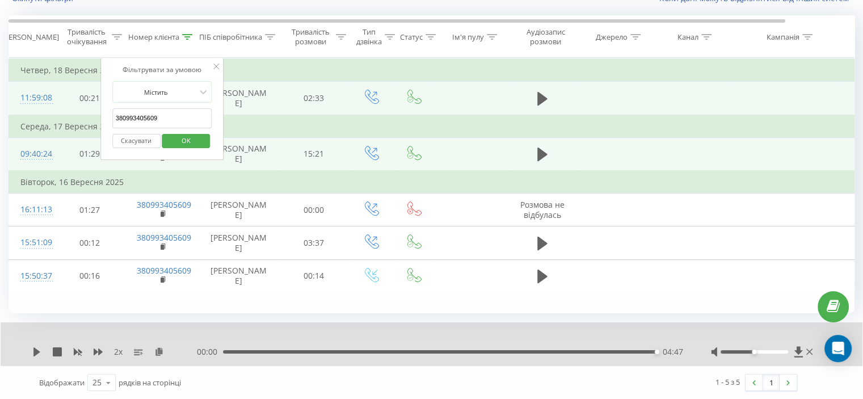
drag, startPoint x: 154, startPoint y: 114, endPoint x: 112, endPoint y: 139, distance: 49.3
click at [96, 131] on table "Фільтрувати за умовою Дорівнює Скасувати OK Фільтрувати за умовою Містить 38099…" at bounding box center [469, 175] width 920 height 235
paste input "662225661"
click at [188, 140] on span "OK" at bounding box center [186, 141] width 32 height 18
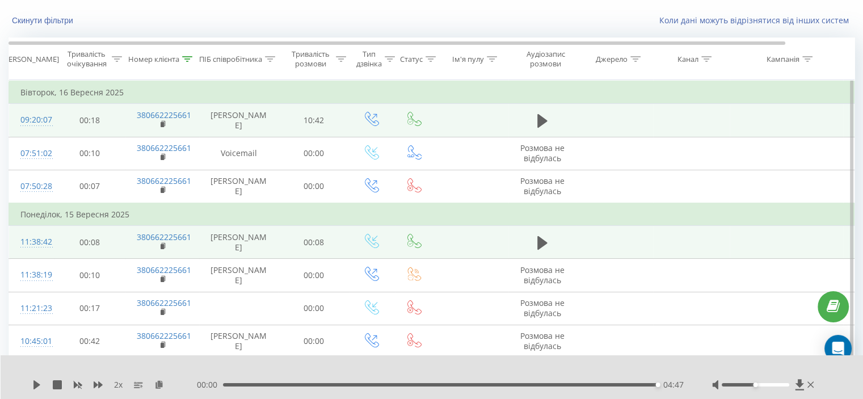
scroll to position [50, 0]
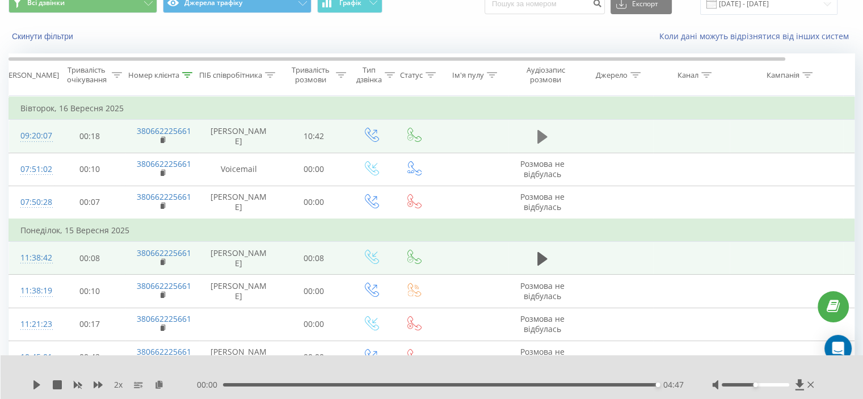
click at [546, 136] on icon at bounding box center [542, 137] width 10 height 14
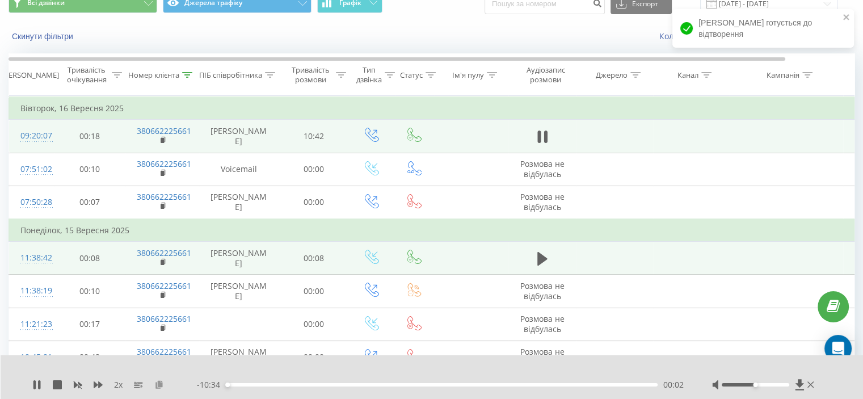
click at [159, 385] on icon at bounding box center [159, 384] width 10 height 8
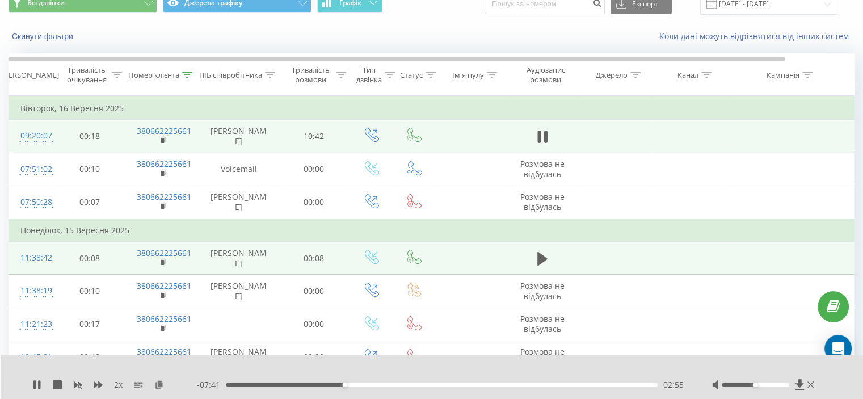
click at [347, 384] on div "02:55" at bounding box center [442, 384] width 432 height 3
click at [351, 384] on div "02:59" at bounding box center [442, 384] width 432 height 3
click at [355, 384] on div "03:09" at bounding box center [442, 384] width 432 height 3
click at [526, 386] on div "- 02:52 07:44 07:44" at bounding box center [440, 384] width 487 height 11
click at [526, 383] on div "07:45" at bounding box center [442, 384] width 432 height 3
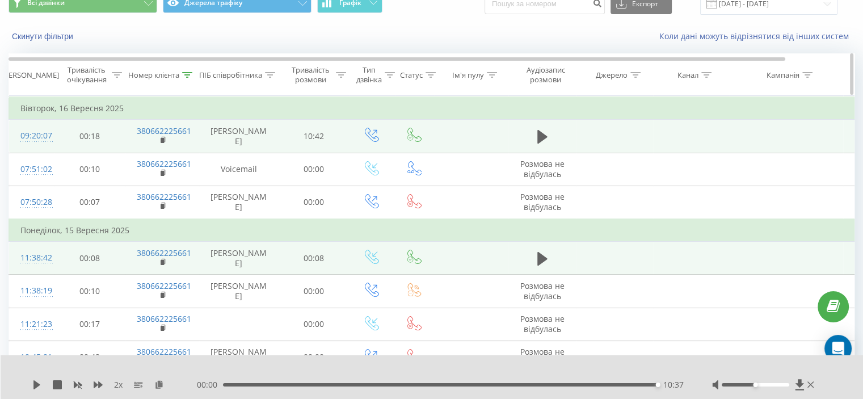
click at [193, 77] on div "Номер клієнта" at bounding box center [162, 75] width 74 height 10
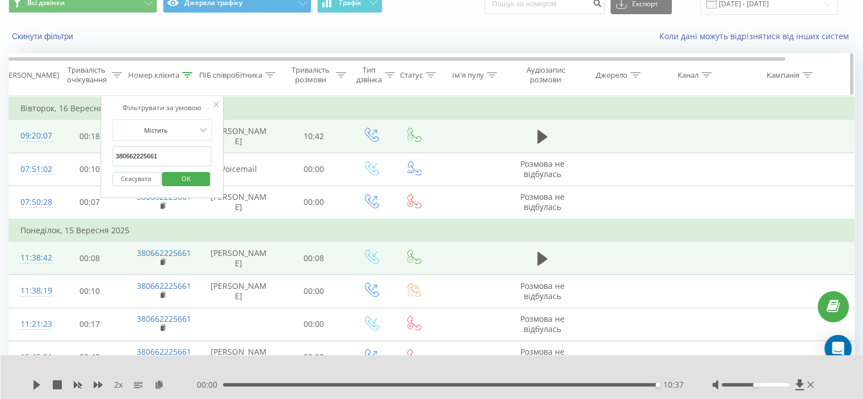
click at [192, 77] on div at bounding box center [187, 75] width 10 height 10
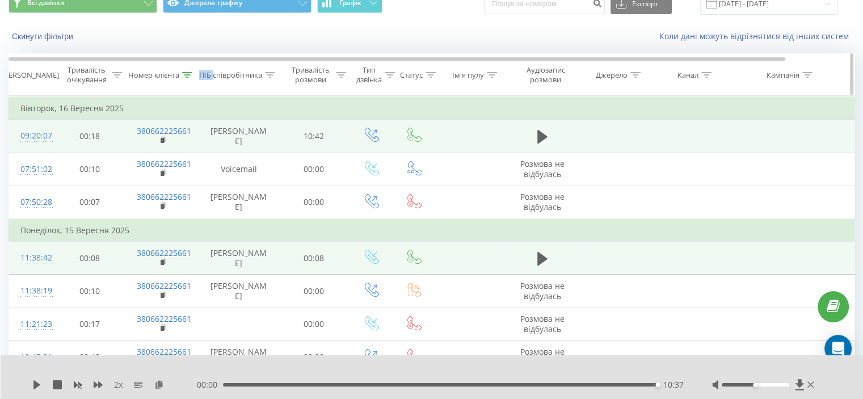
click at [192, 77] on div at bounding box center [187, 75] width 10 height 10
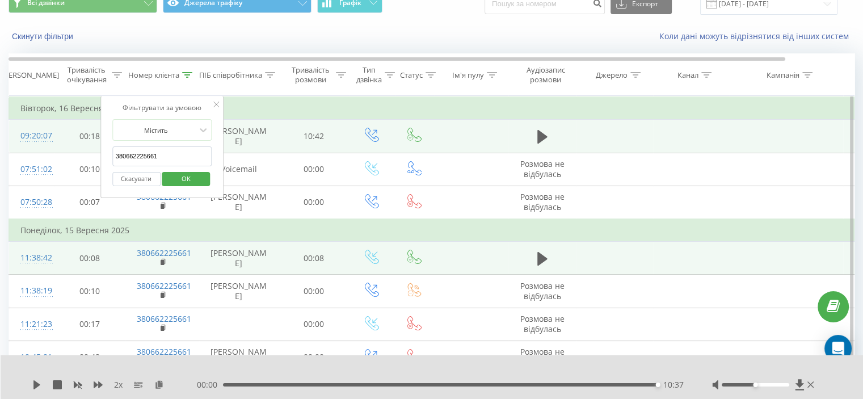
drag, startPoint x: 176, startPoint y: 147, endPoint x: 170, endPoint y: 174, distance: 27.9
click at [107, 161] on div "Фільтрувати за умовою Містить 380662225661 Скасувати OK" at bounding box center [162, 147] width 124 height 102
paste input "37721486"
drag, startPoint x: 175, startPoint y: 171, endPoint x: 83, endPoint y: 45, distance: 156.4
click at [175, 174] on span "OK" at bounding box center [186, 179] width 32 height 18
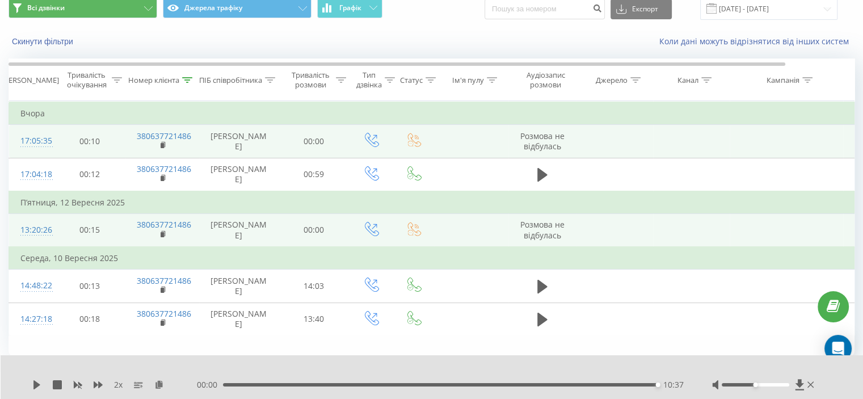
scroll to position [44, 0]
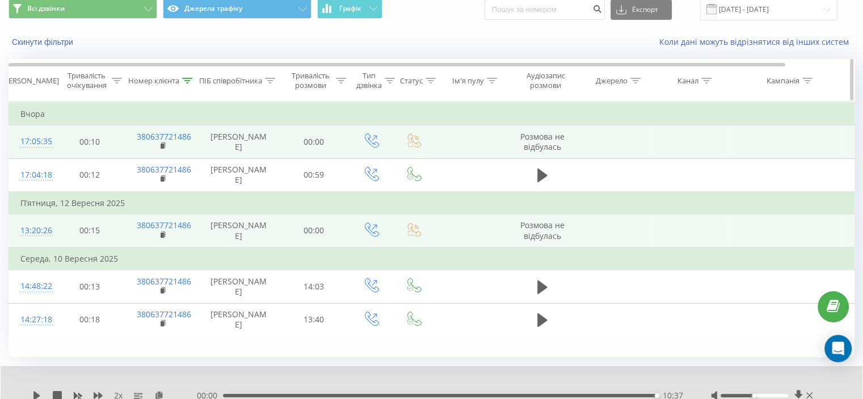
click at [184, 76] on div at bounding box center [187, 81] width 10 height 10
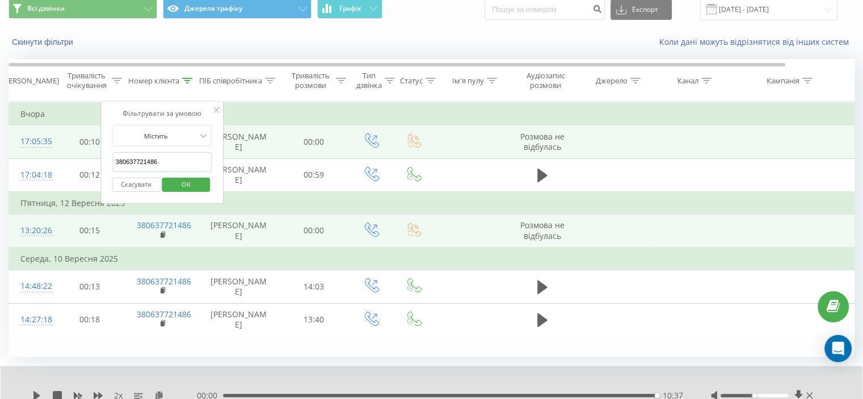
drag, startPoint x: 148, startPoint y: 165, endPoint x: 154, endPoint y: 192, distance: 27.9
click at [91, 174] on table "Фільтрувати за умовою Дорівнює Скасувати OK Фільтрувати за умовою Містить 38063…" at bounding box center [469, 219] width 920 height 235
paste input "692799"
click at [175, 182] on span "OK" at bounding box center [186, 184] width 32 height 18
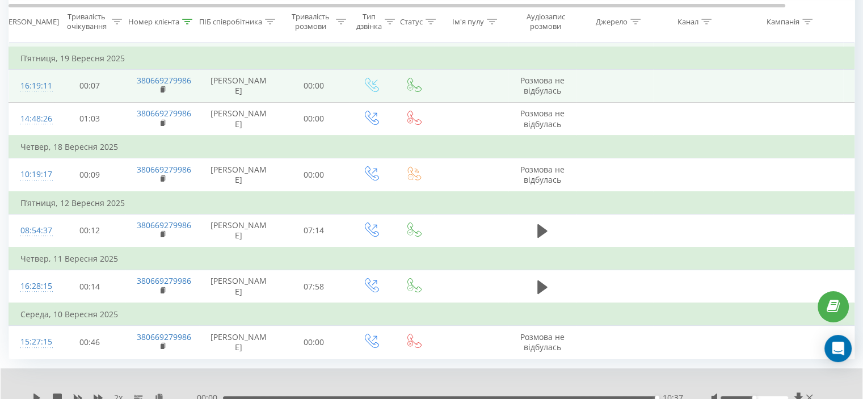
scroll to position [200, 0]
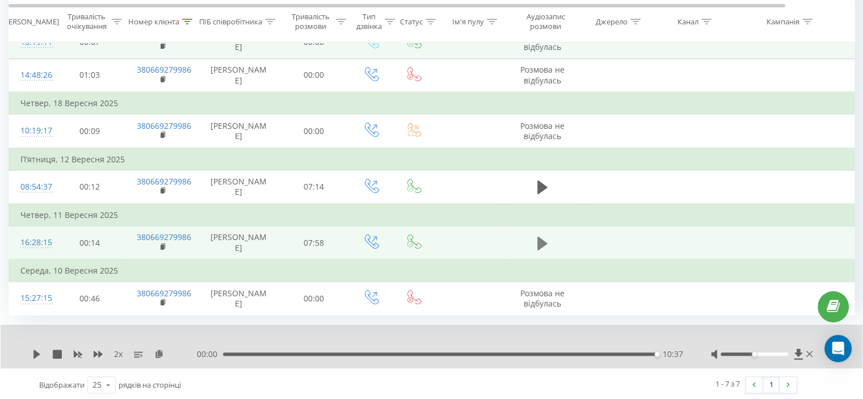
click at [540, 243] on icon at bounding box center [542, 243] width 10 height 14
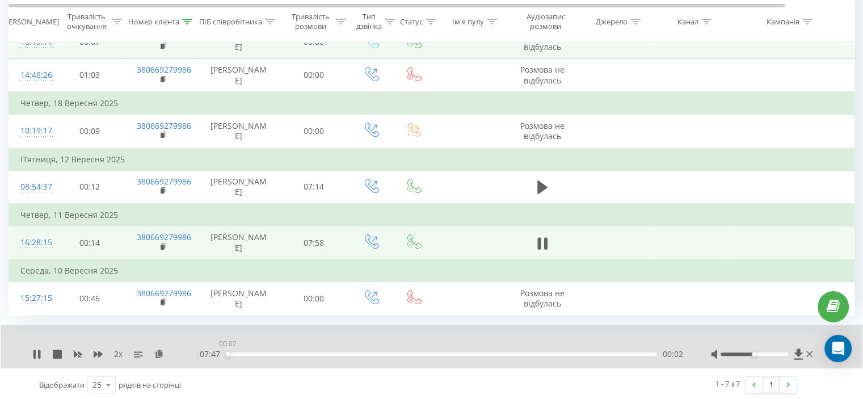
click at [227, 352] on div "00:02" at bounding box center [441, 353] width 431 height 3
click at [162, 352] on icon at bounding box center [159, 353] width 10 height 8
click at [544, 235] on icon at bounding box center [542, 243] width 10 height 16
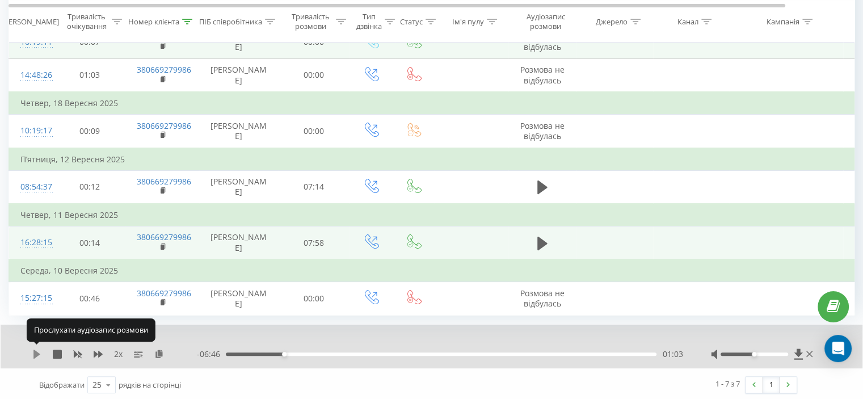
click at [39, 353] on icon at bounding box center [36, 353] width 9 height 9
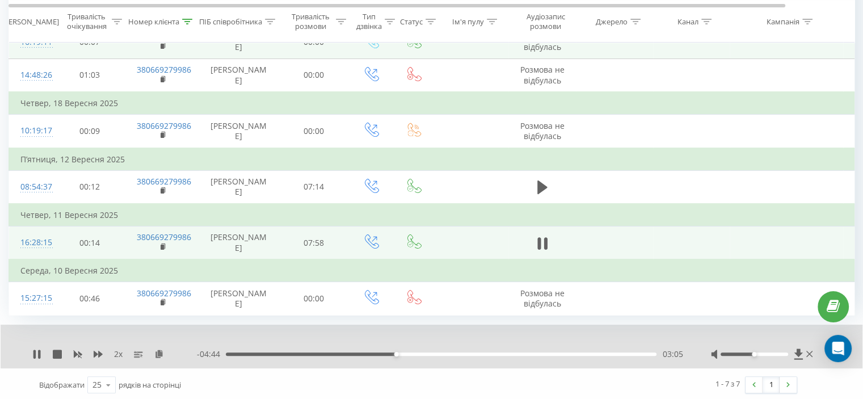
click at [268, 385] on div "Відображати 25 10 25 50 100 рядків на сторінці" at bounding box center [224, 384] width 387 height 33
click at [191, 22] on icon at bounding box center [187, 21] width 10 height 6
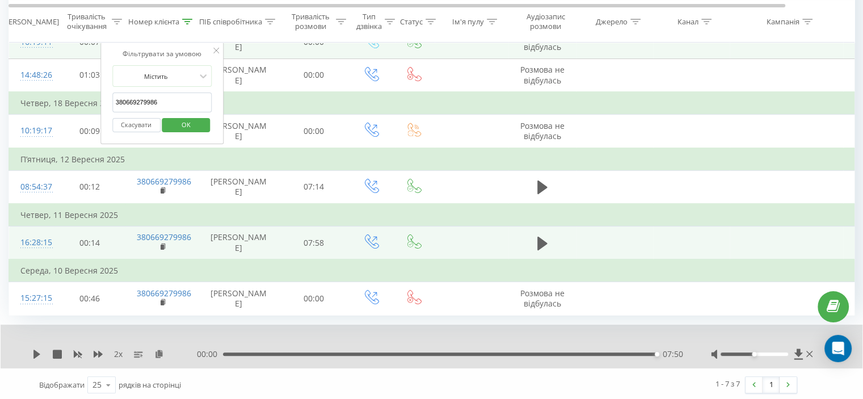
drag, startPoint x: 178, startPoint y: 102, endPoint x: 112, endPoint y: 127, distance: 70.4
click at [81, 117] on table "Фільтрувати за умовою Дорівнює Скасувати OK Фільтрувати за умовою Містить 38066…" at bounding box center [469, 130] width 920 height 369
paste input "86137274"
type input "380686137274"
click at [185, 121] on span "OK" at bounding box center [186, 125] width 32 height 18
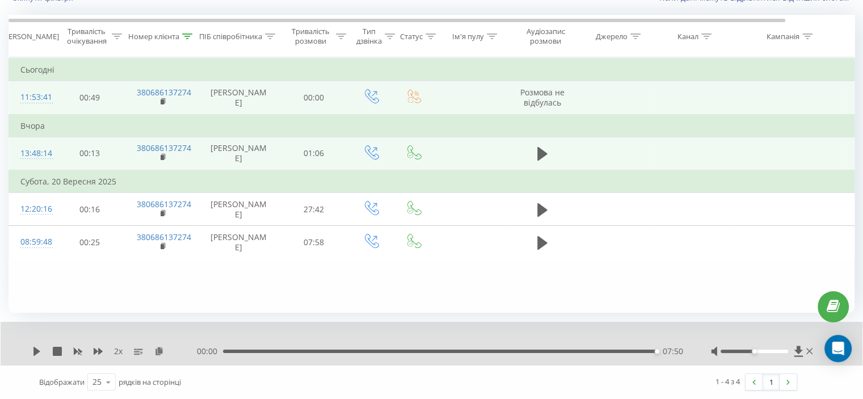
scroll to position [88, 0]
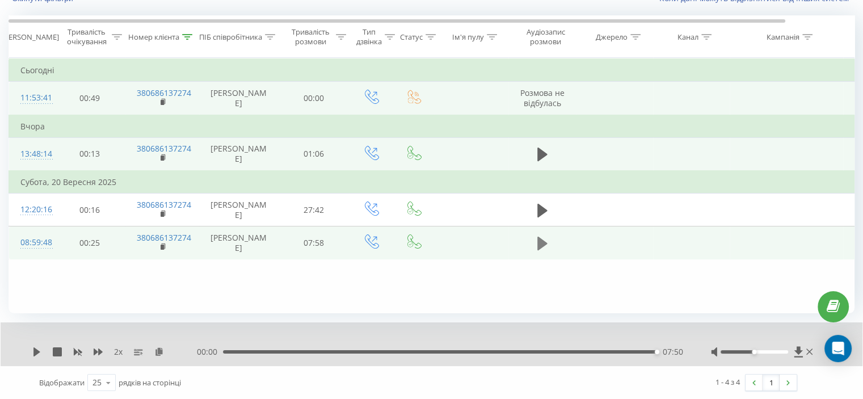
click at [547, 242] on button at bounding box center [542, 243] width 17 height 17
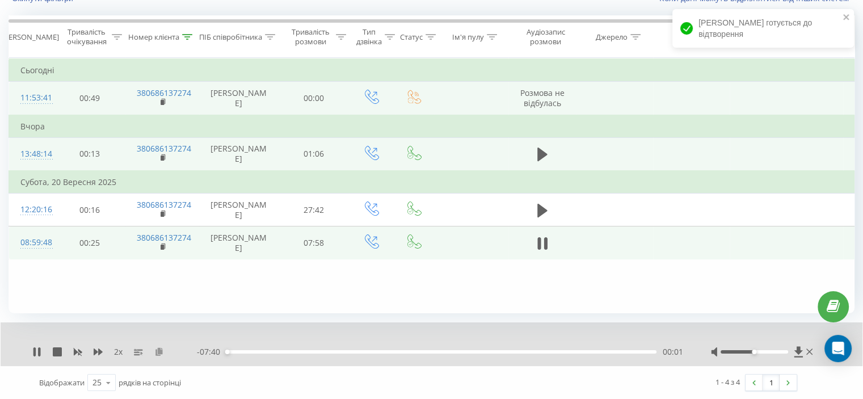
click at [157, 352] on icon at bounding box center [159, 351] width 10 height 8
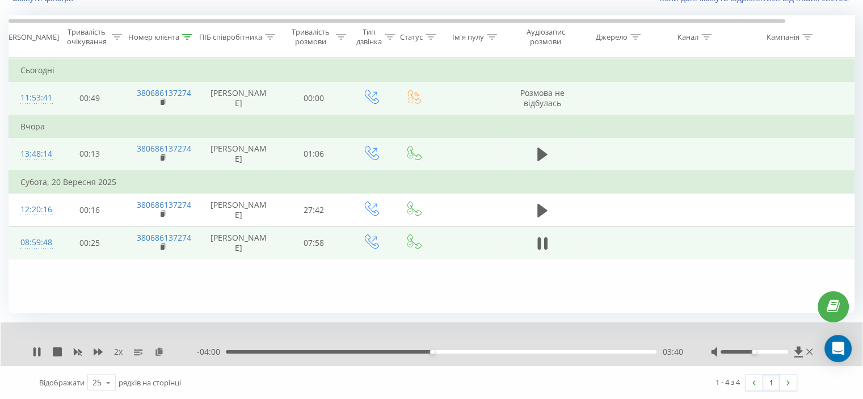
click at [538, 230] on td at bounding box center [542, 242] width 68 height 33
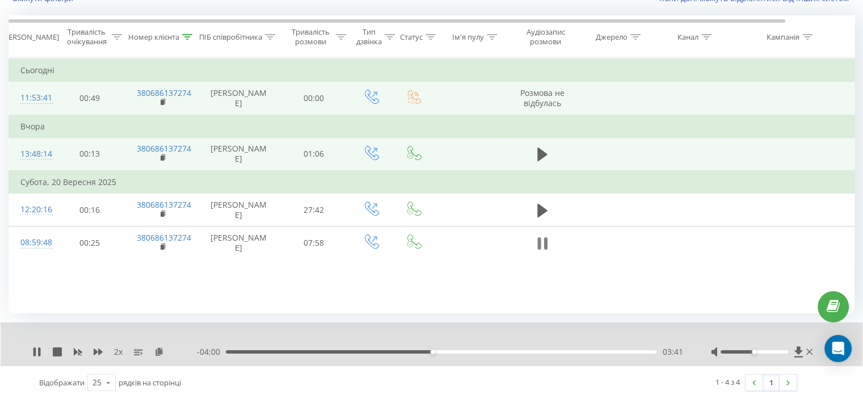
click at [538, 235] on icon at bounding box center [542, 243] width 10 height 16
click at [37, 360] on div "2 x - 03:59 03:42 03:42" at bounding box center [432, 344] width 862 height 44
click at [37, 356] on div "2 x" at bounding box center [114, 351] width 165 height 11
click at [37, 351] on icon at bounding box center [36, 351] width 7 height 9
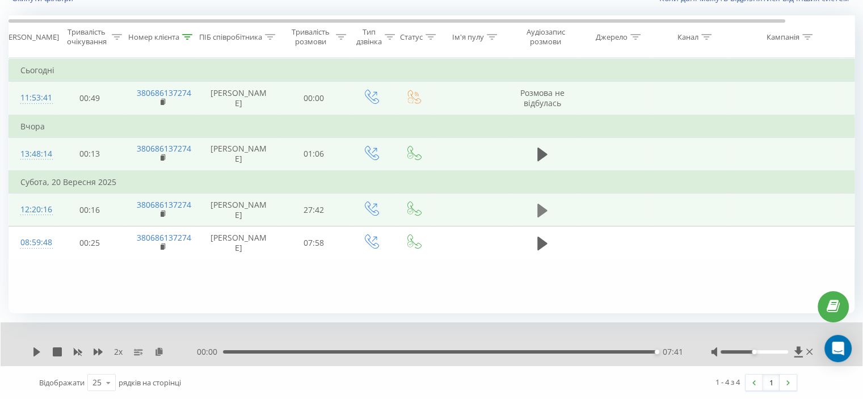
click at [543, 209] on icon at bounding box center [542, 210] width 10 height 14
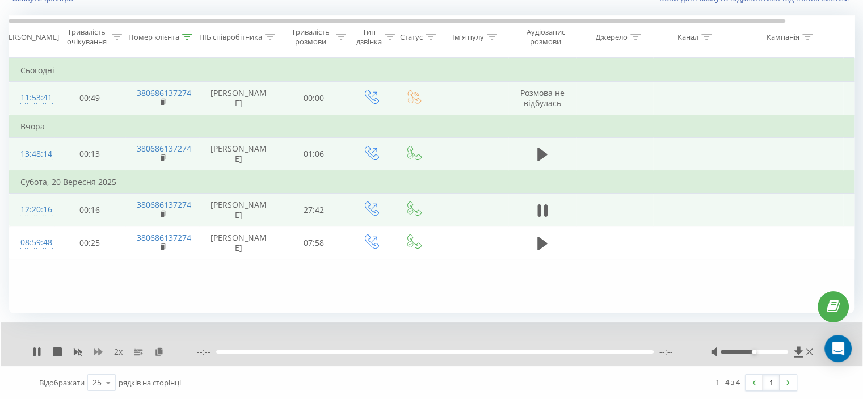
click at [100, 349] on icon at bounding box center [98, 351] width 9 height 7
click at [165, 350] on icon at bounding box center [166, 351] width 10 height 8
click at [158, 279] on div "Фільтрувати за умовою Дорівнює Скасувати OK Фільтрувати за умовою Містить 38068…" at bounding box center [432, 185] width 846 height 255
click at [537, 206] on icon at bounding box center [538, 210] width 3 height 12
